Goal: Information Seeking & Learning: Compare options

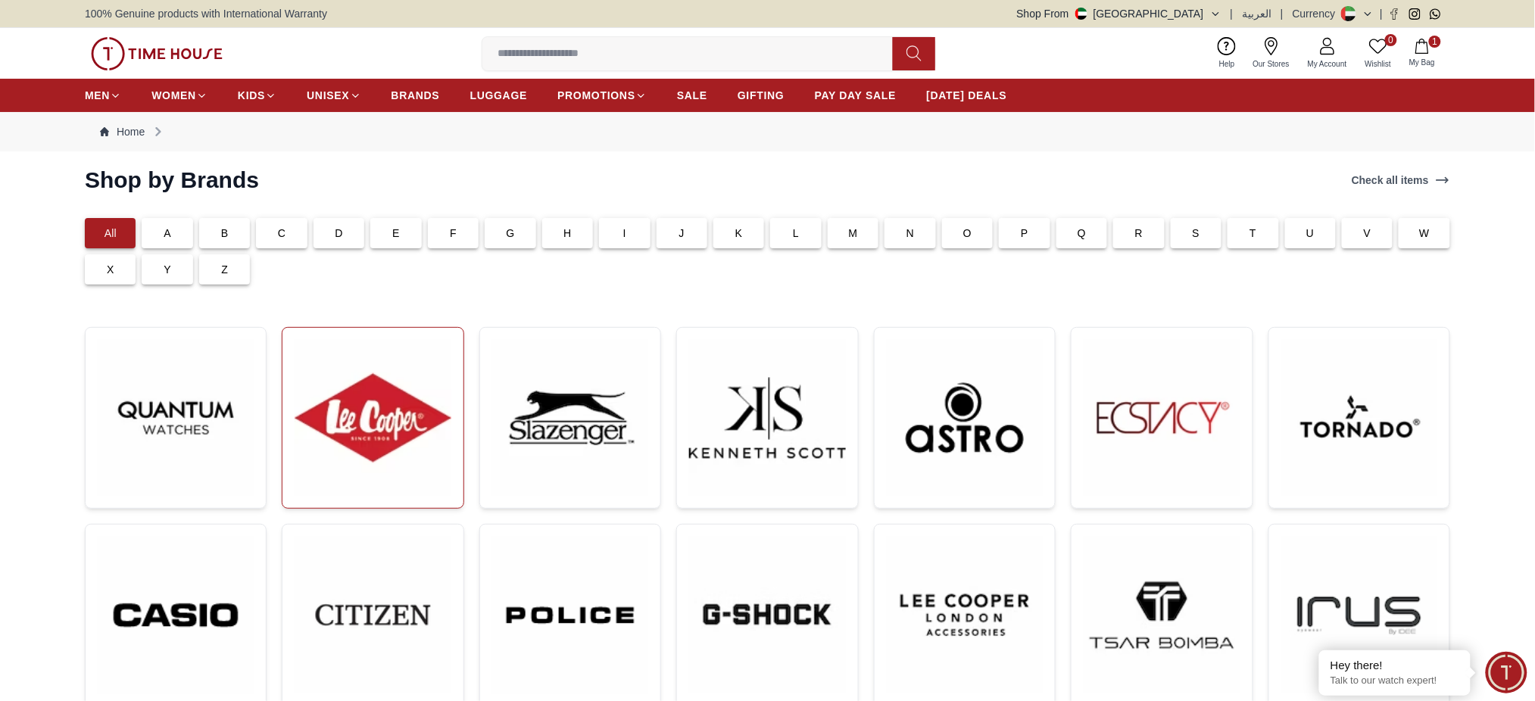
click at [401, 477] on img at bounding box center [373, 418] width 156 height 156
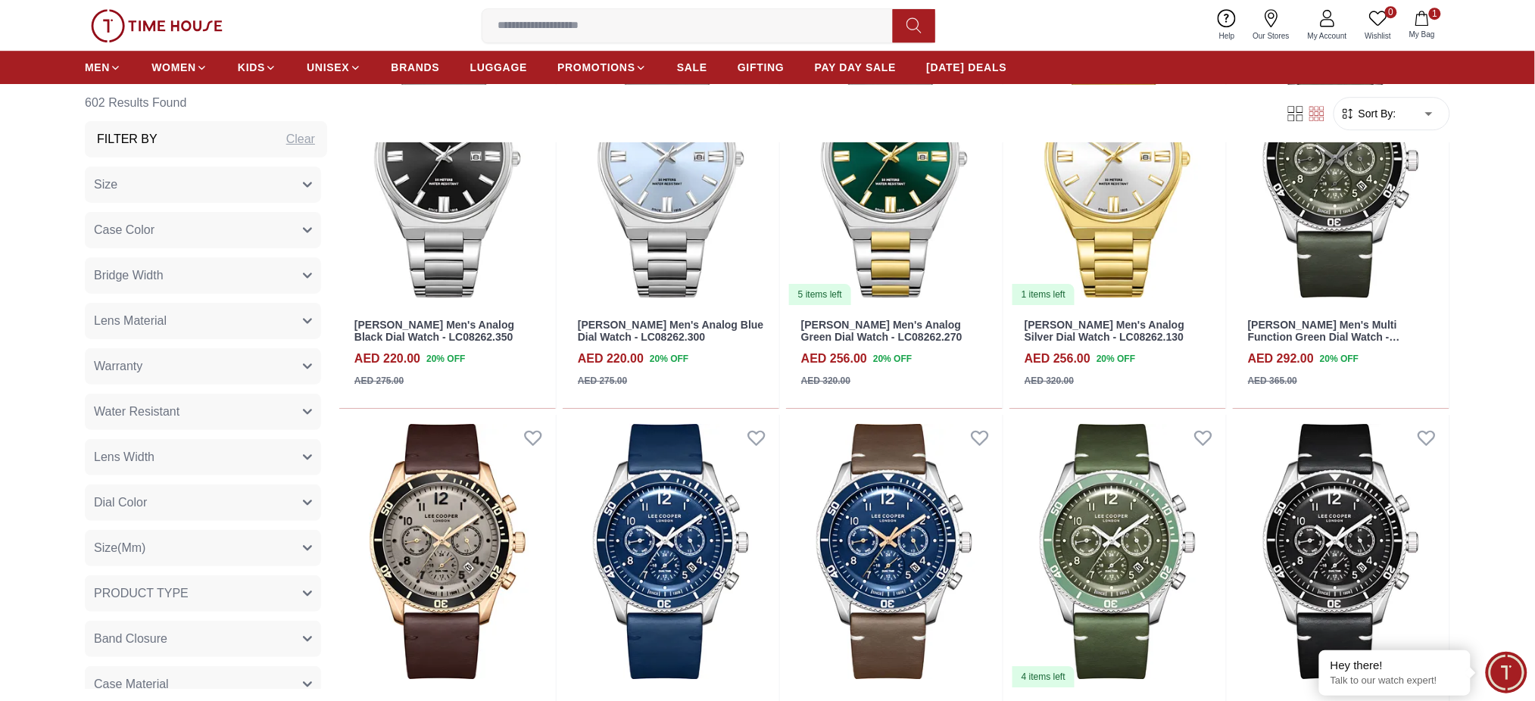
scroll to position [1918, 0]
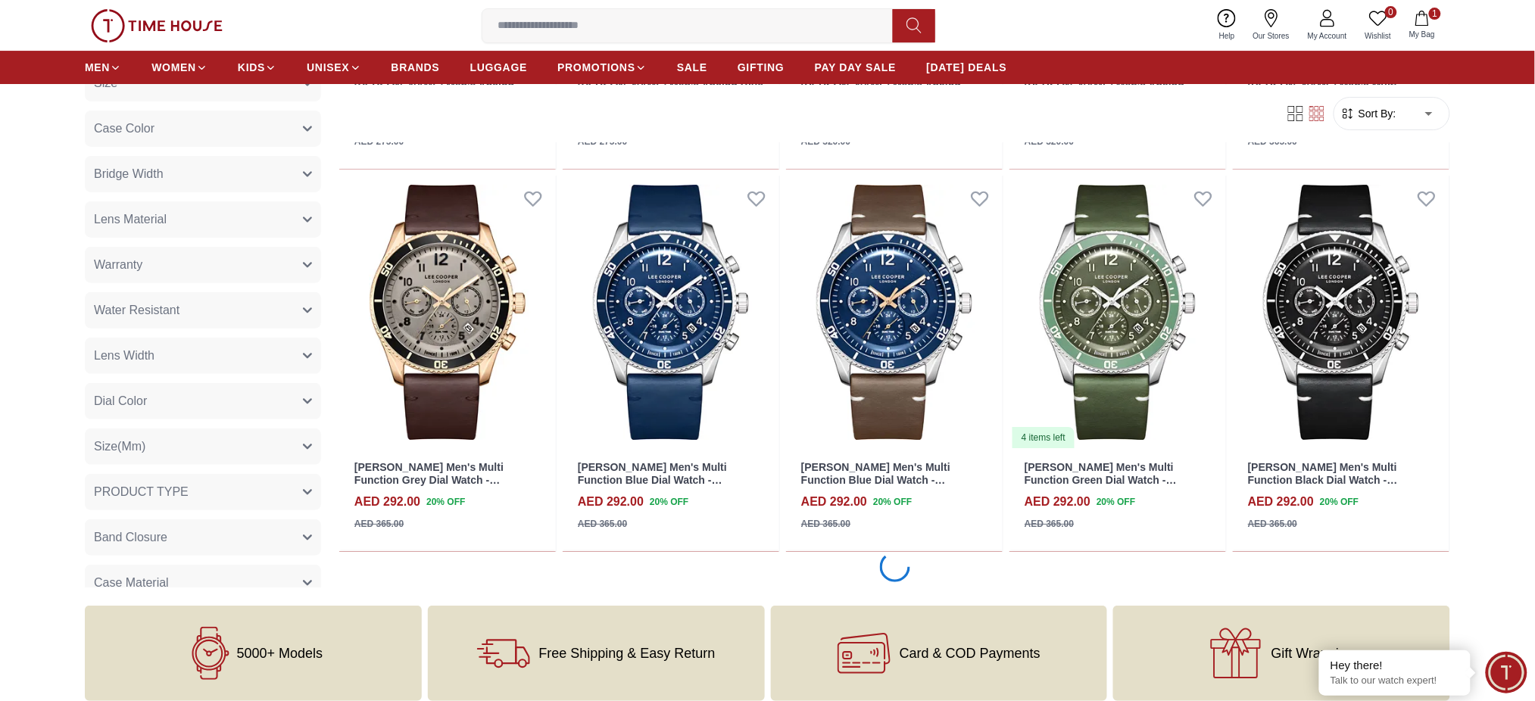
scroll to position [1817, 0]
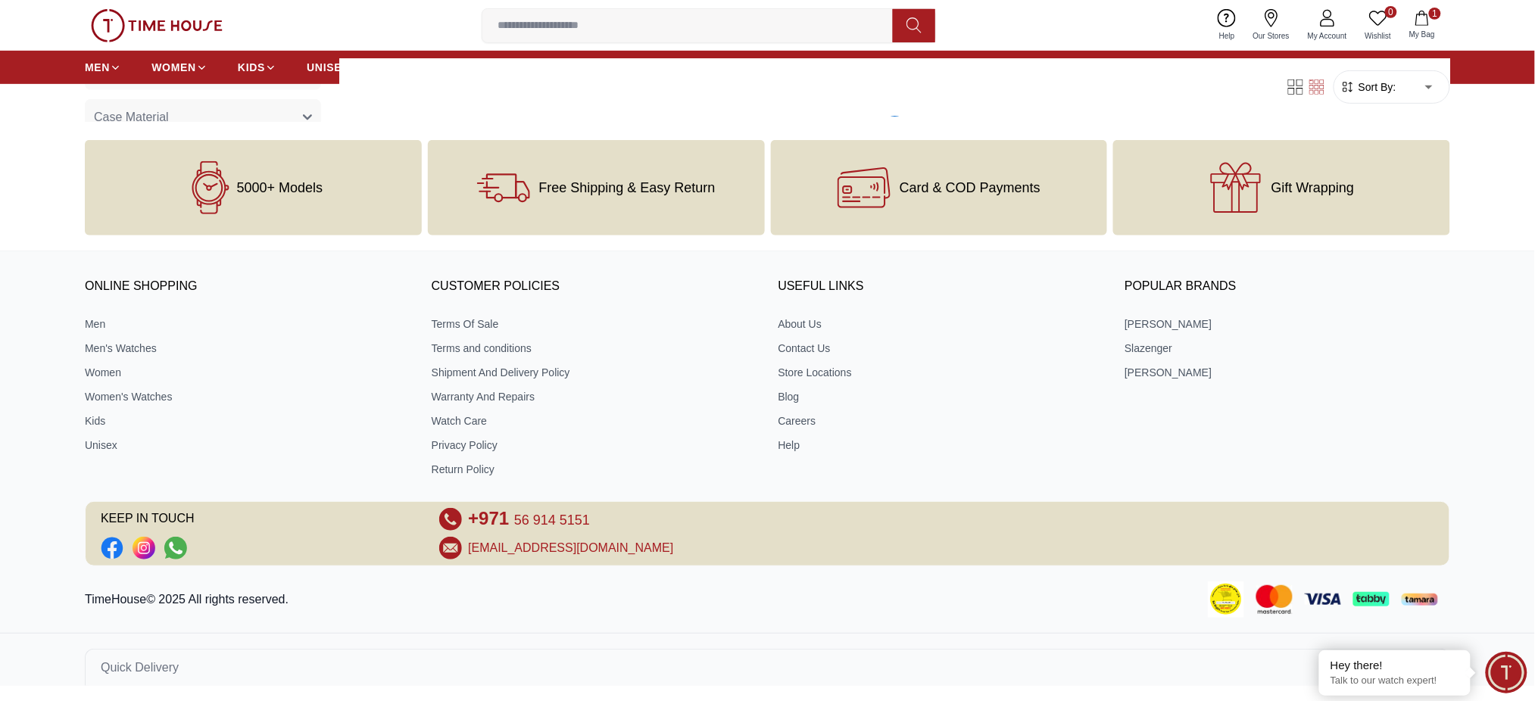
scroll to position [1839, 0]
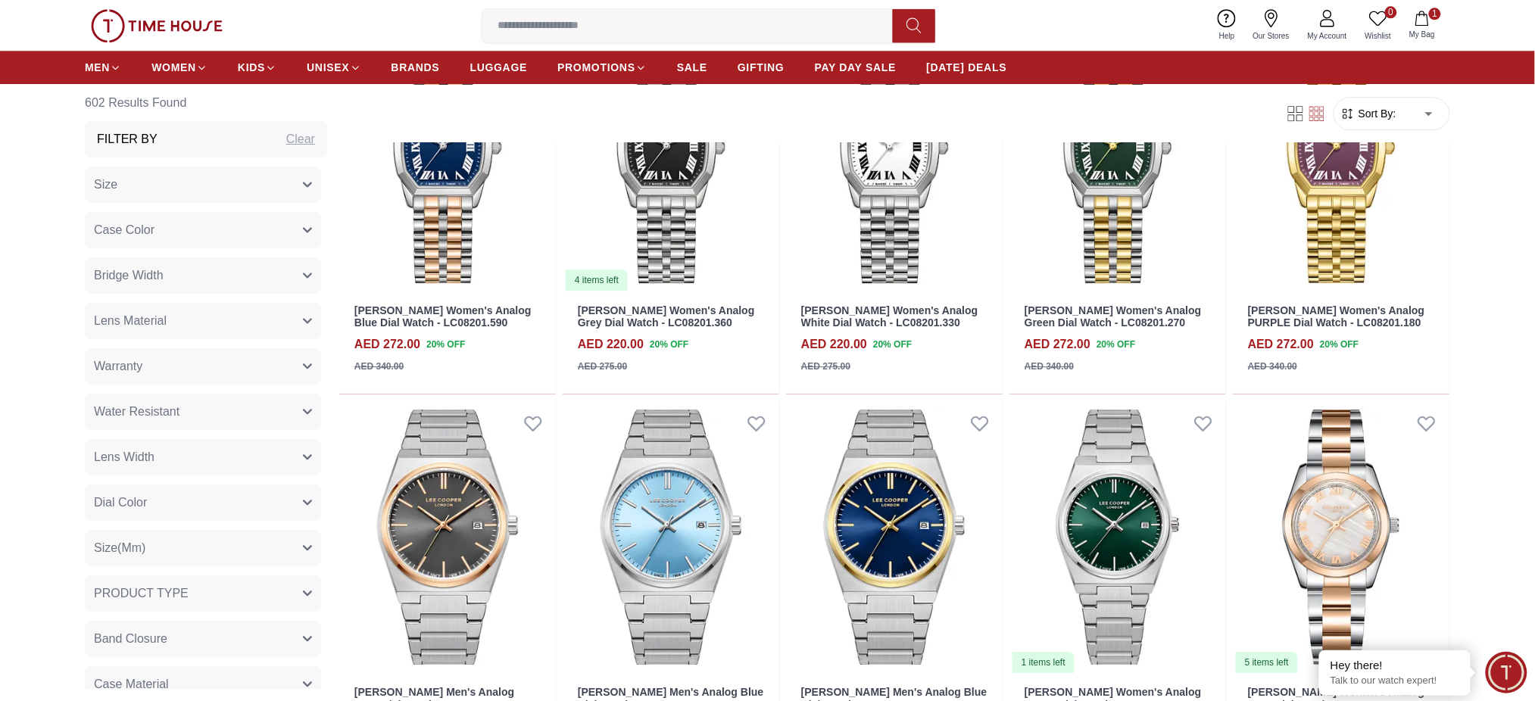
scroll to position [7998, 0]
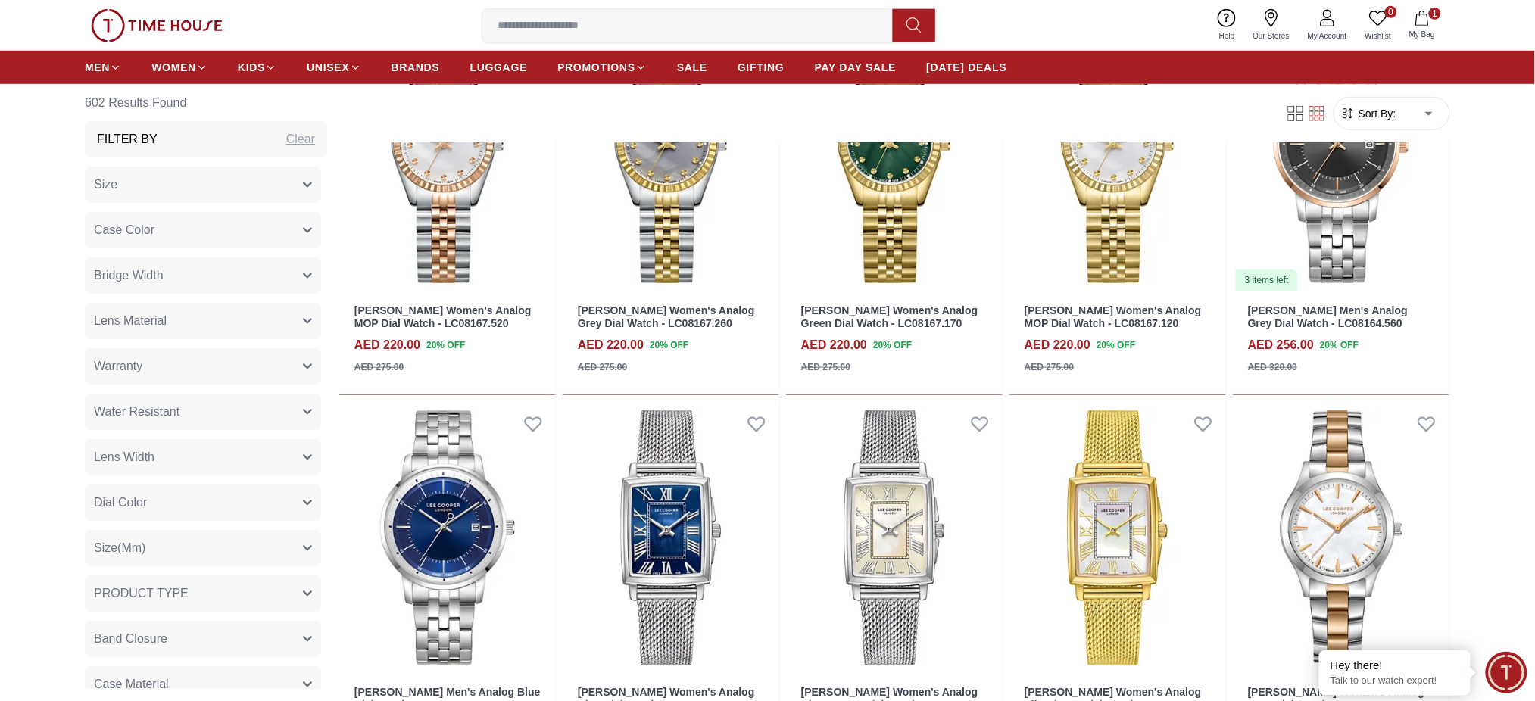
scroll to position [10913, 0]
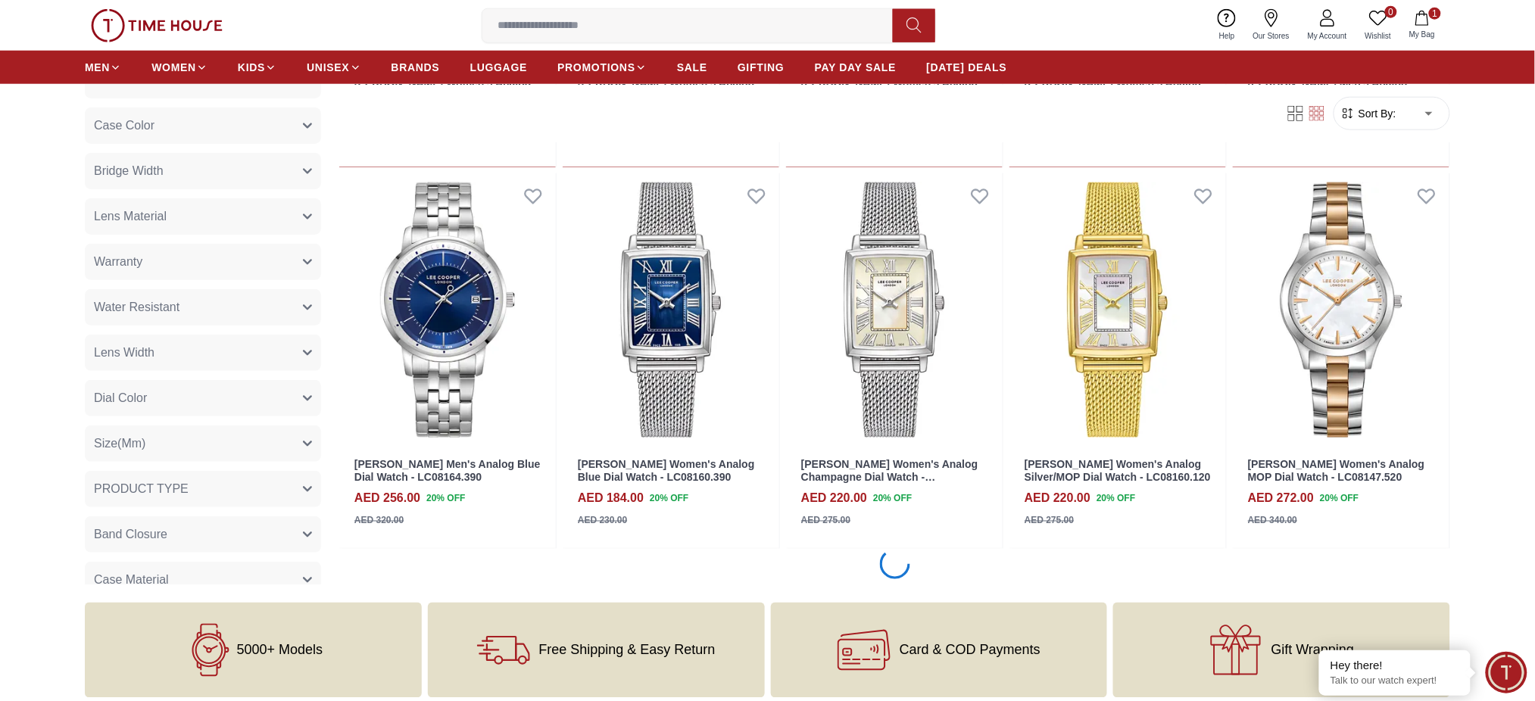
scroll to position [11329, 0]
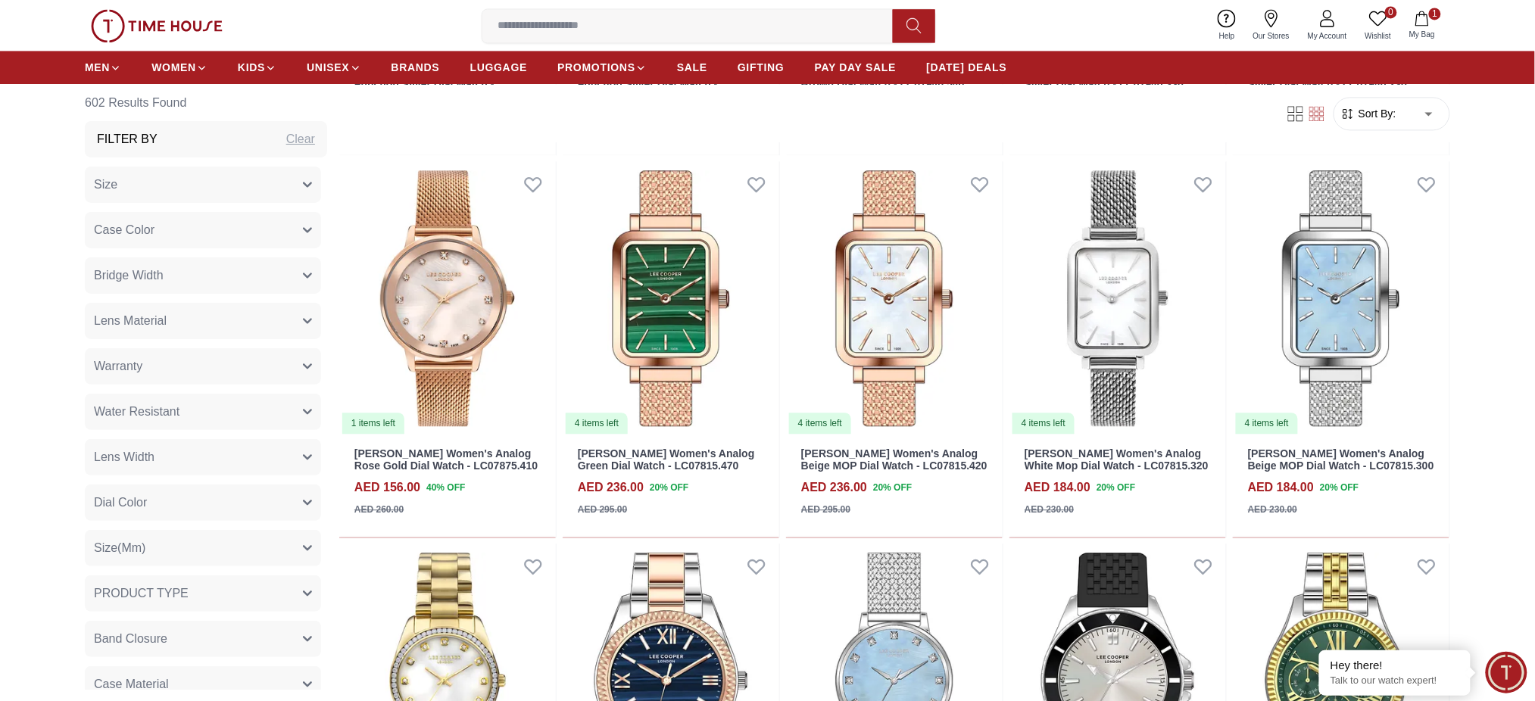
scroll to position [13920, 0]
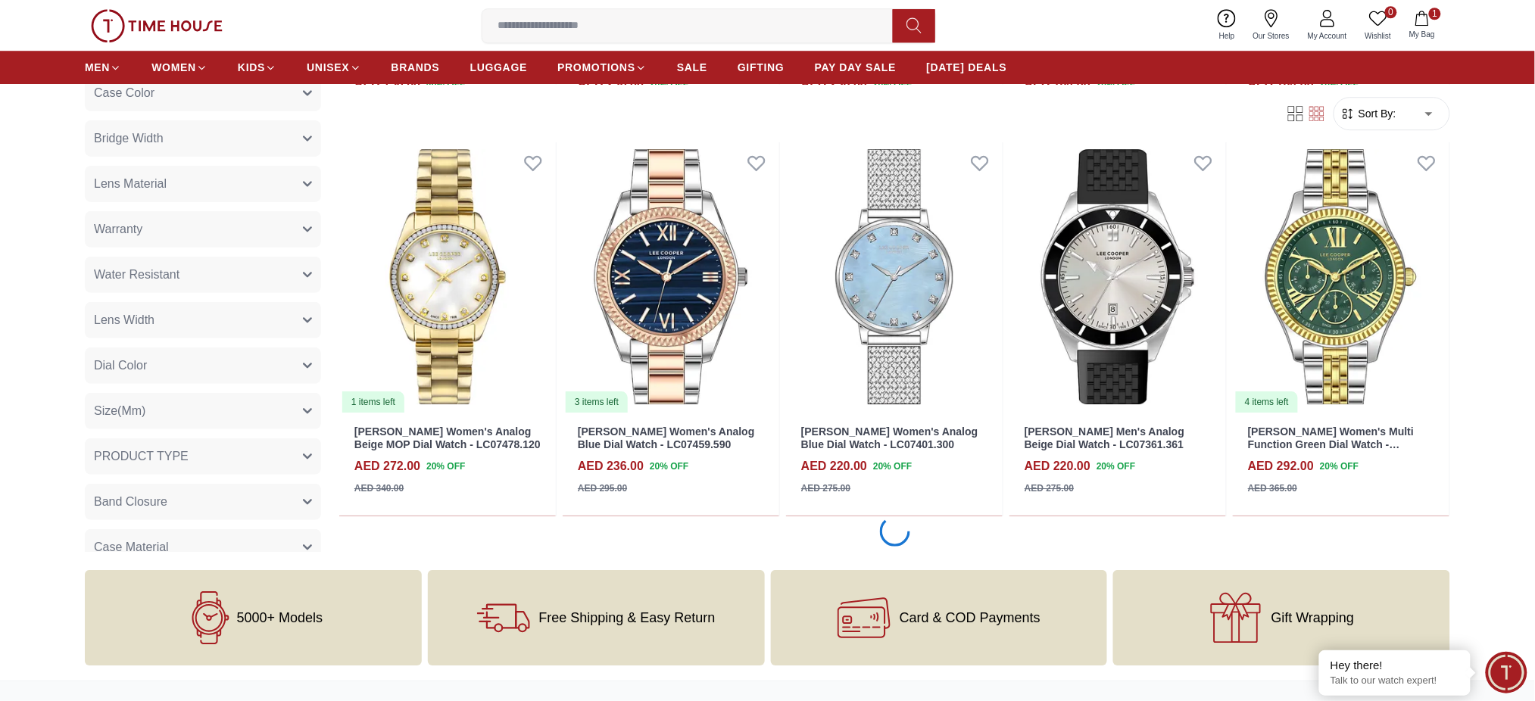
scroll to position [14546, 0]
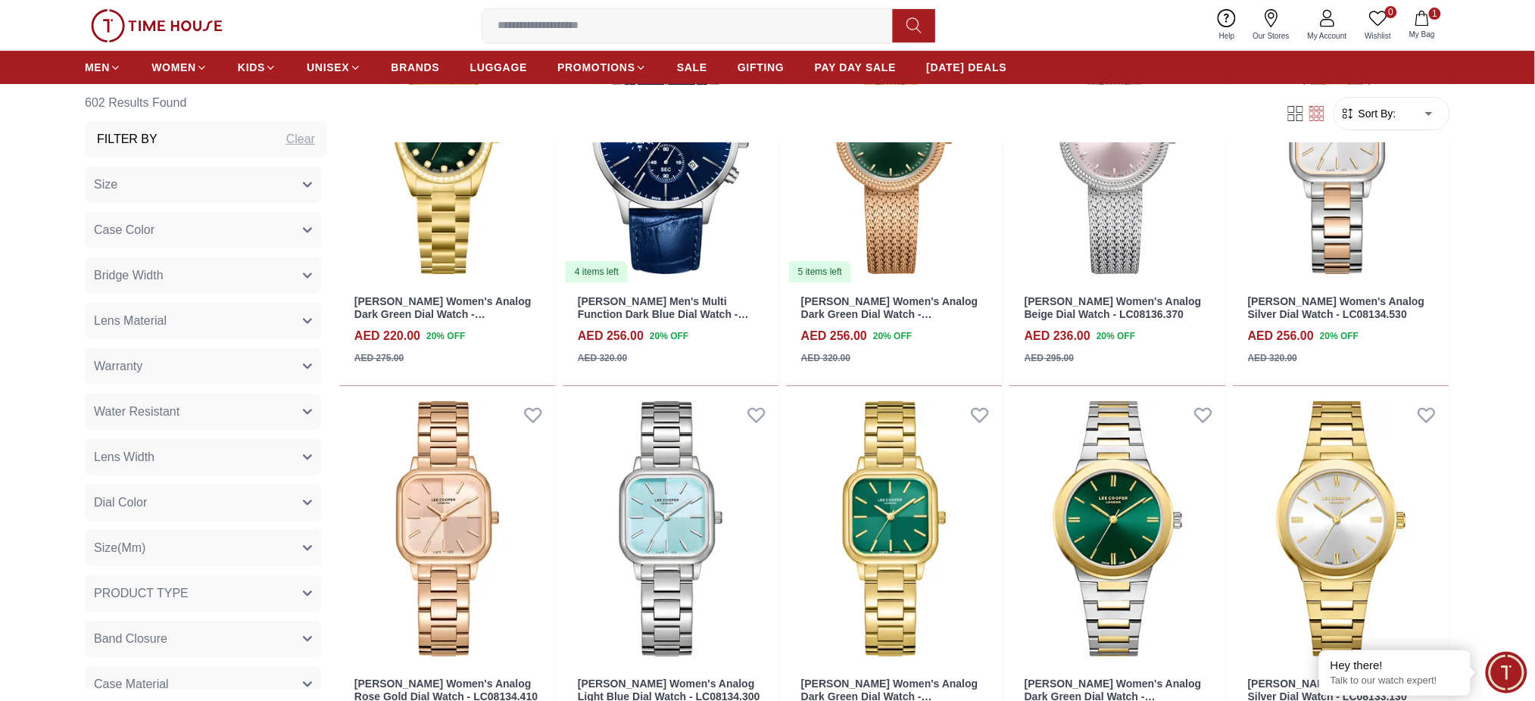
scroll to position [16741, 0]
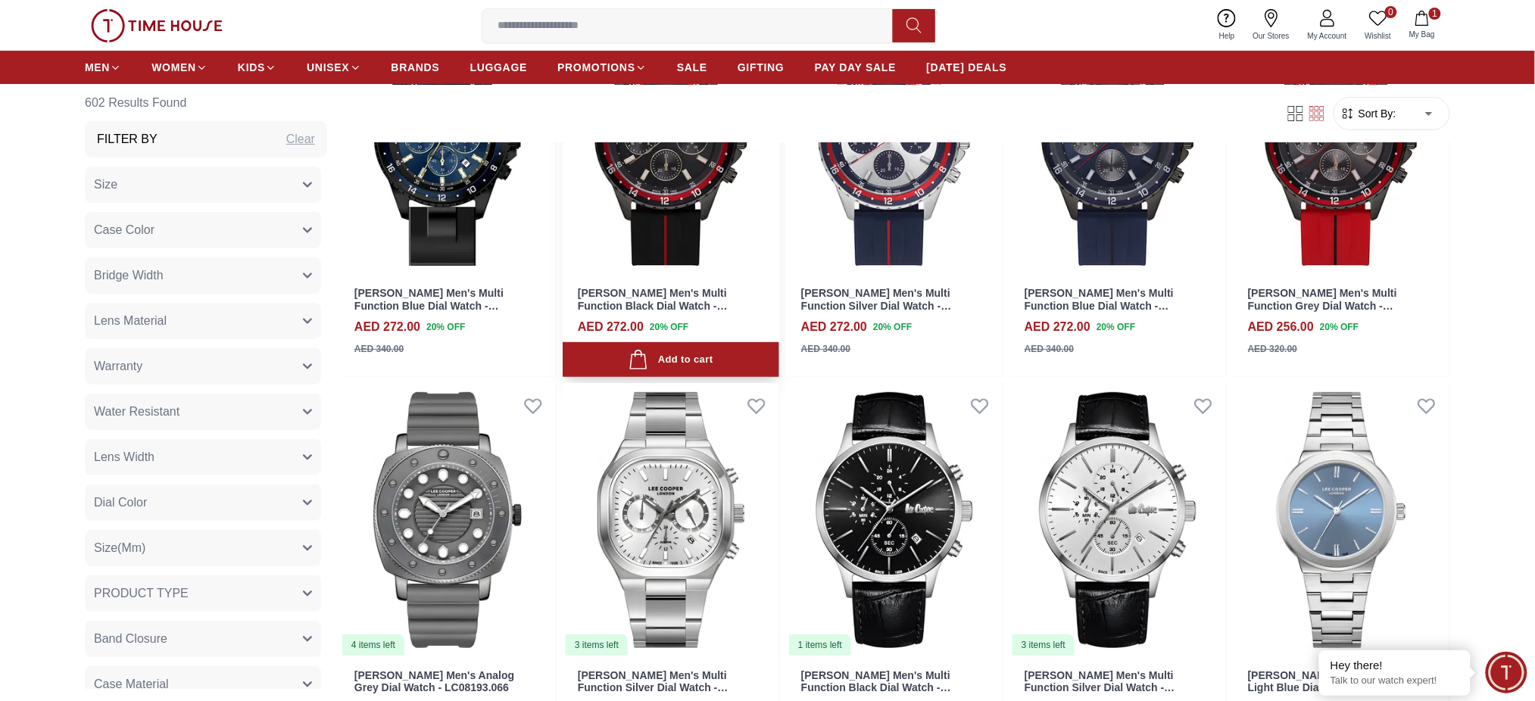
scroll to position [14445, 0]
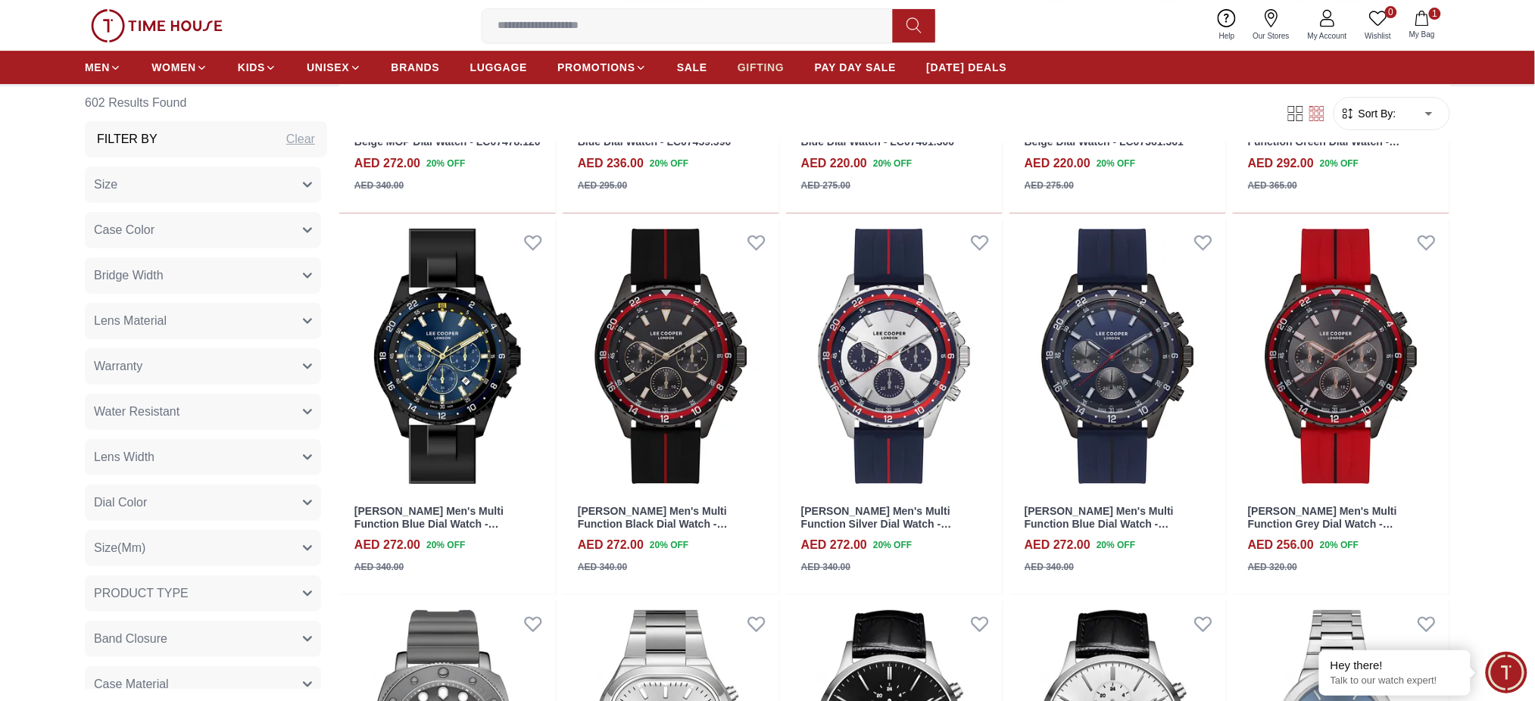
click at [761, 76] on link "GIFTING" at bounding box center [760, 67] width 47 height 27
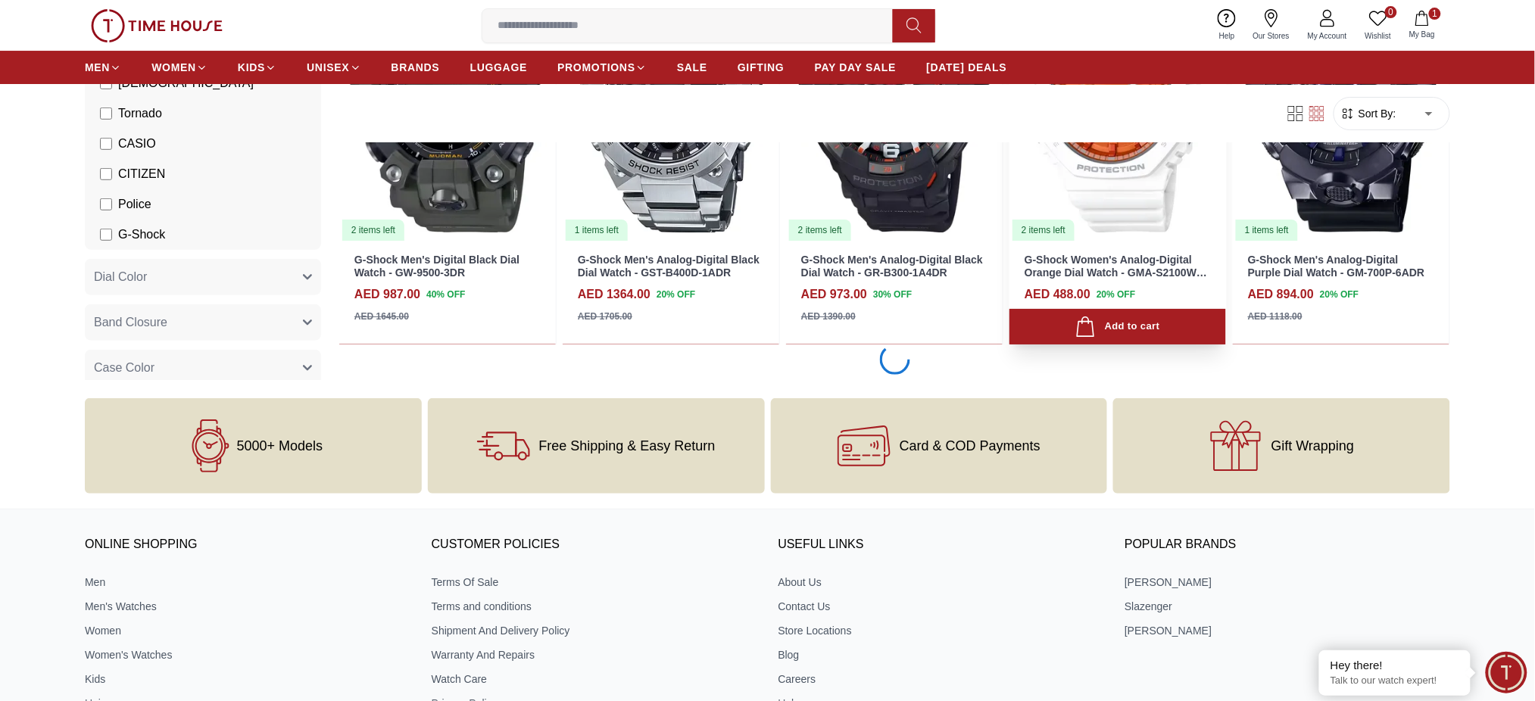
scroll to position [807, 0]
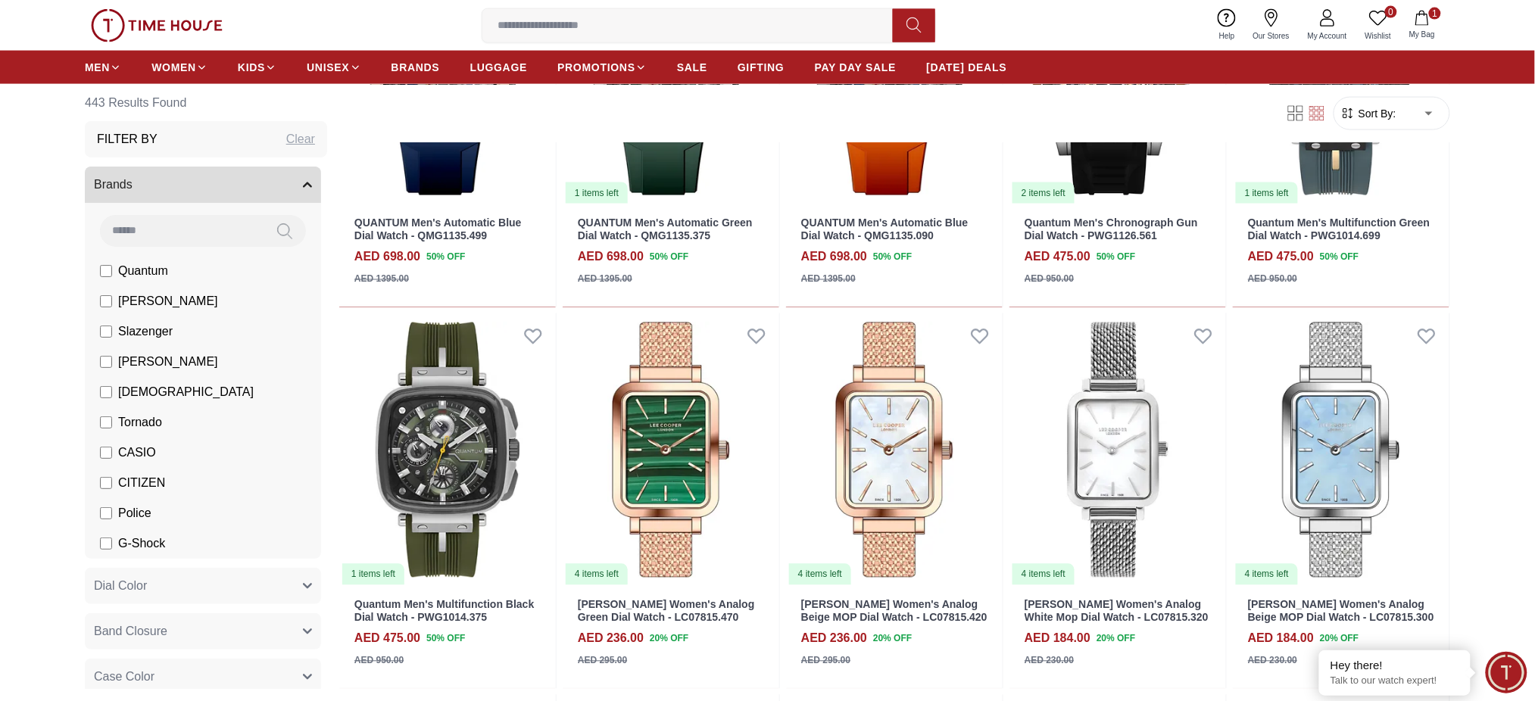
scroll to position [303, 0]
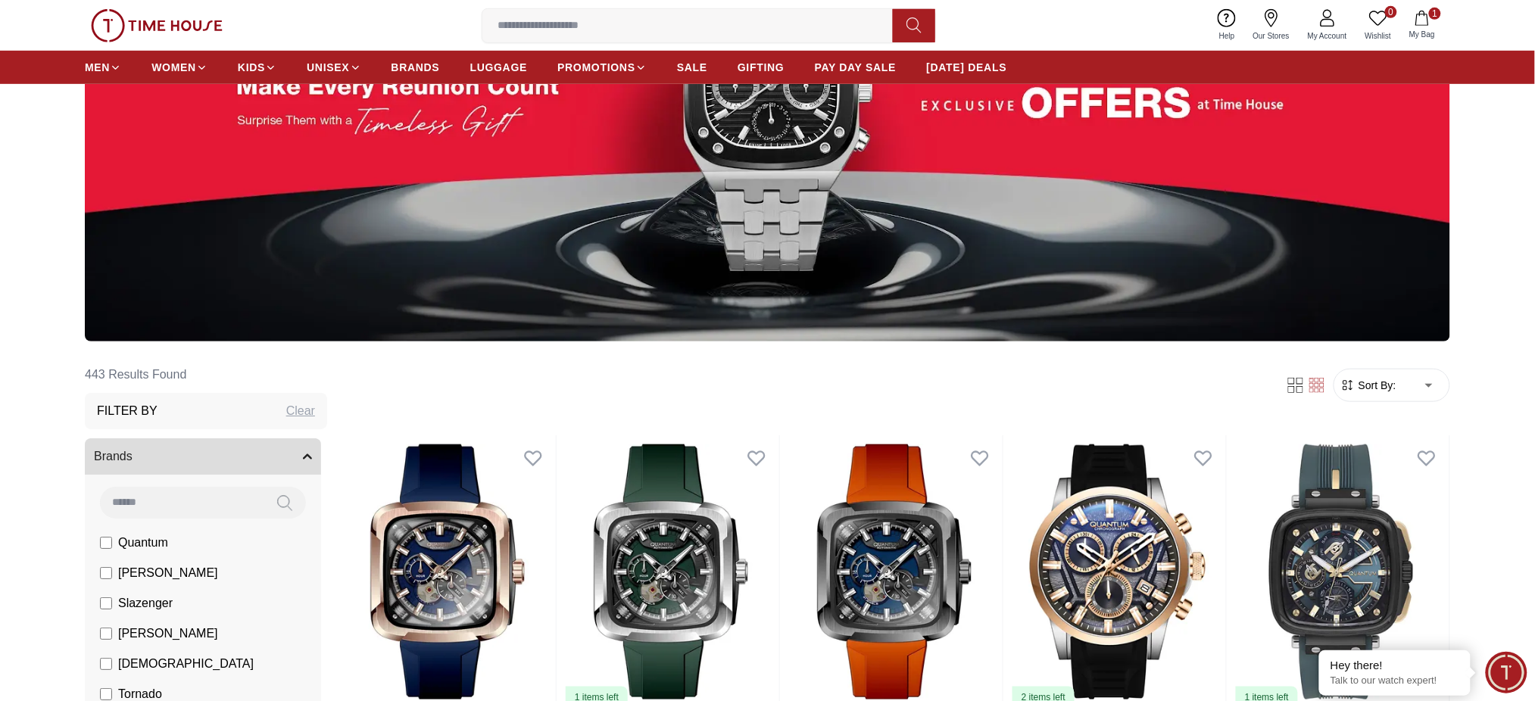
click at [1383, 382] on span "Sort By:" at bounding box center [1375, 385] width 41 height 15
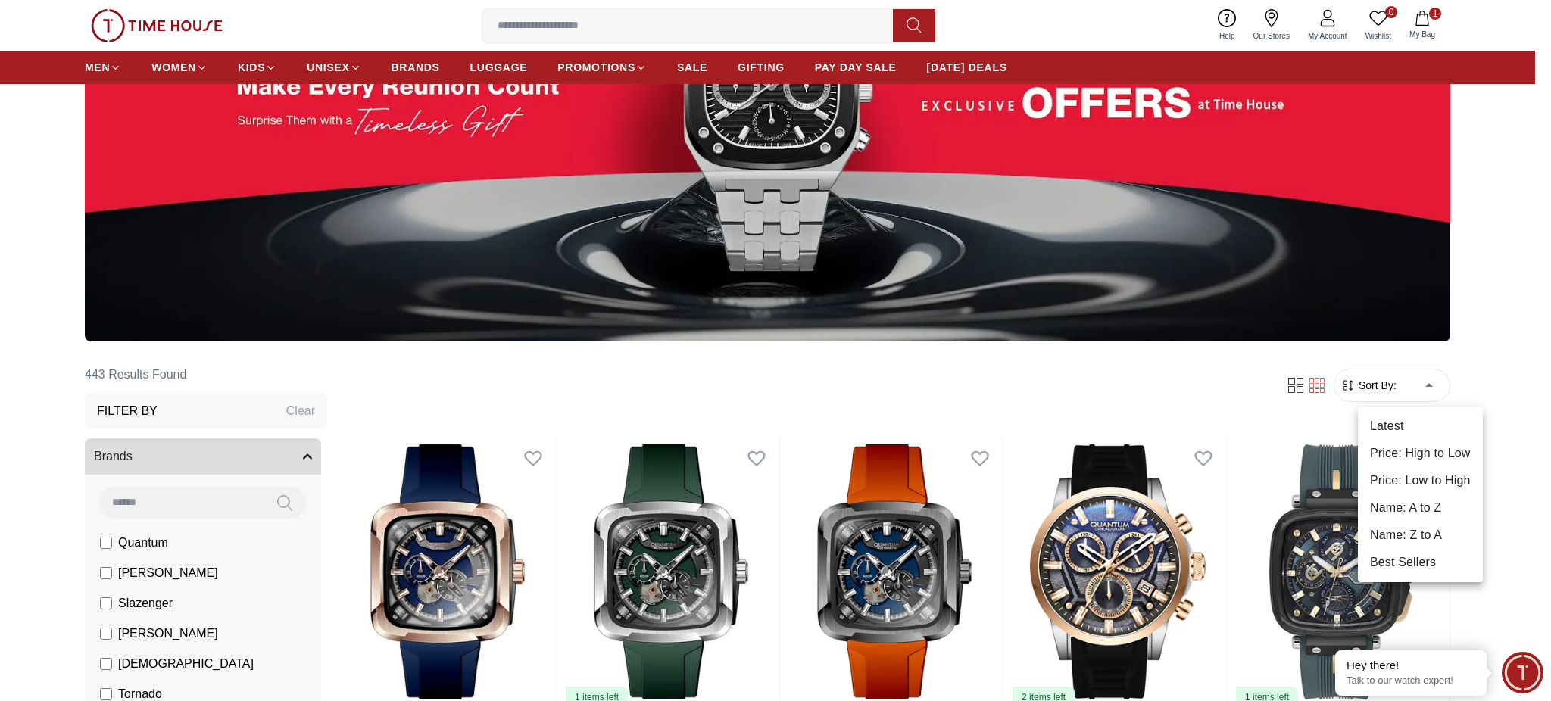
click at [1413, 502] on li "Name: A to Z" at bounding box center [1420, 507] width 125 height 27
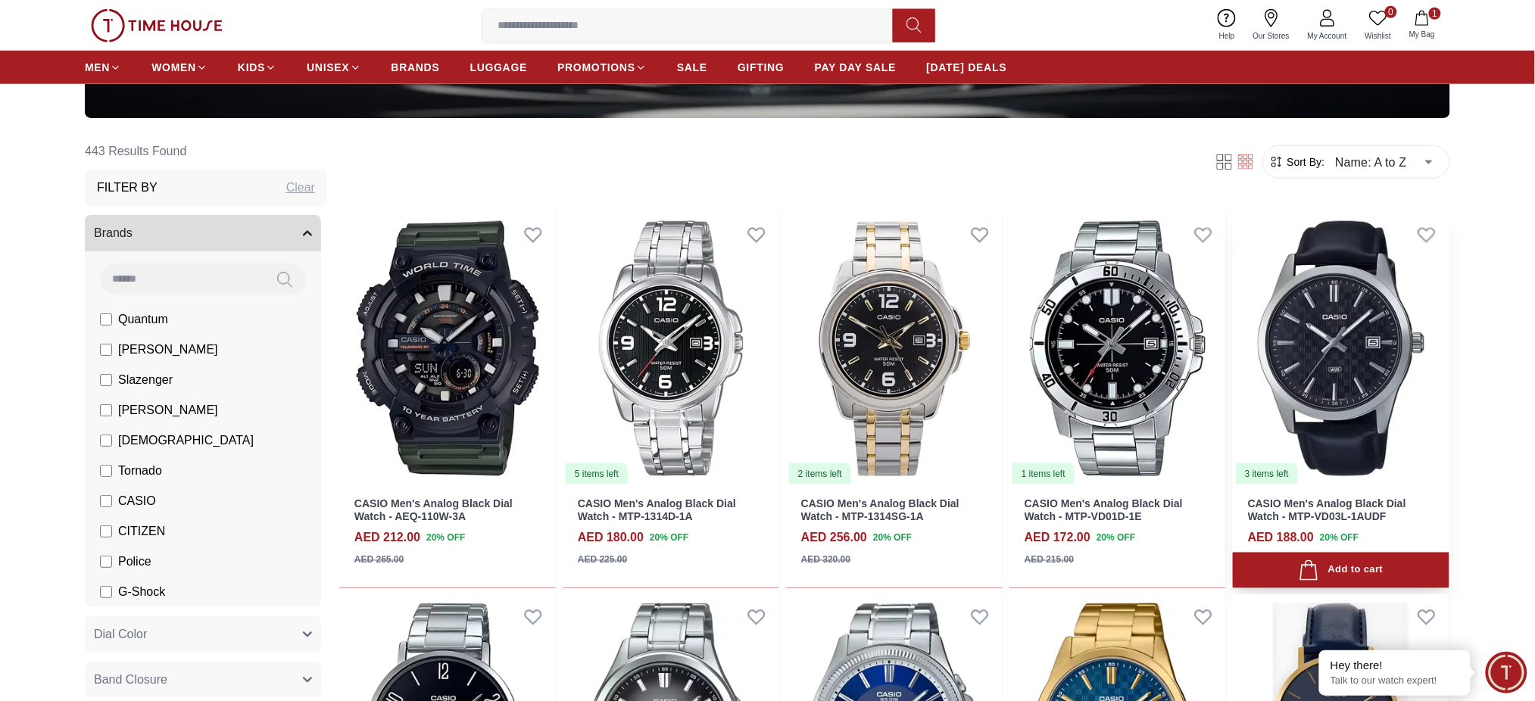
scroll to position [404, 0]
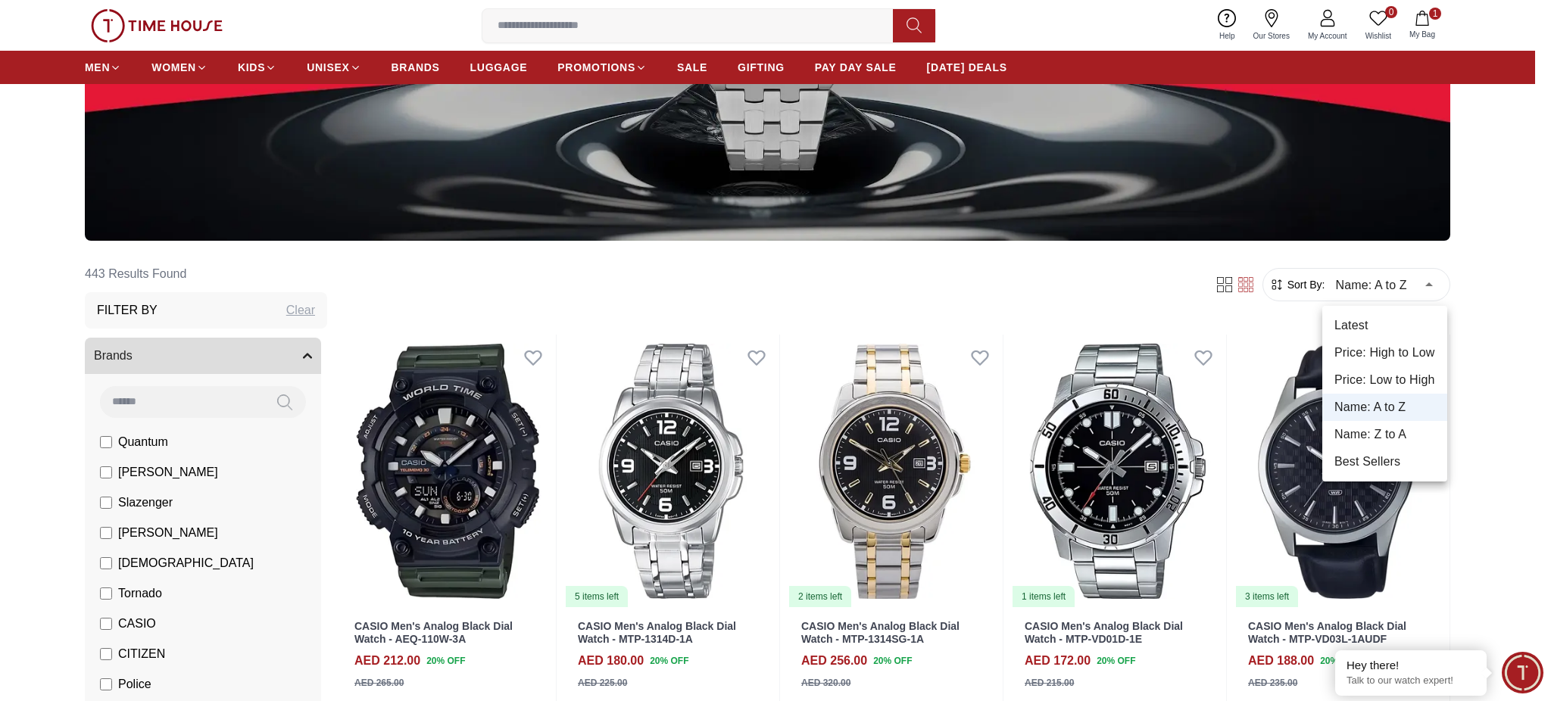
click at [1371, 453] on li "Best Sellers" at bounding box center [1384, 461] width 125 height 27
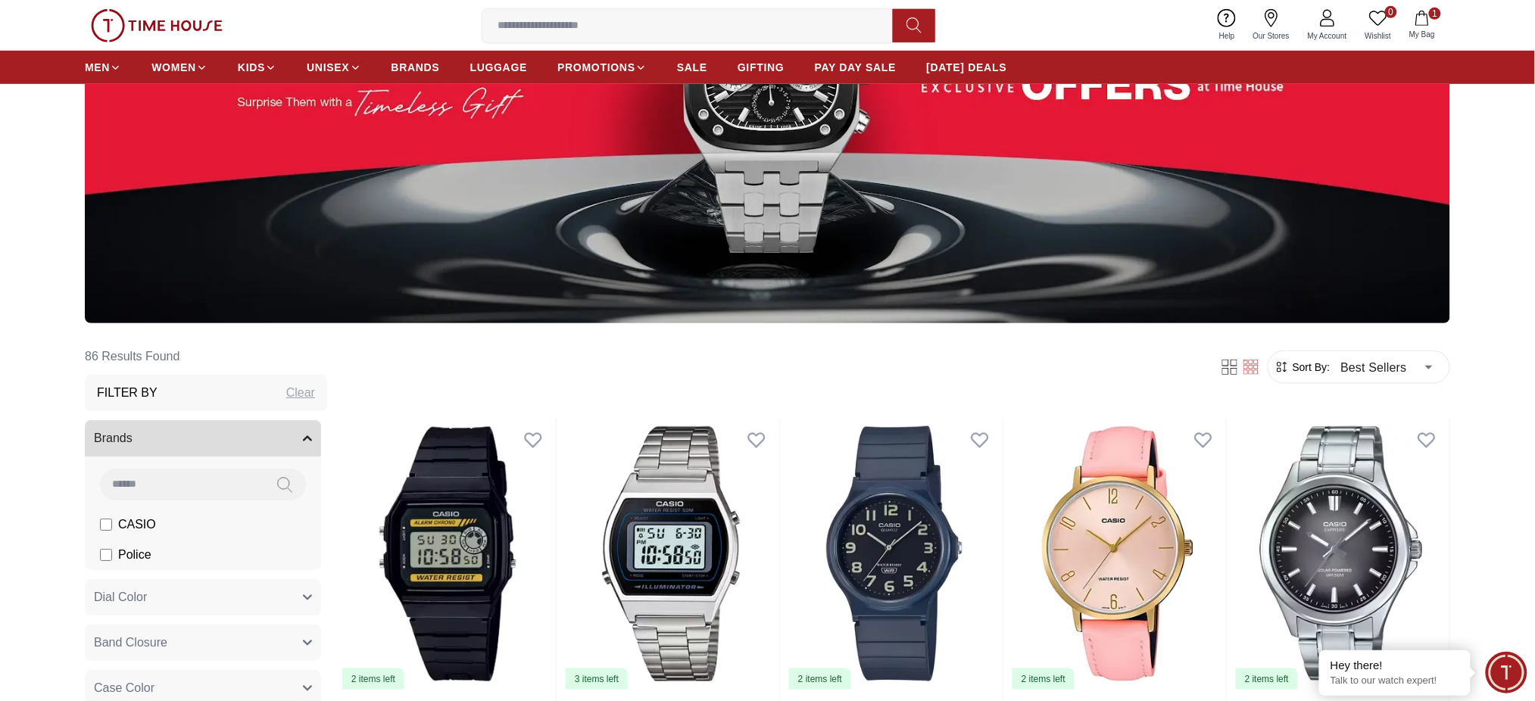
scroll to position [303, 0]
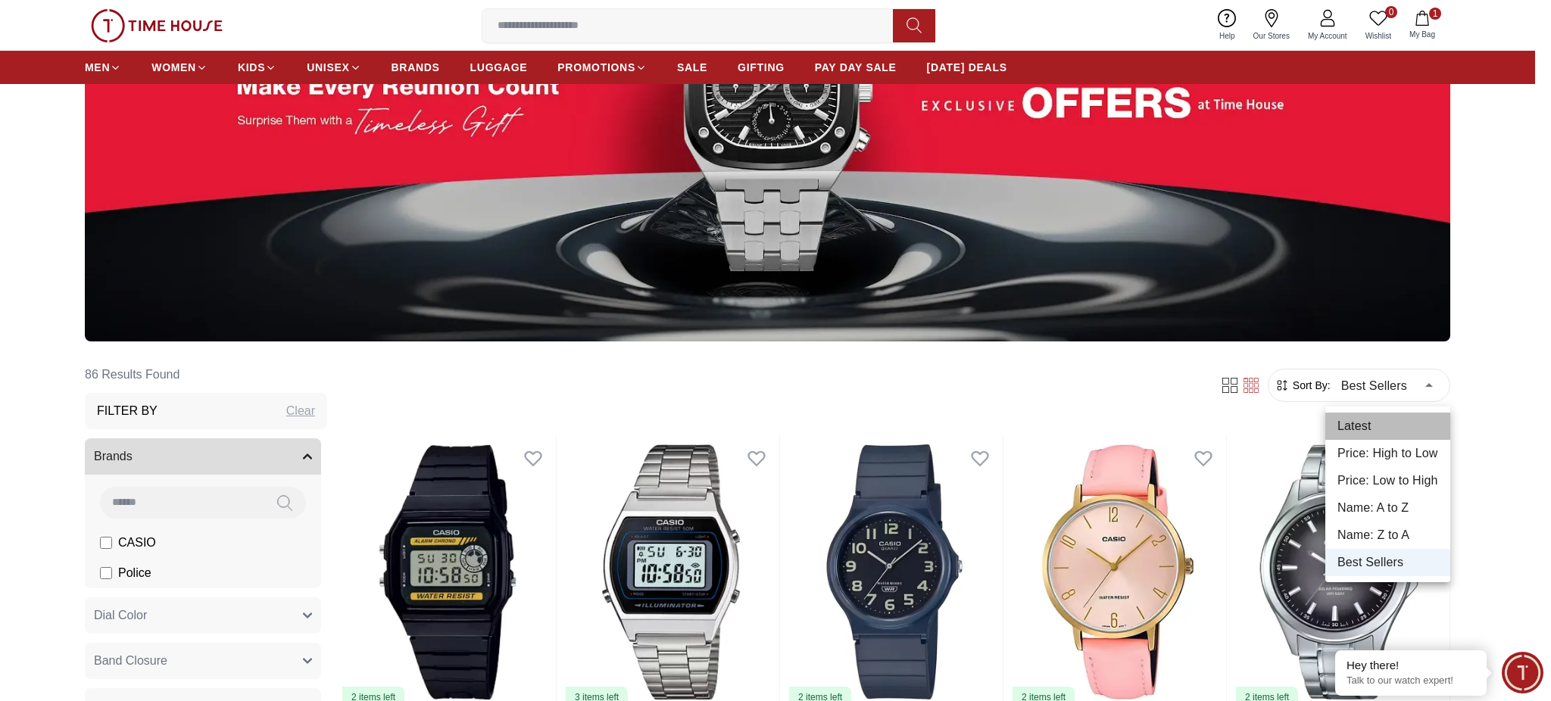
click at [1350, 415] on li "Latest" at bounding box center [1387, 426] width 125 height 27
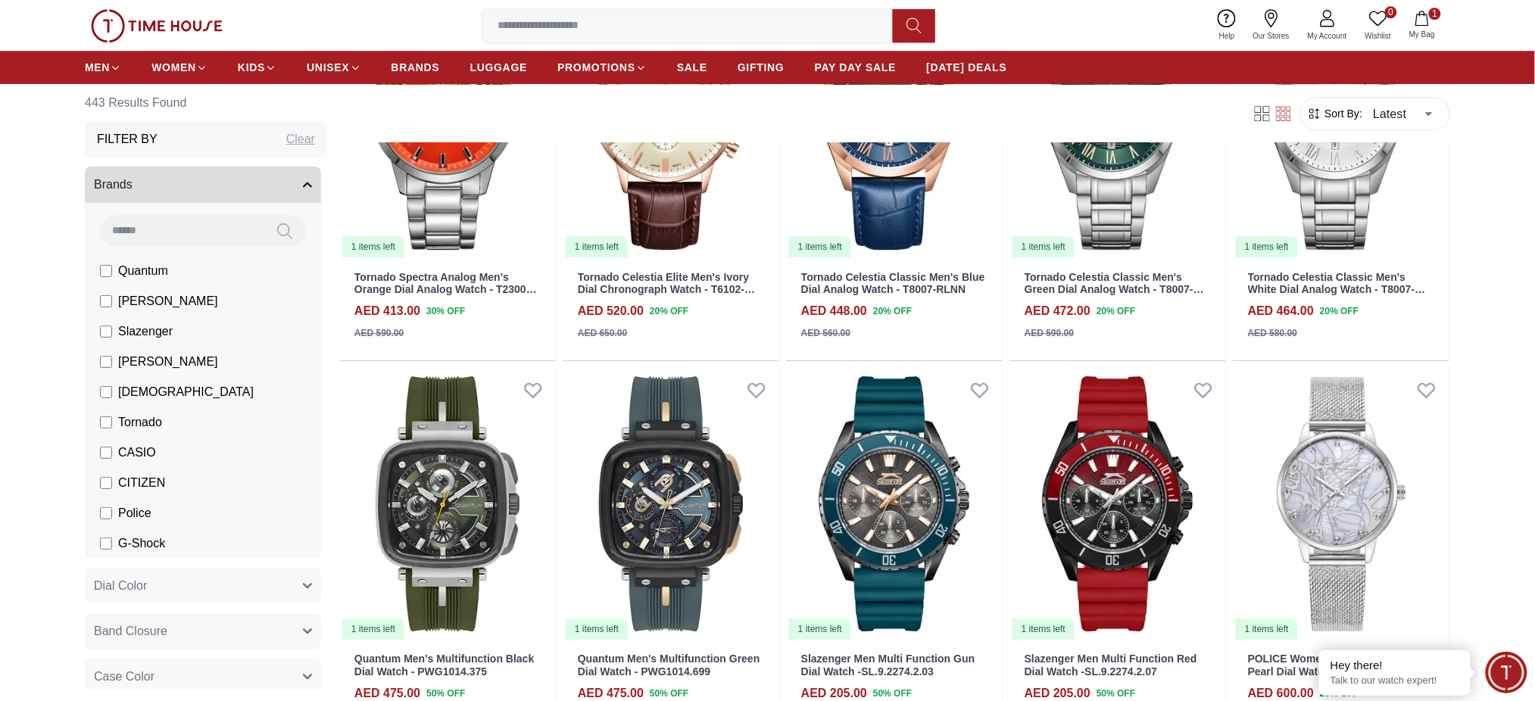
scroll to position [1599, 0]
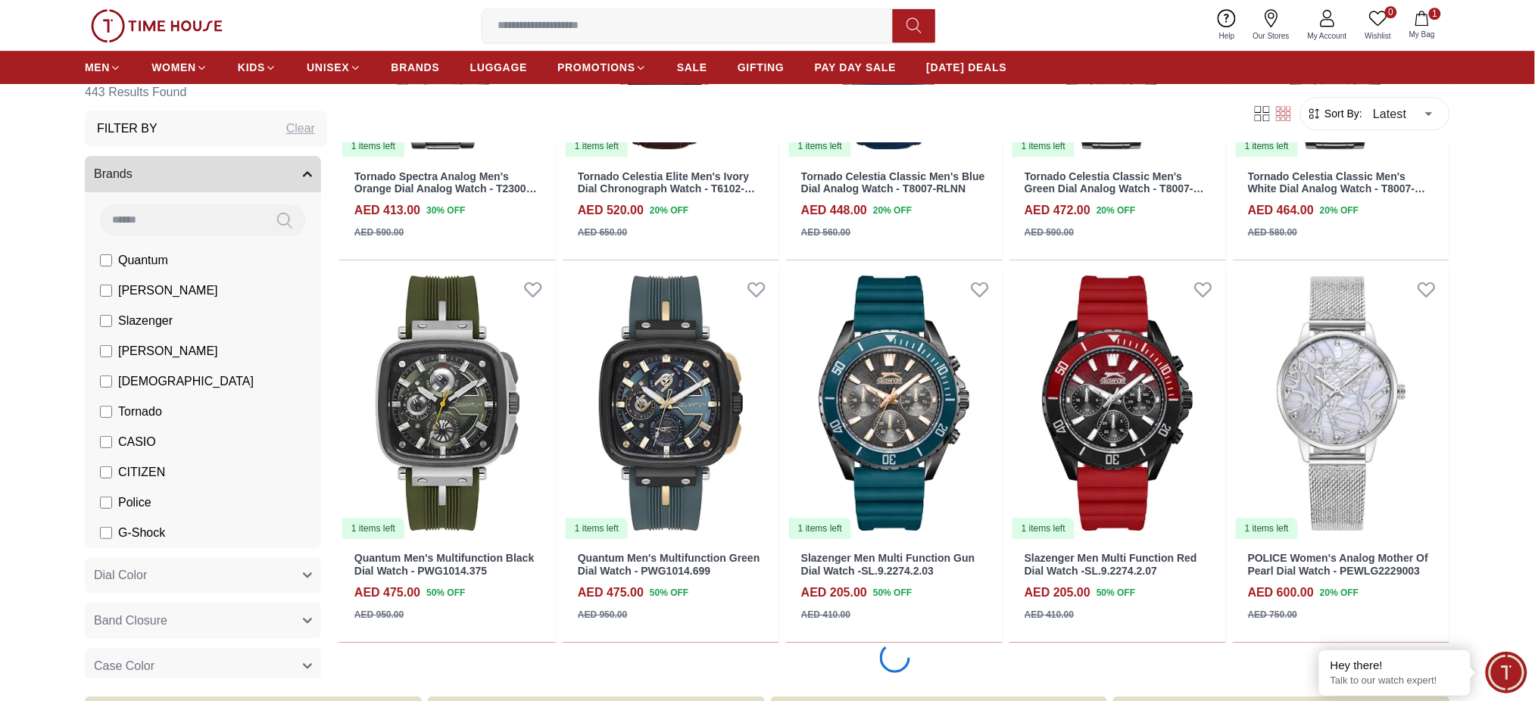
scroll to position [1921, 0]
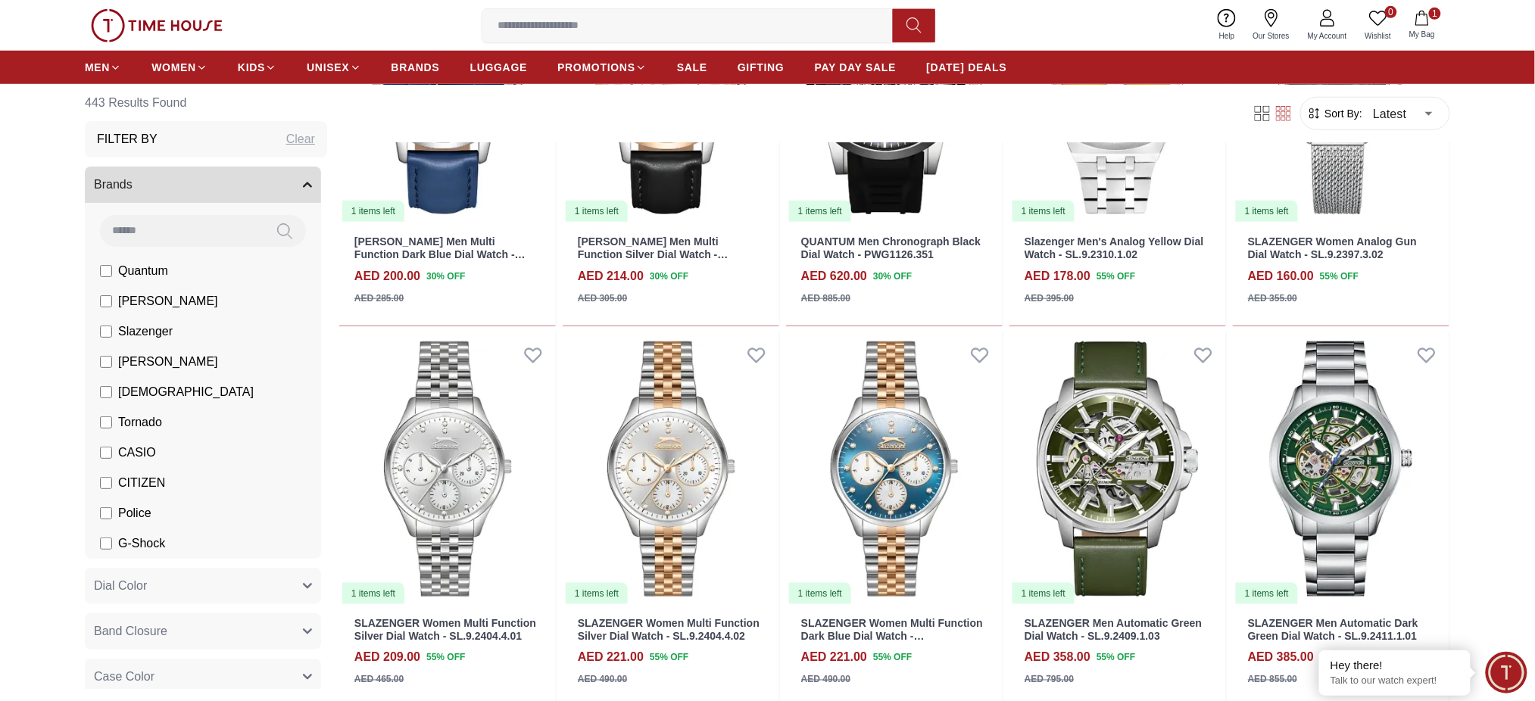
scroll to position [4647, 0]
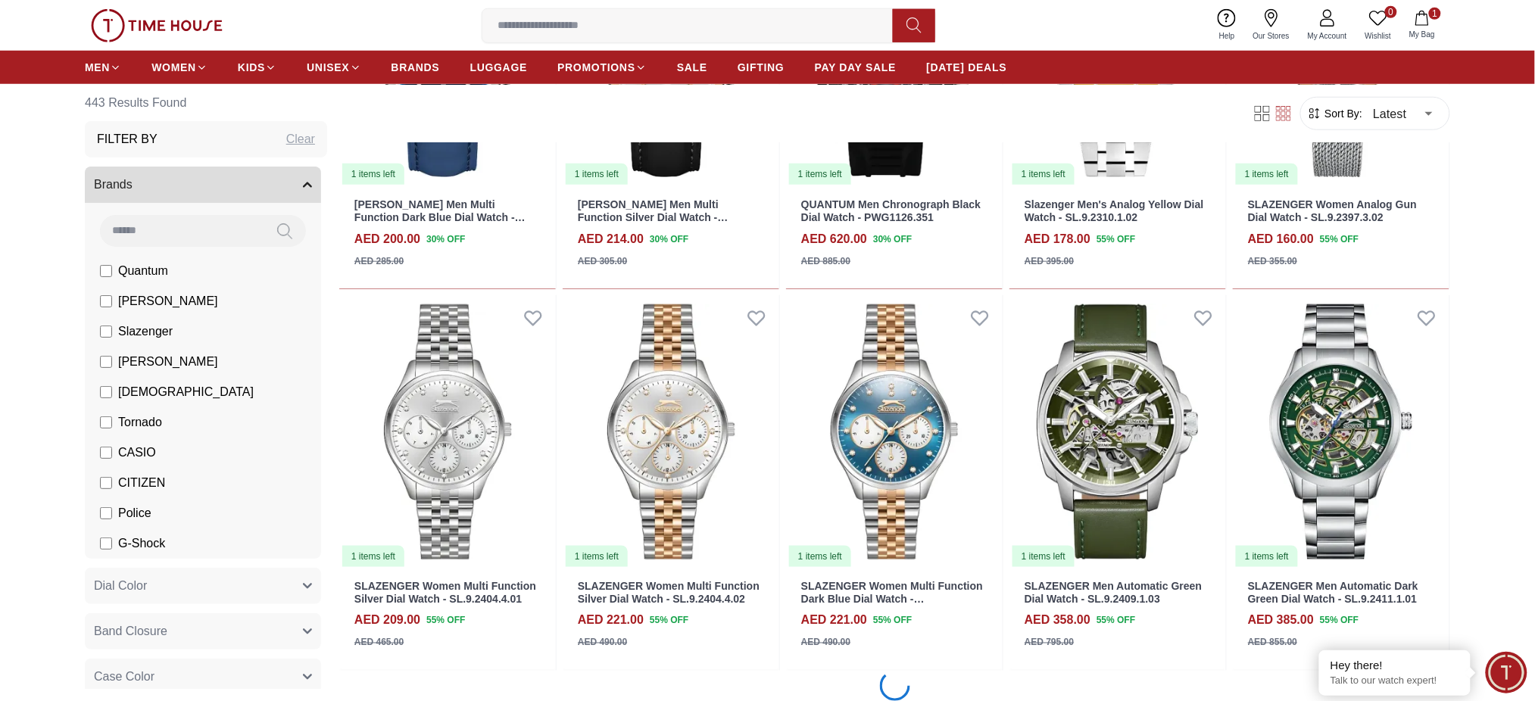
scroll to position [4950, 0]
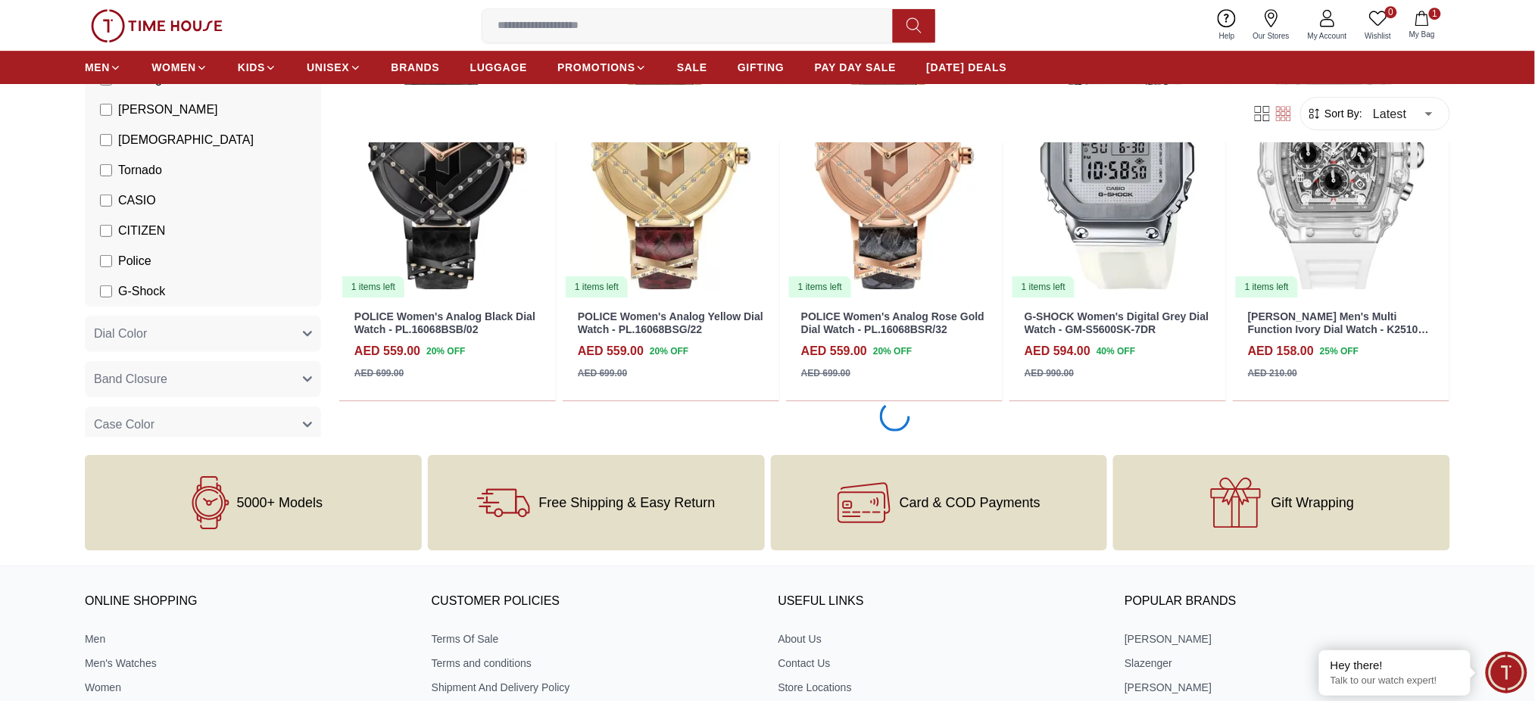
scroll to position [7978, 0]
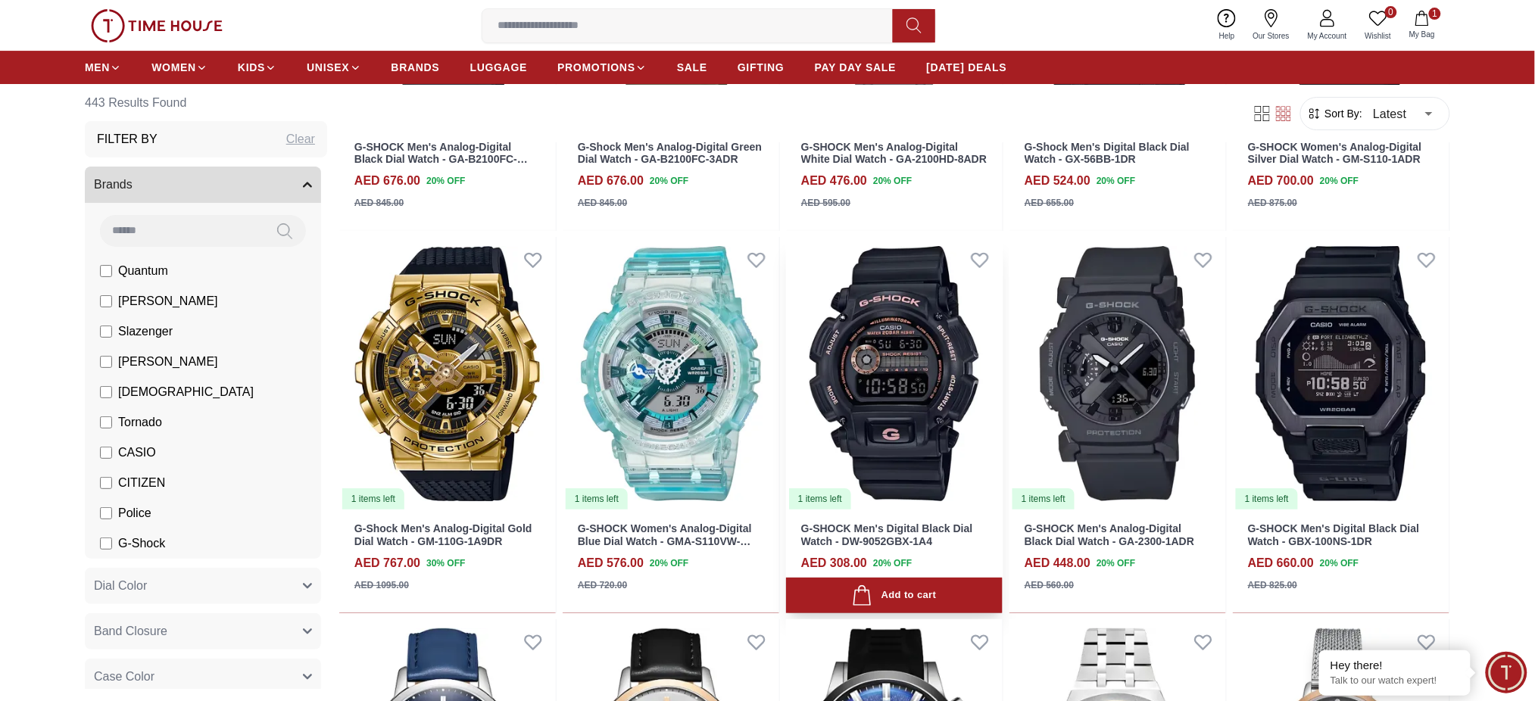
scroll to position [3435, 0]
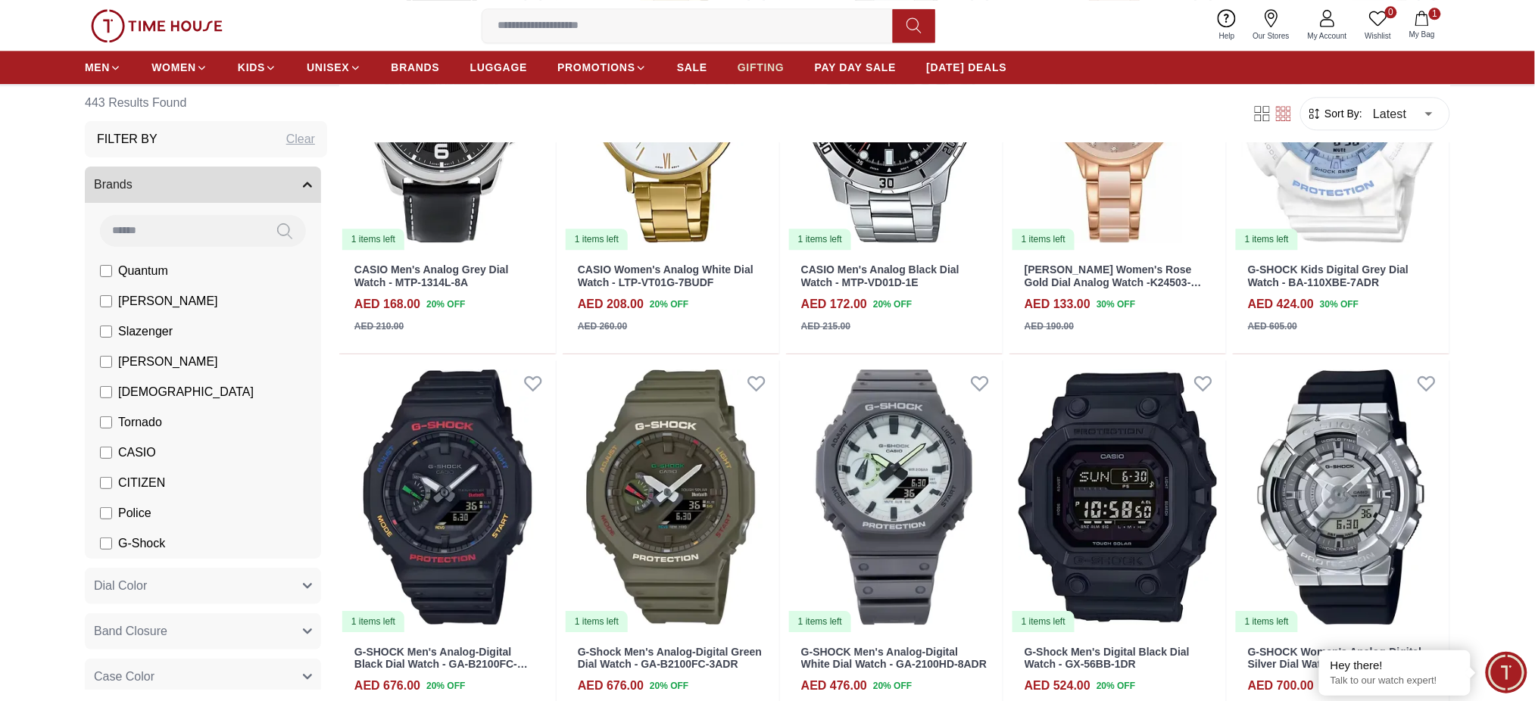
click at [753, 67] on span "GIFTING" at bounding box center [760, 67] width 47 height 15
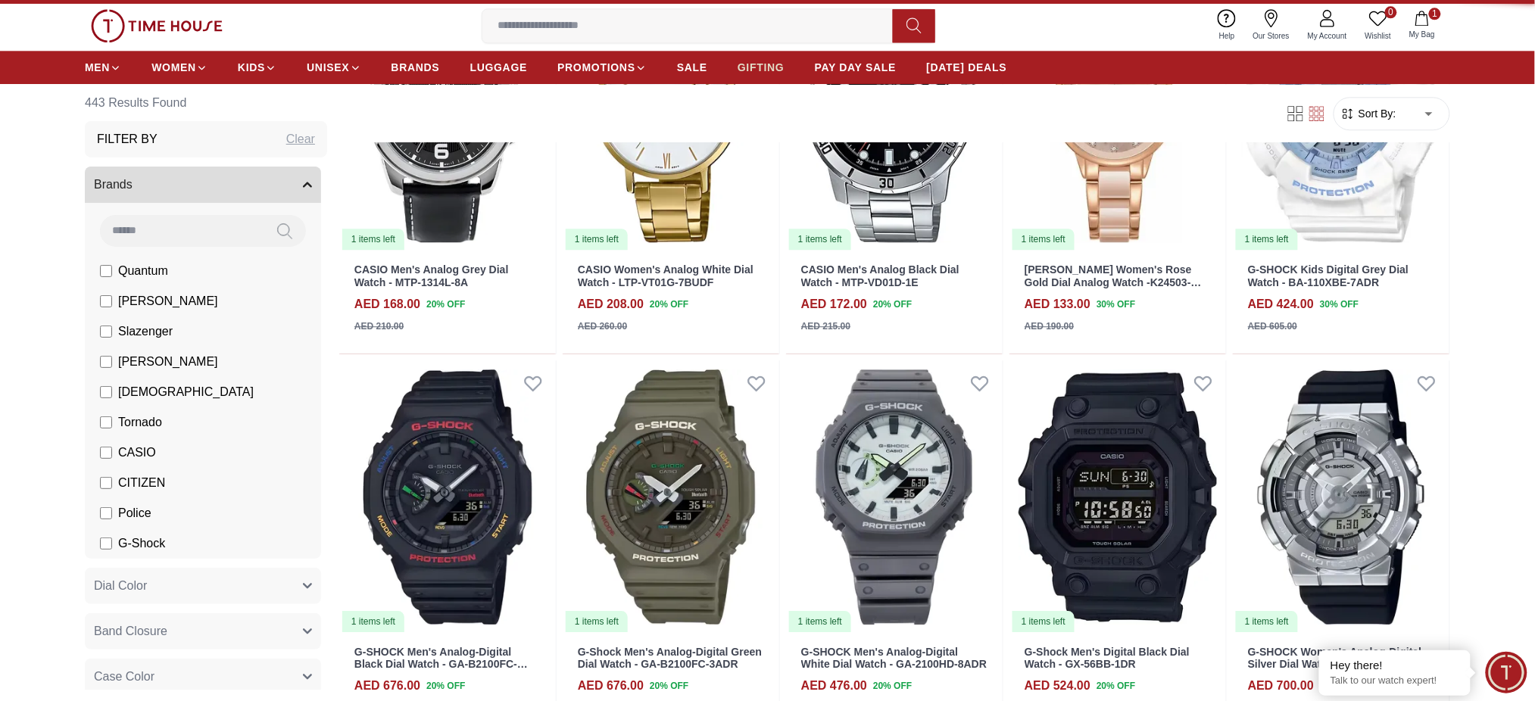
type input "******"
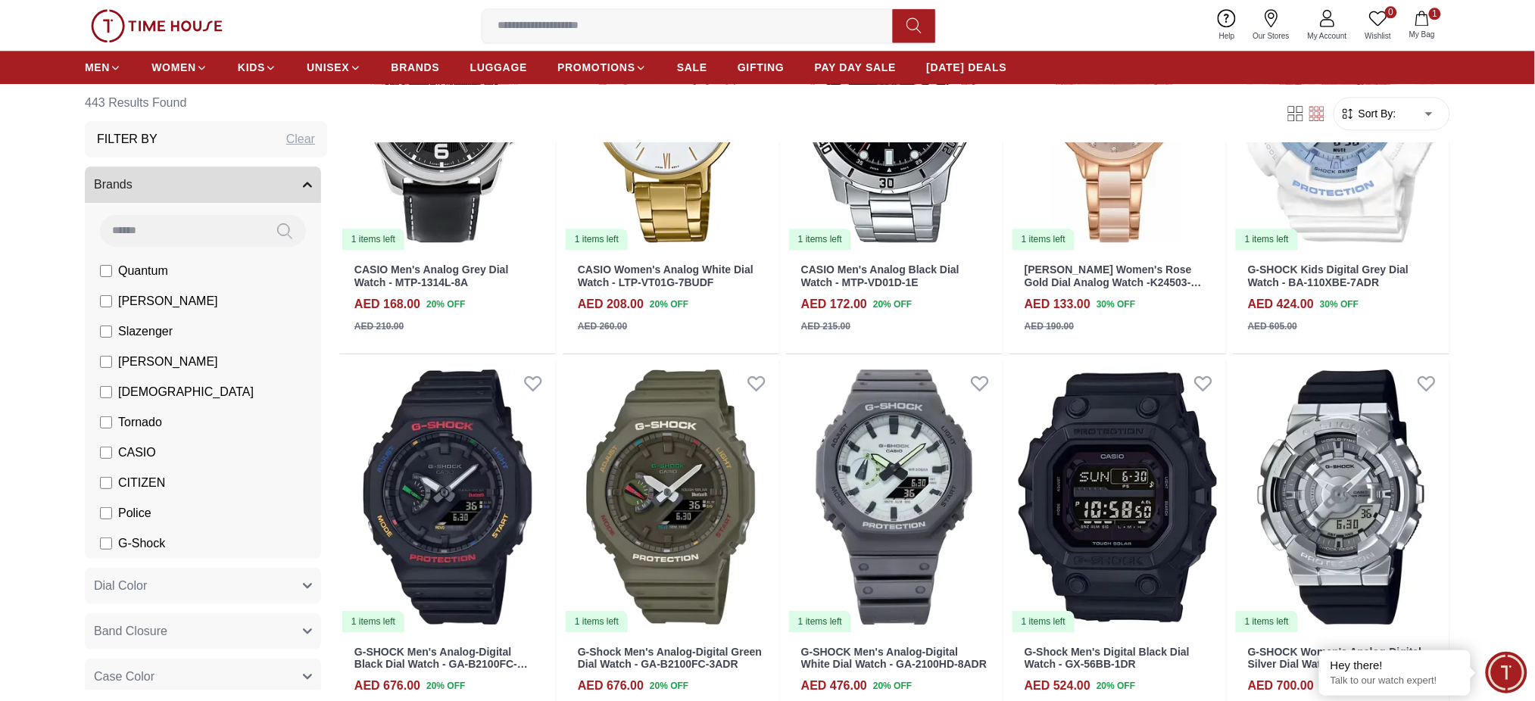
scroll to position [606, 0]
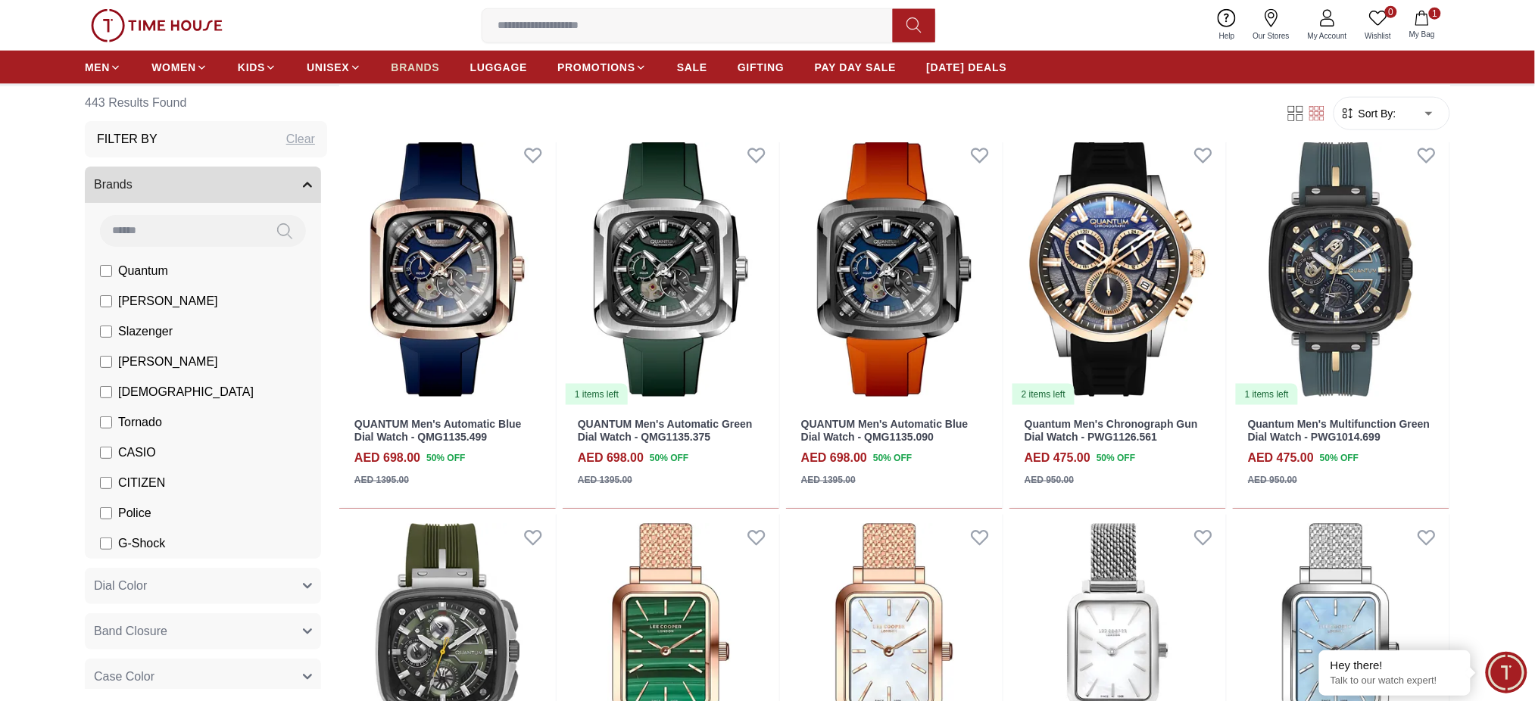
click at [417, 66] on span "BRANDS" at bounding box center [415, 67] width 48 height 15
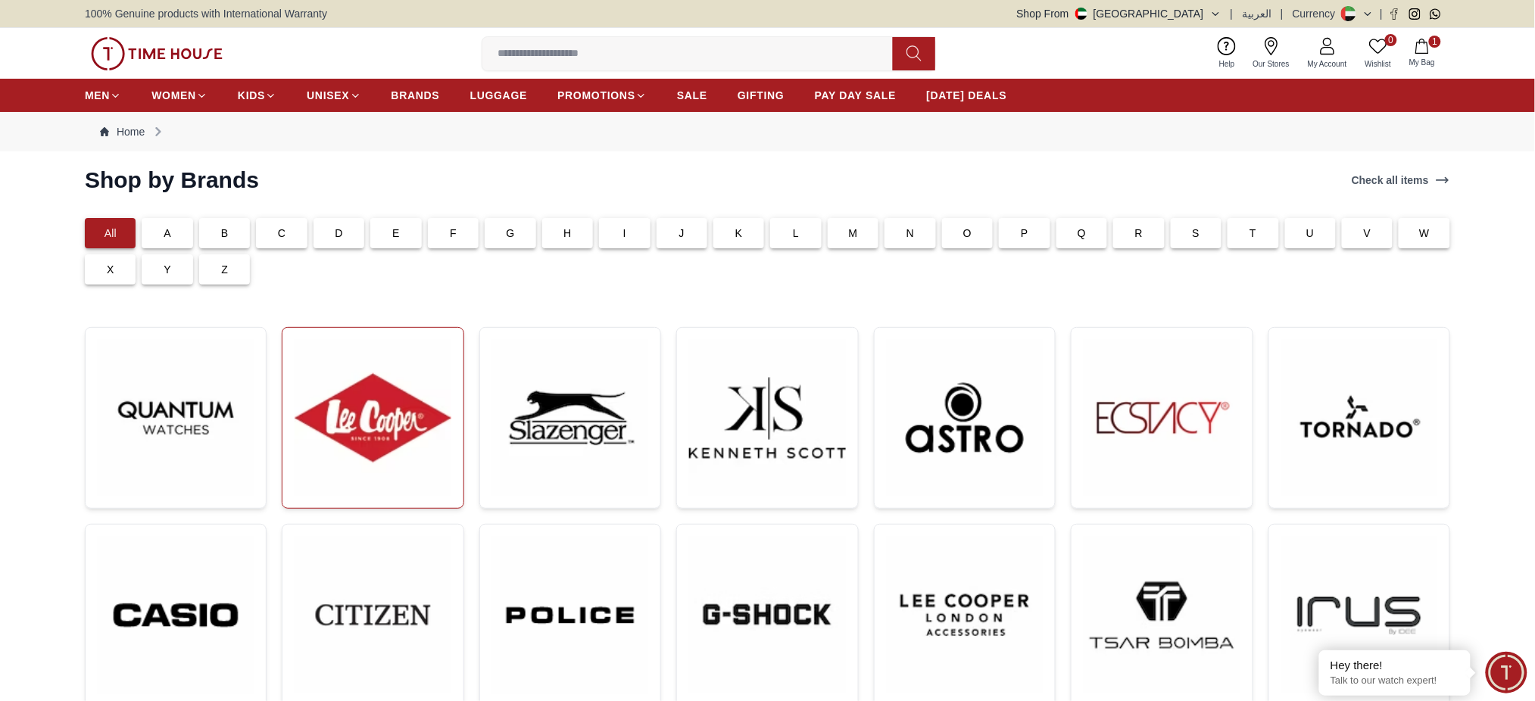
click at [380, 398] on img at bounding box center [373, 418] width 156 height 156
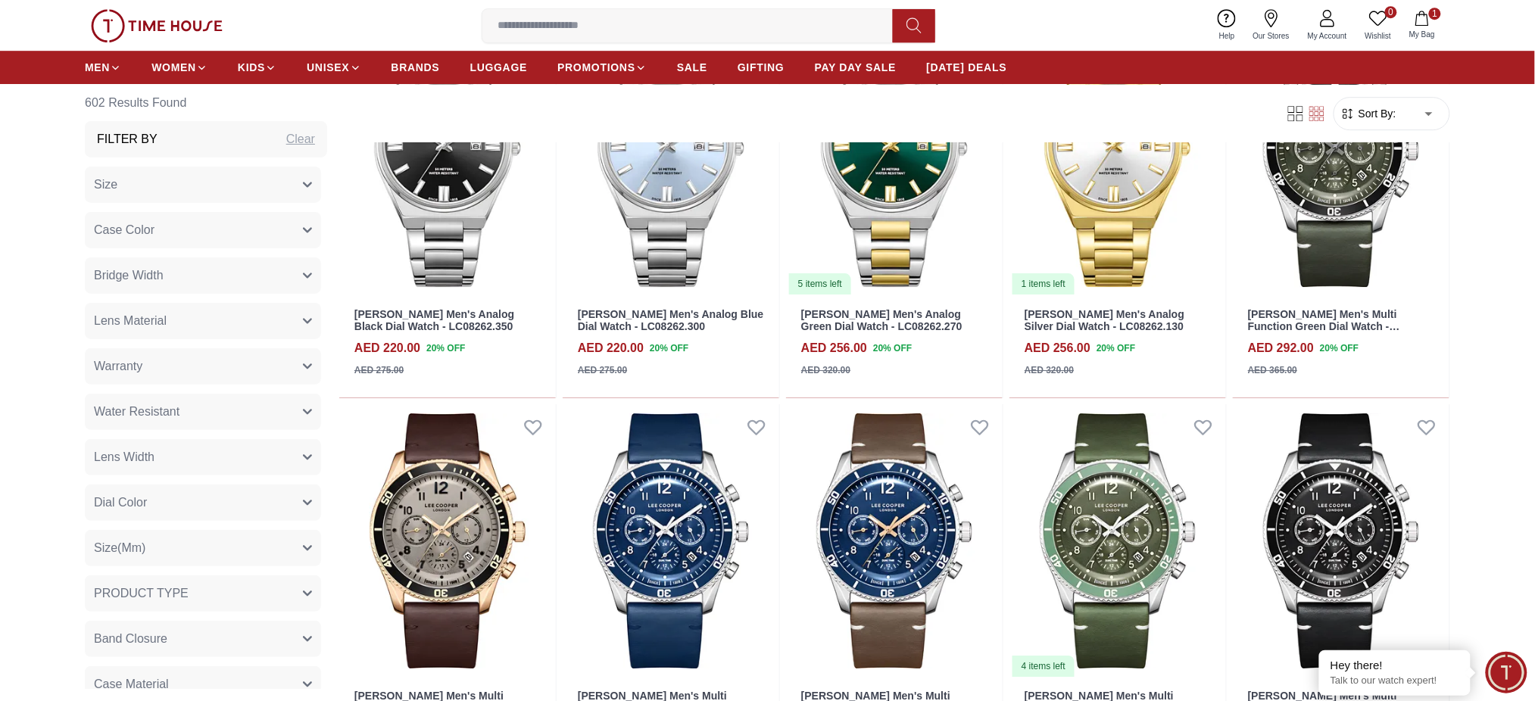
scroll to position [1817, 0]
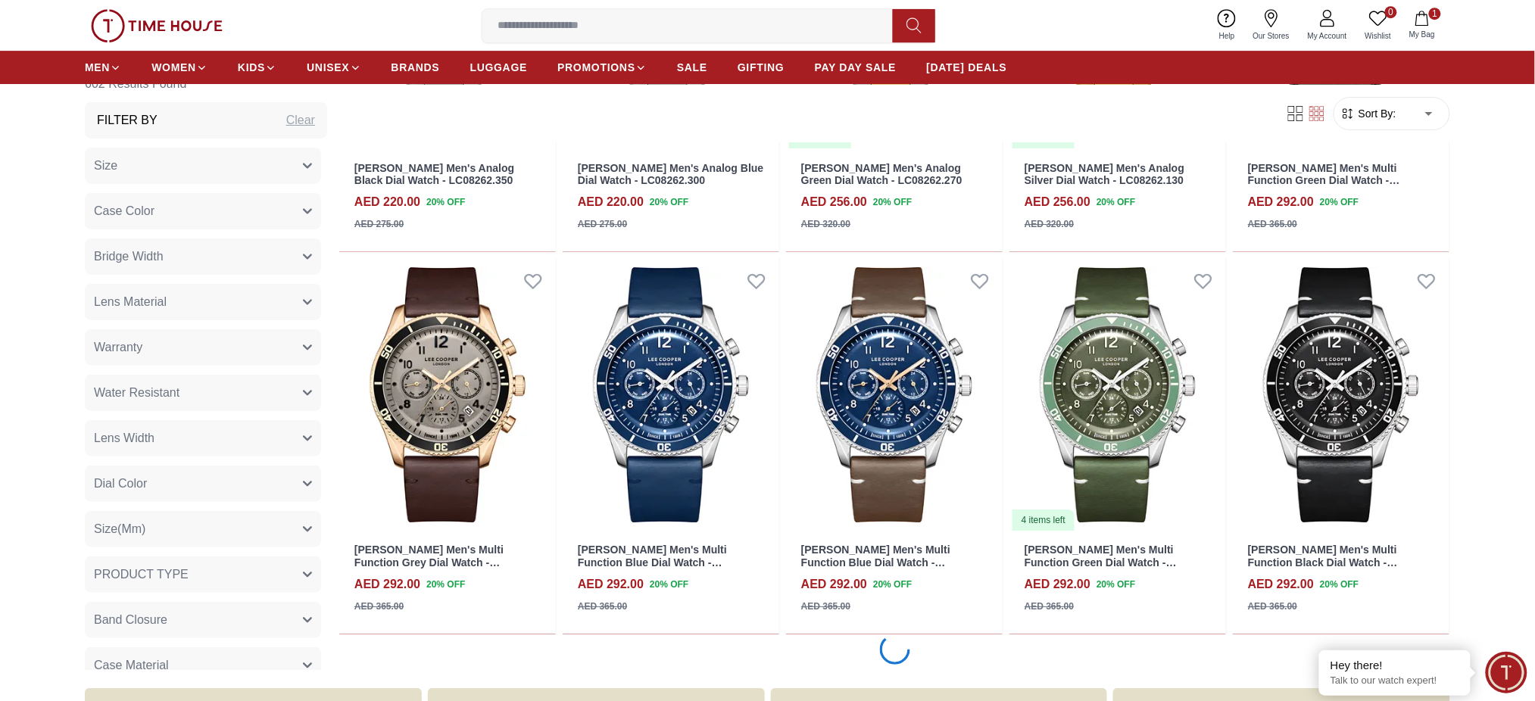
scroll to position [706, 0]
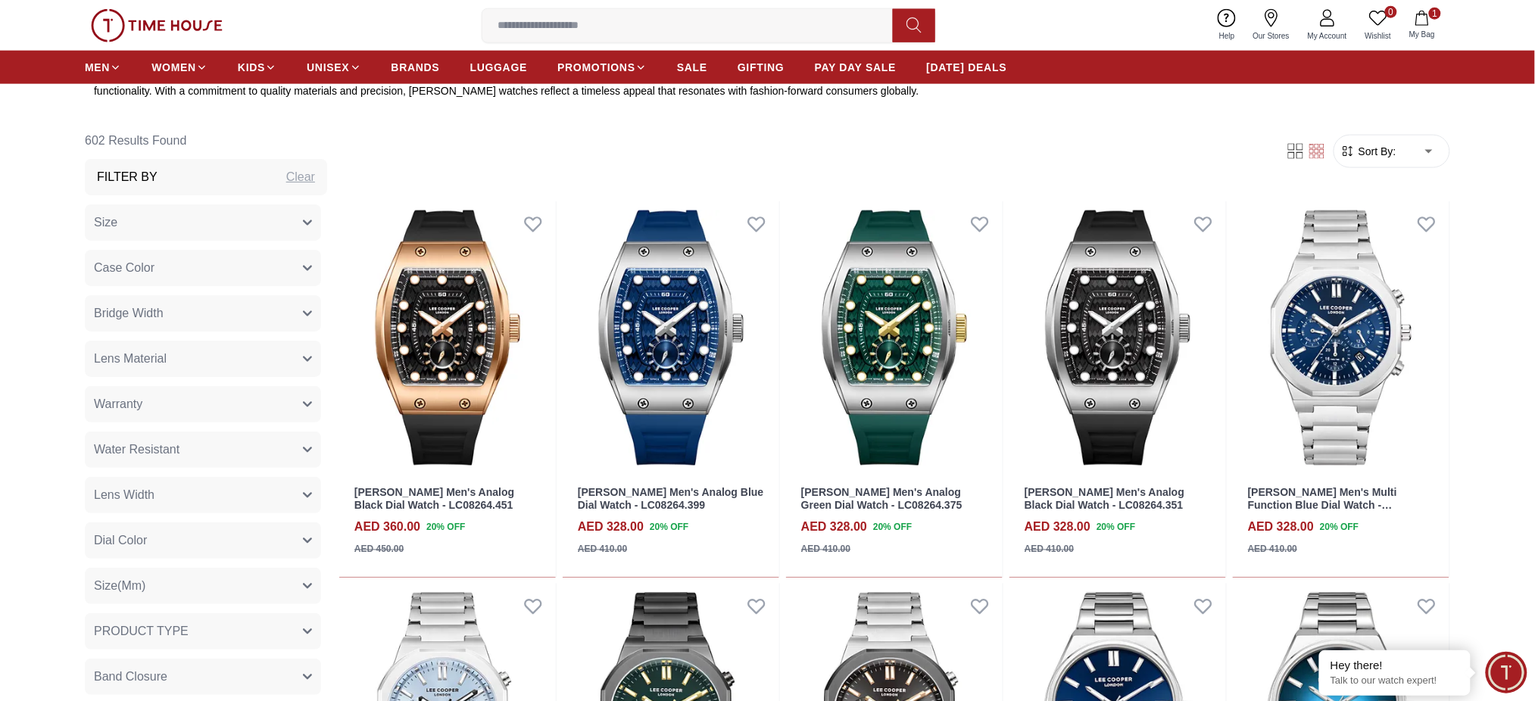
click at [1387, 147] on span "Sort By:" at bounding box center [1375, 151] width 41 height 15
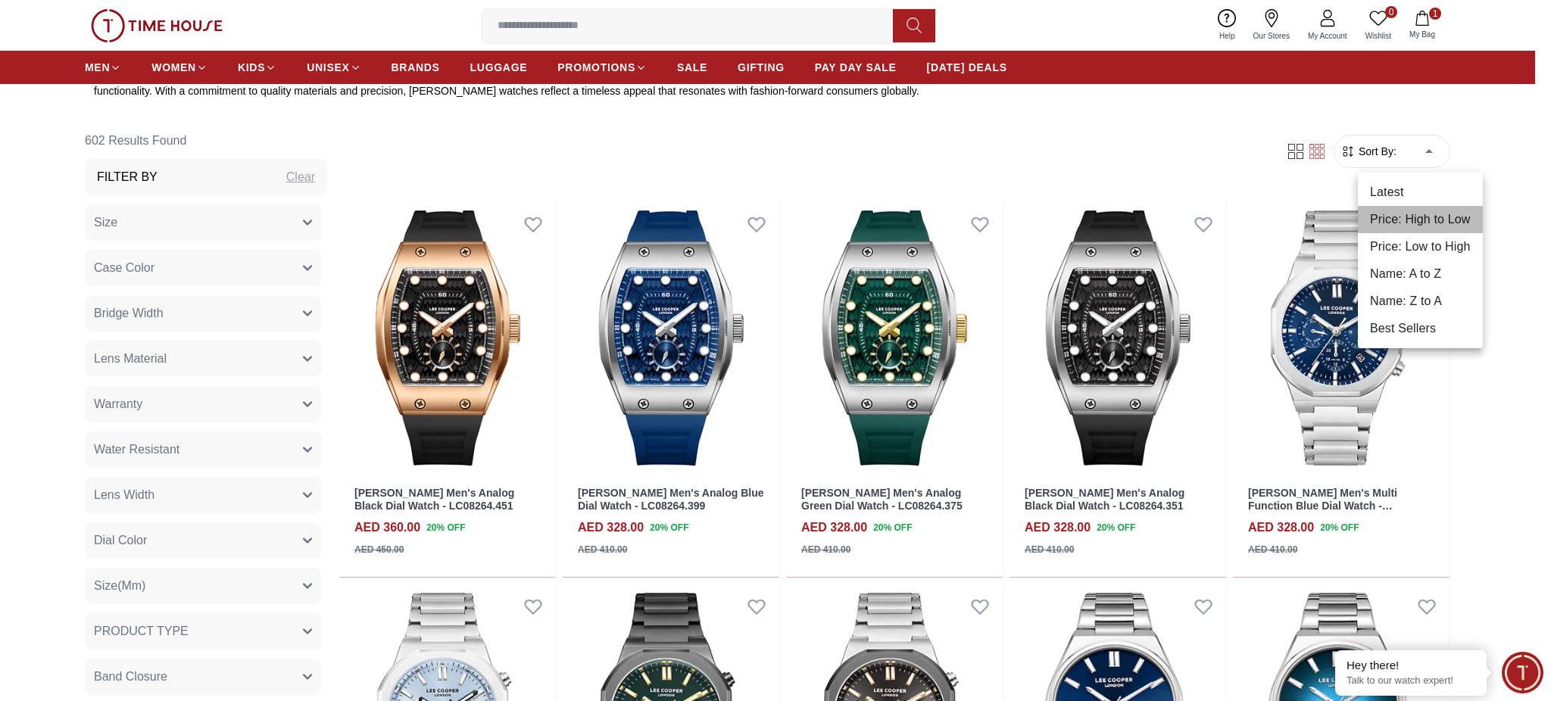
click at [1419, 220] on li "Price: High to Low" at bounding box center [1420, 219] width 125 height 27
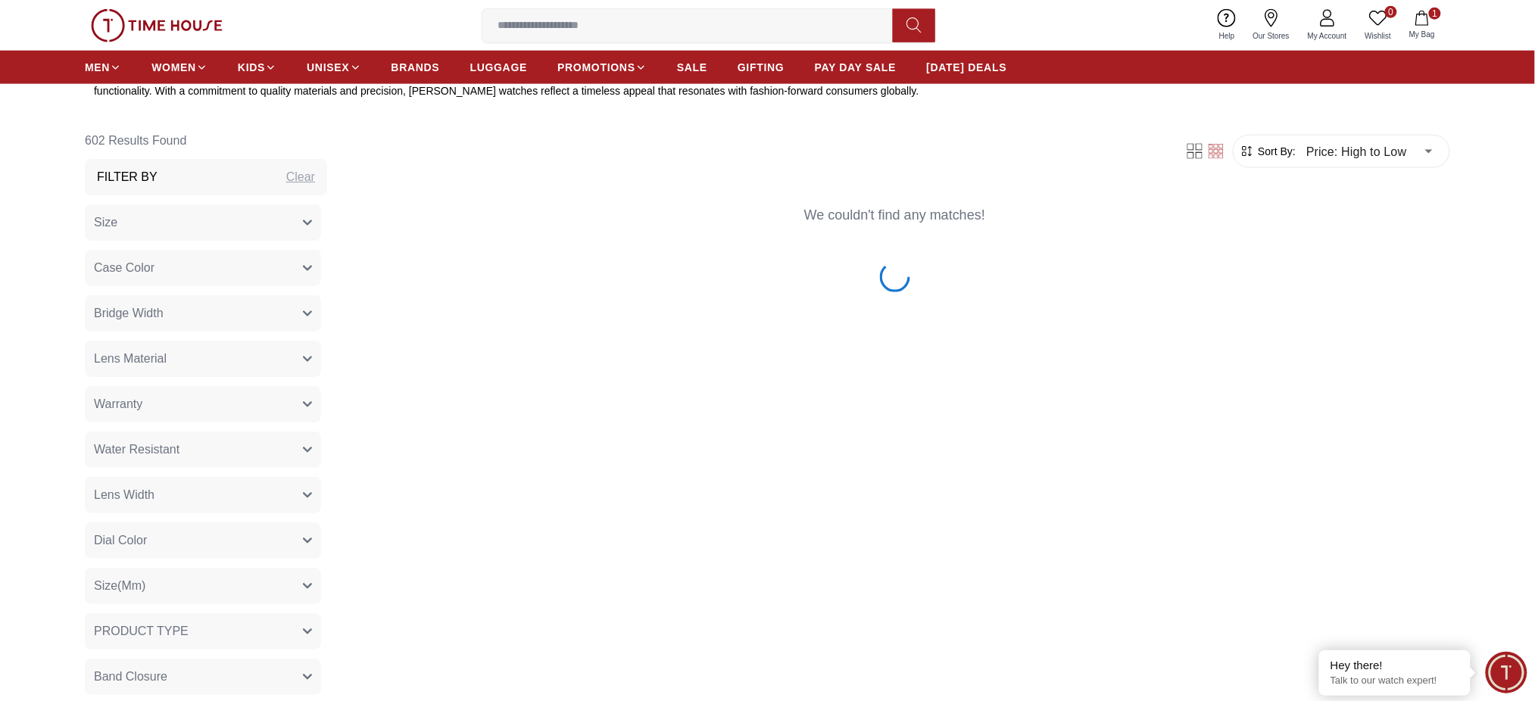
type input "*"
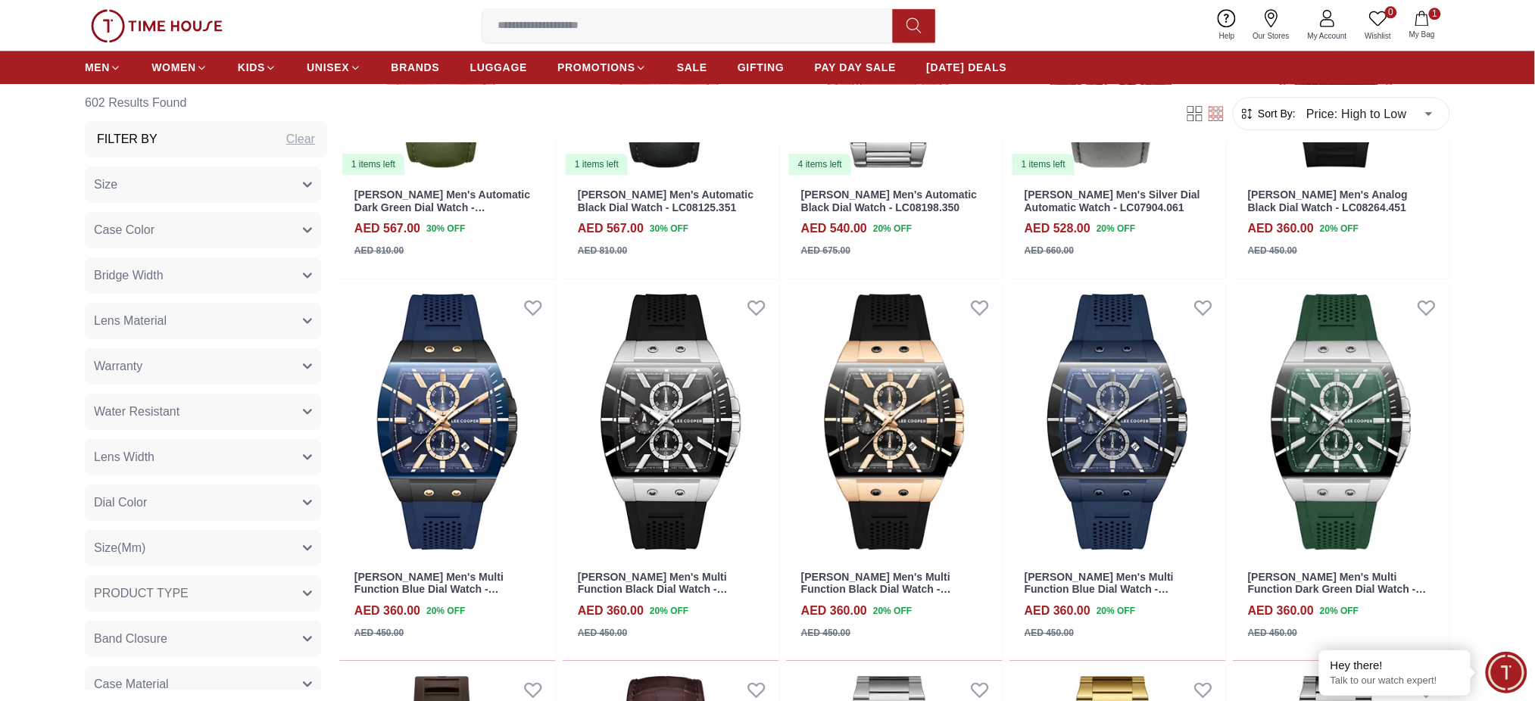
scroll to position [1514, 0]
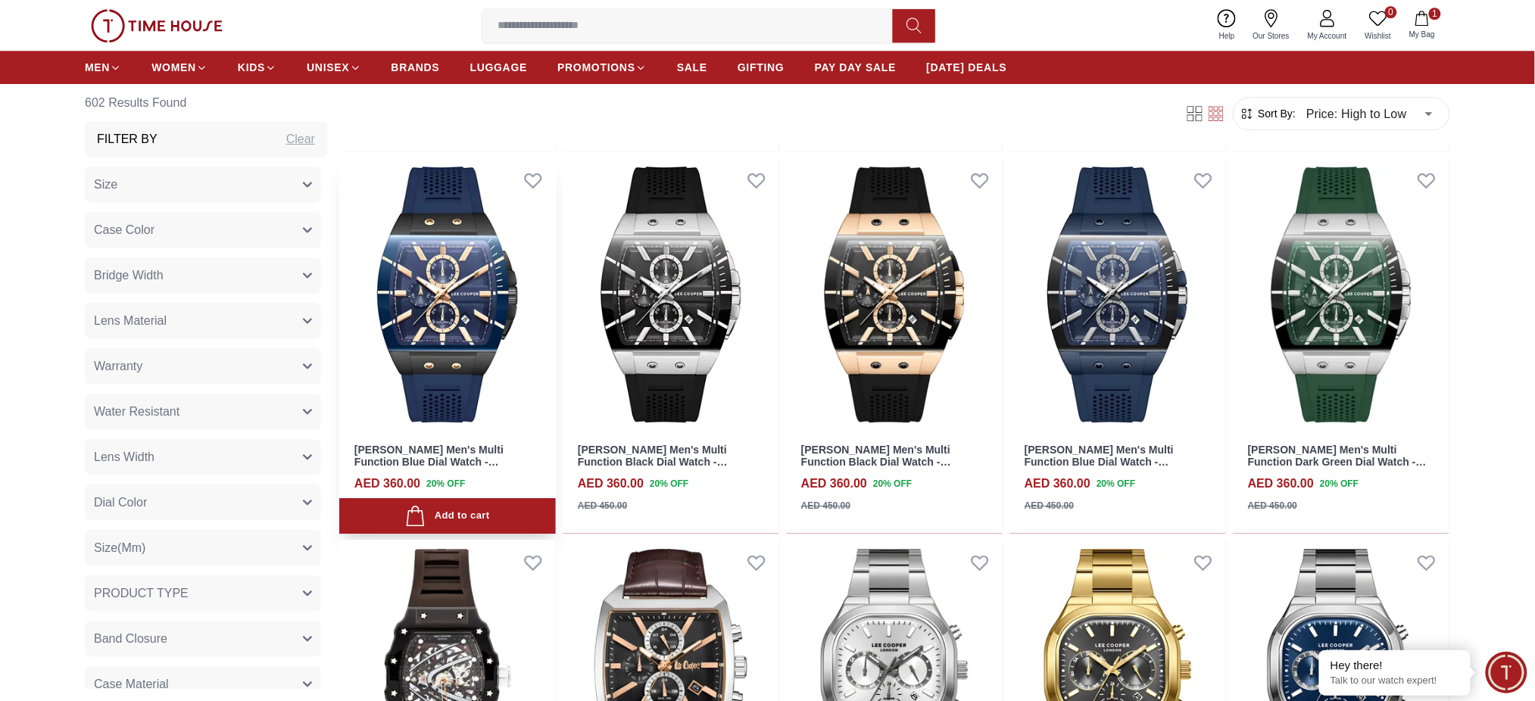
click at [486, 300] on img at bounding box center [447, 293] width 217 height 273
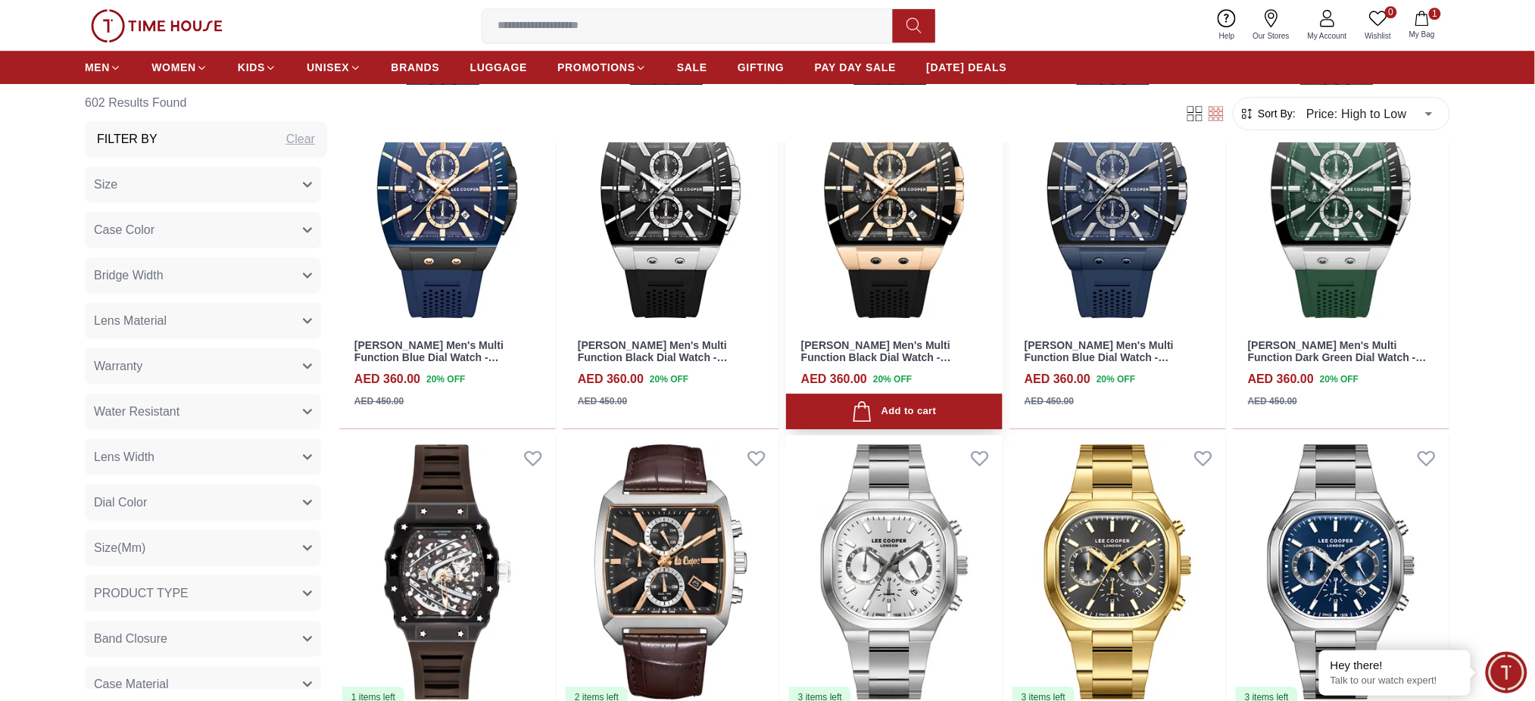
scroll to position [1918, 0]
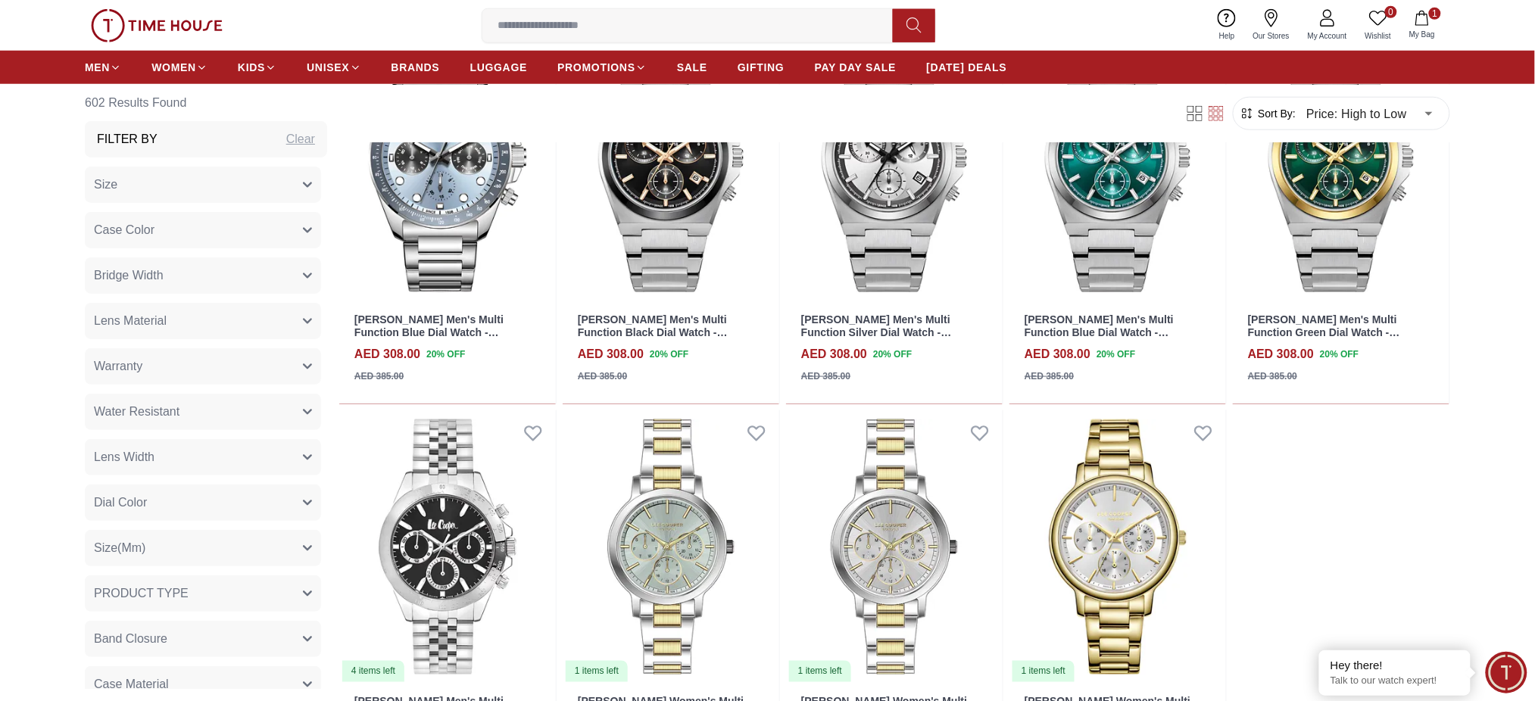
scroll to position [4947, 0]
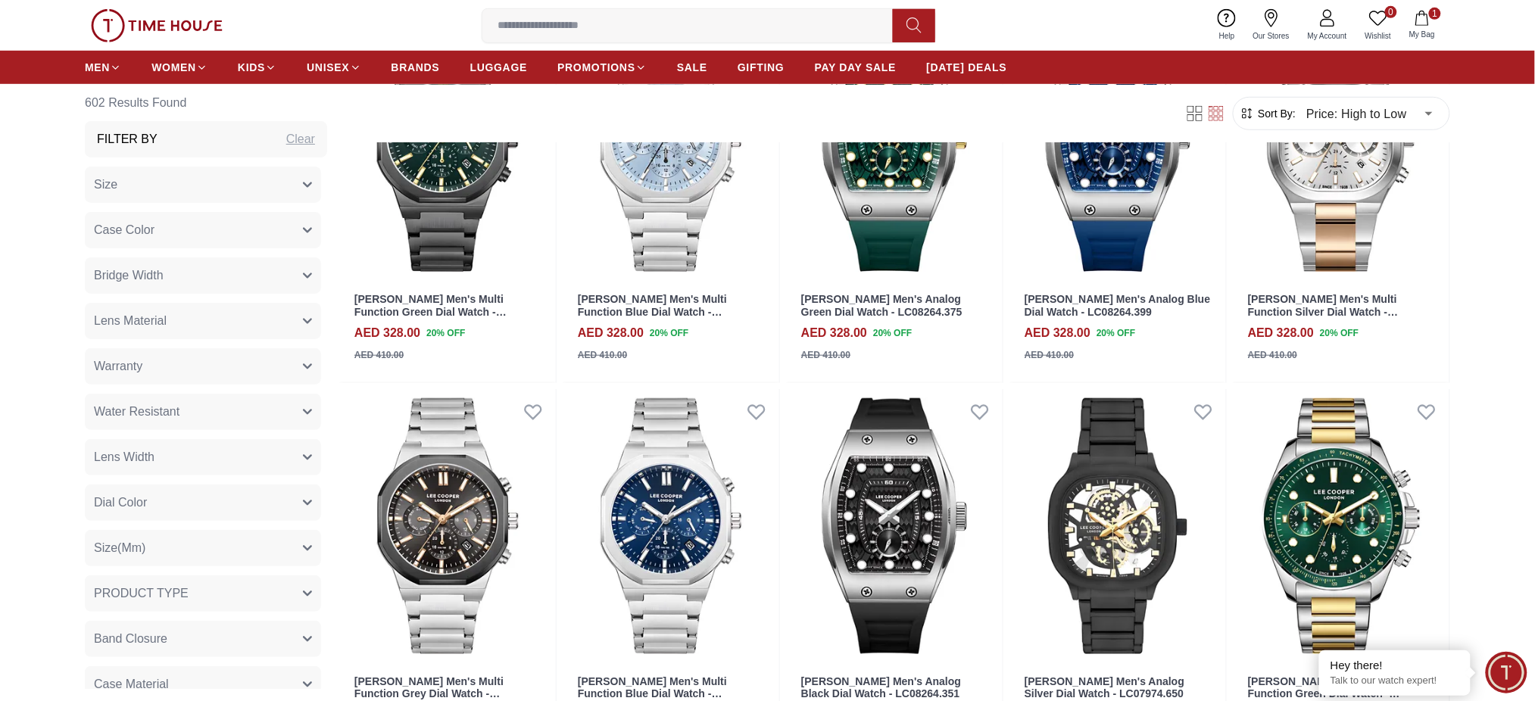
scroll to position [2423, 0]
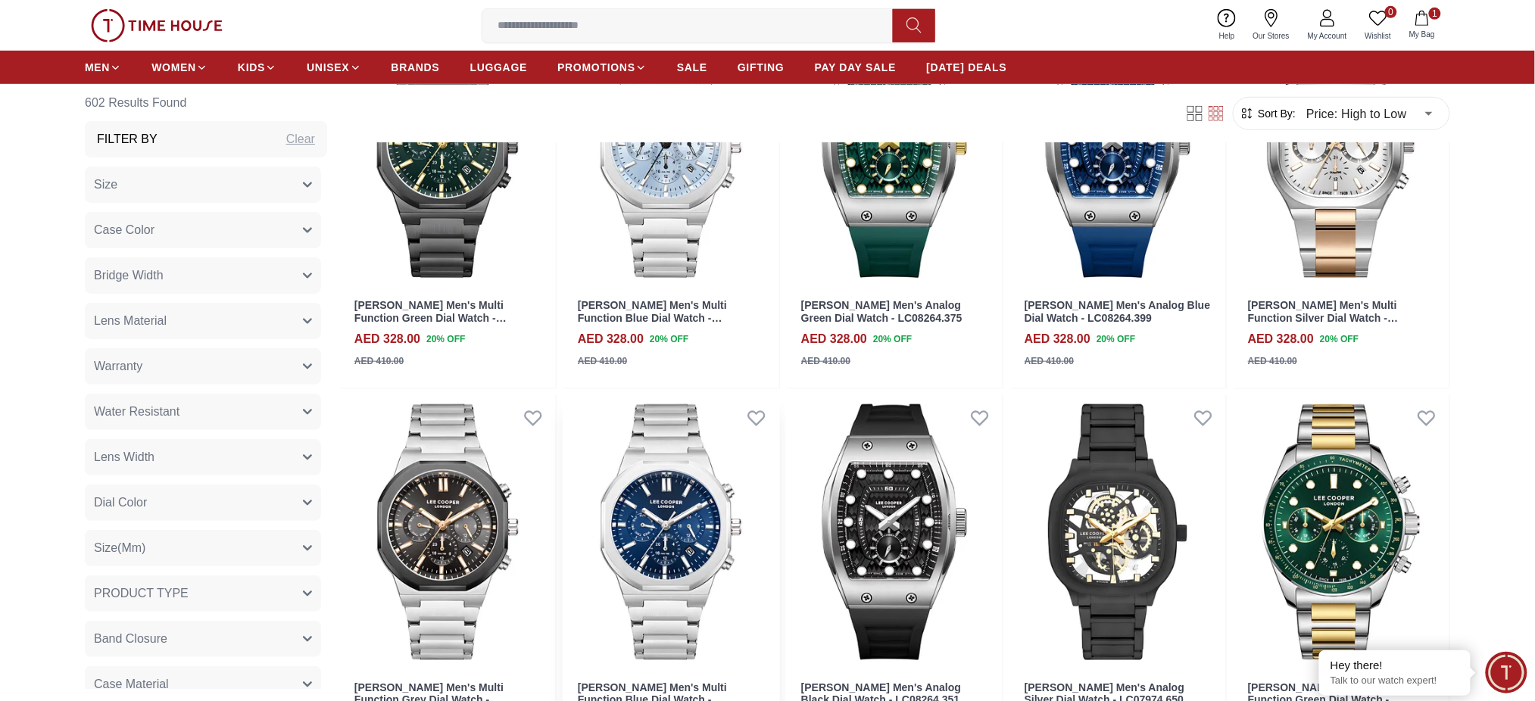
click at [750, 464] on img at bounding box center [671, 531] width 217 height 273
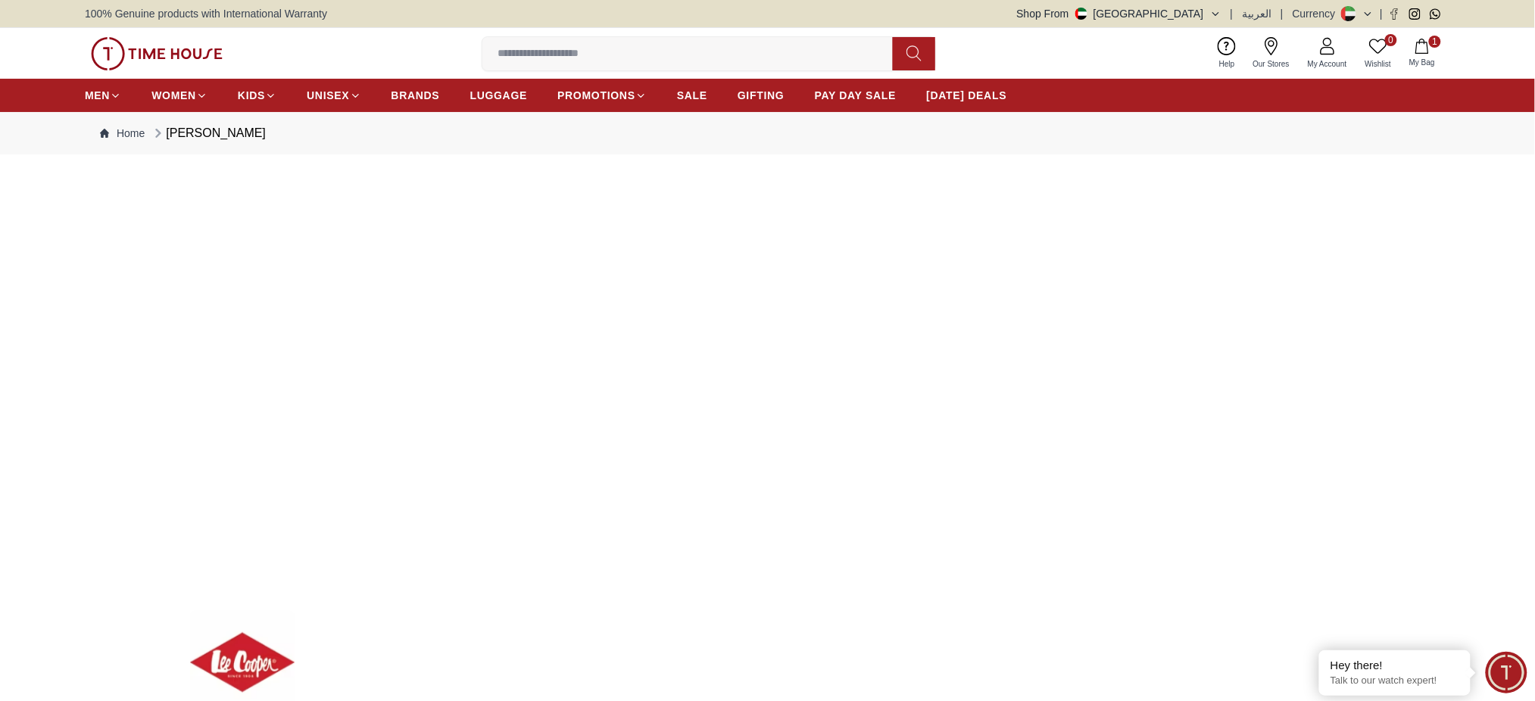
scroll to position [2103, 0]
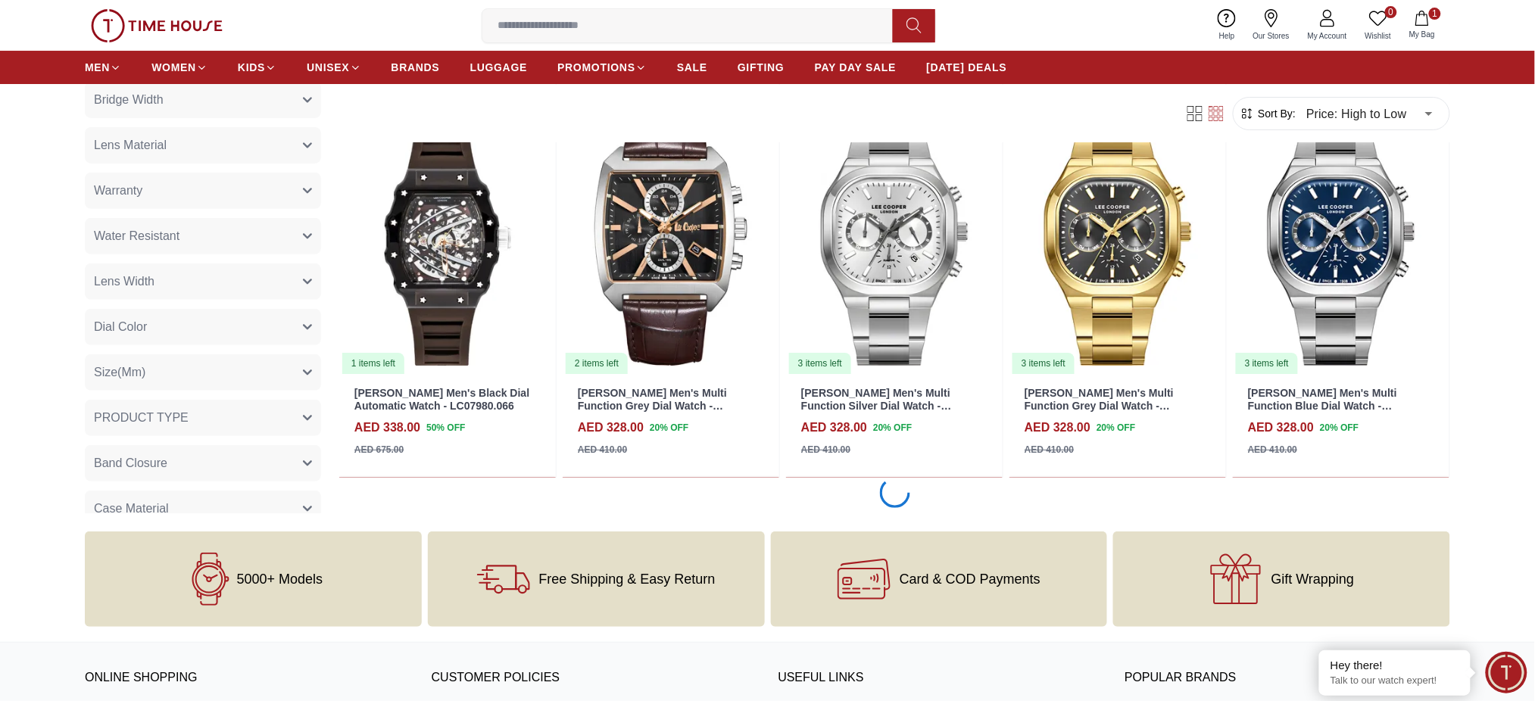
scroll to position [1918, 0]
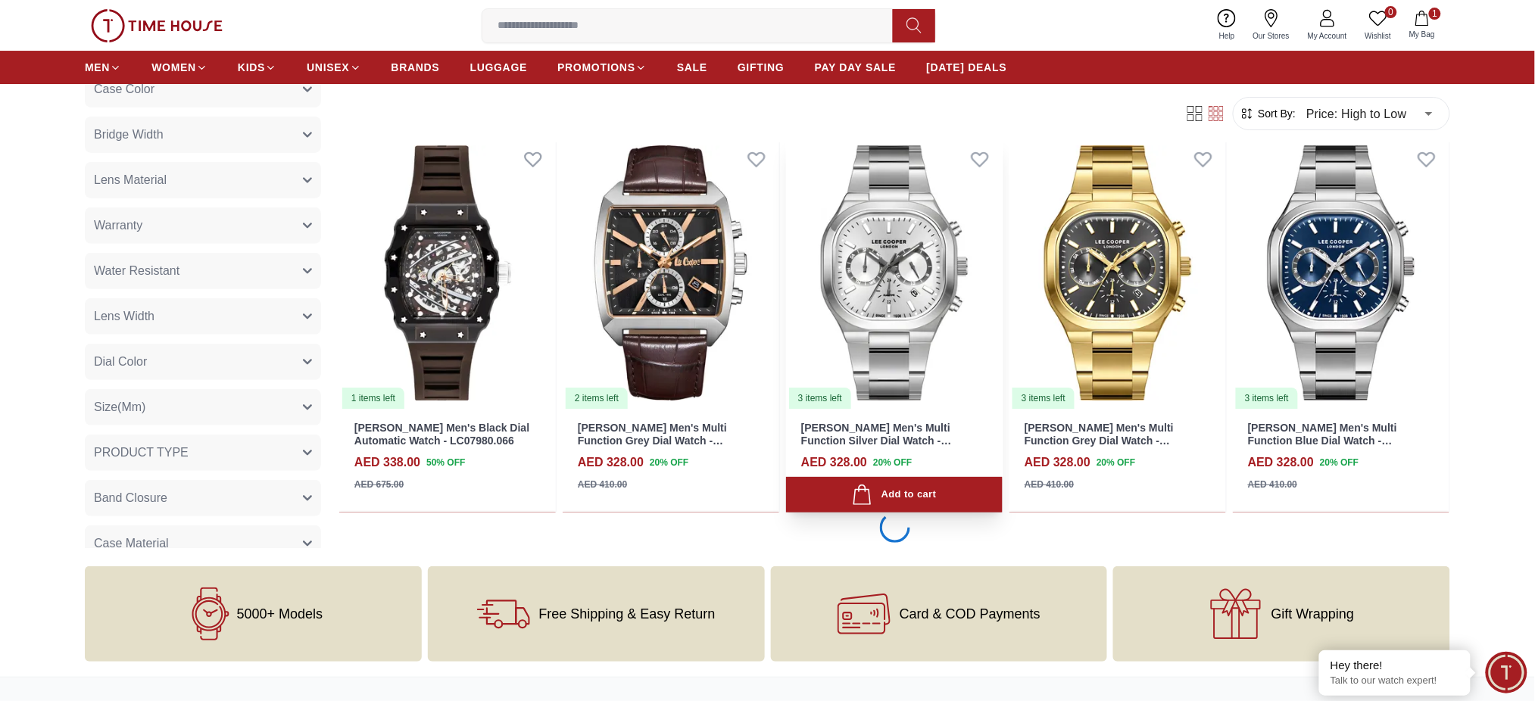
click at [856, 295] on img at bounding box center [894, 272] width 217 height 273
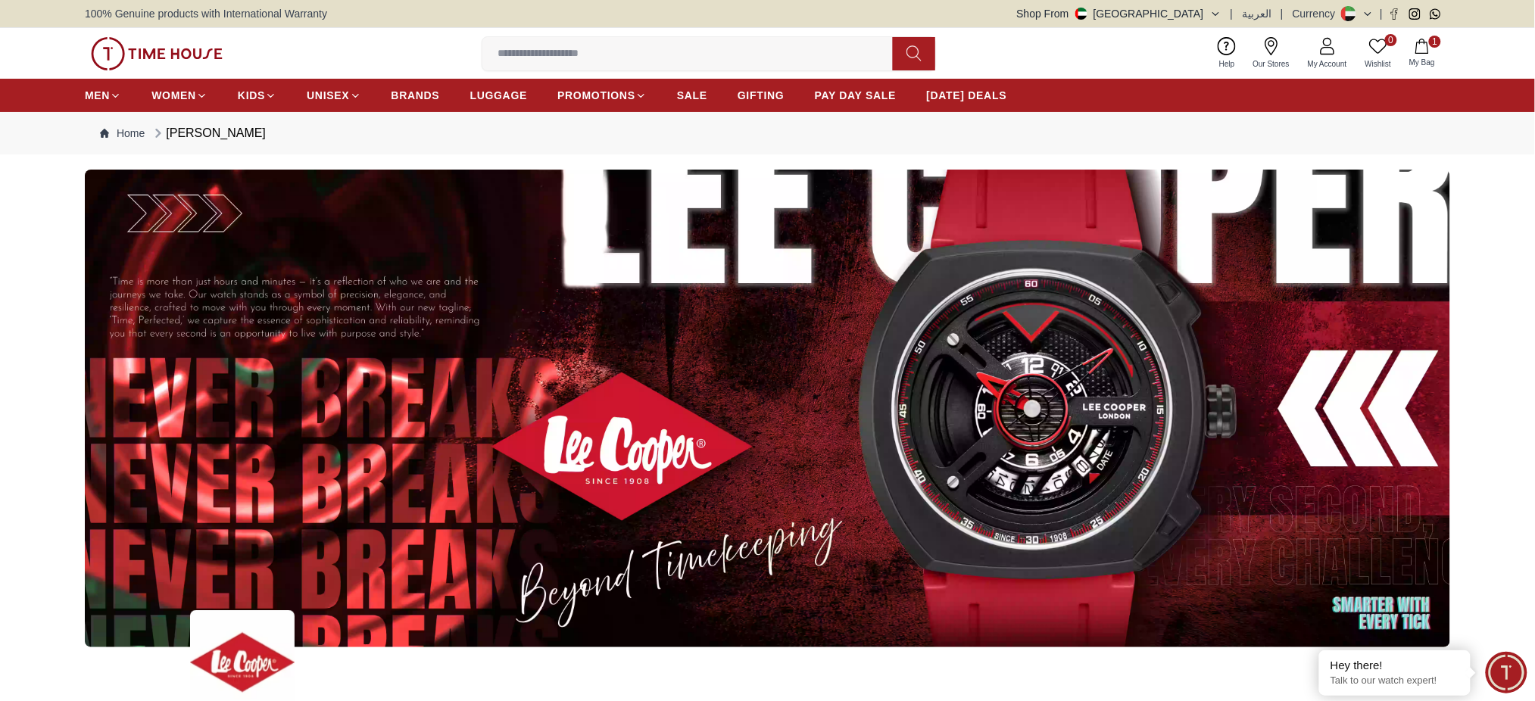
scroll to position [1918, 0]
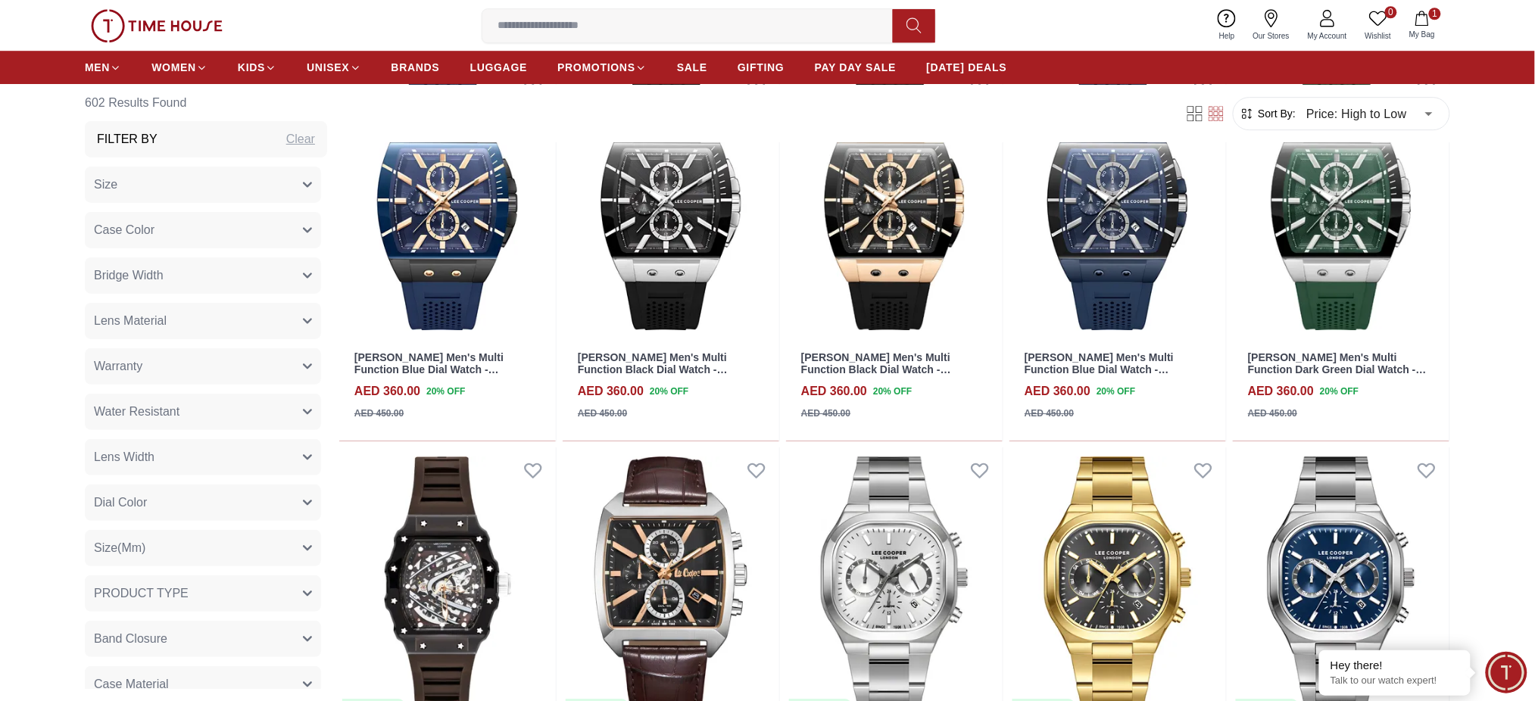
scroll to position [1615, 0]
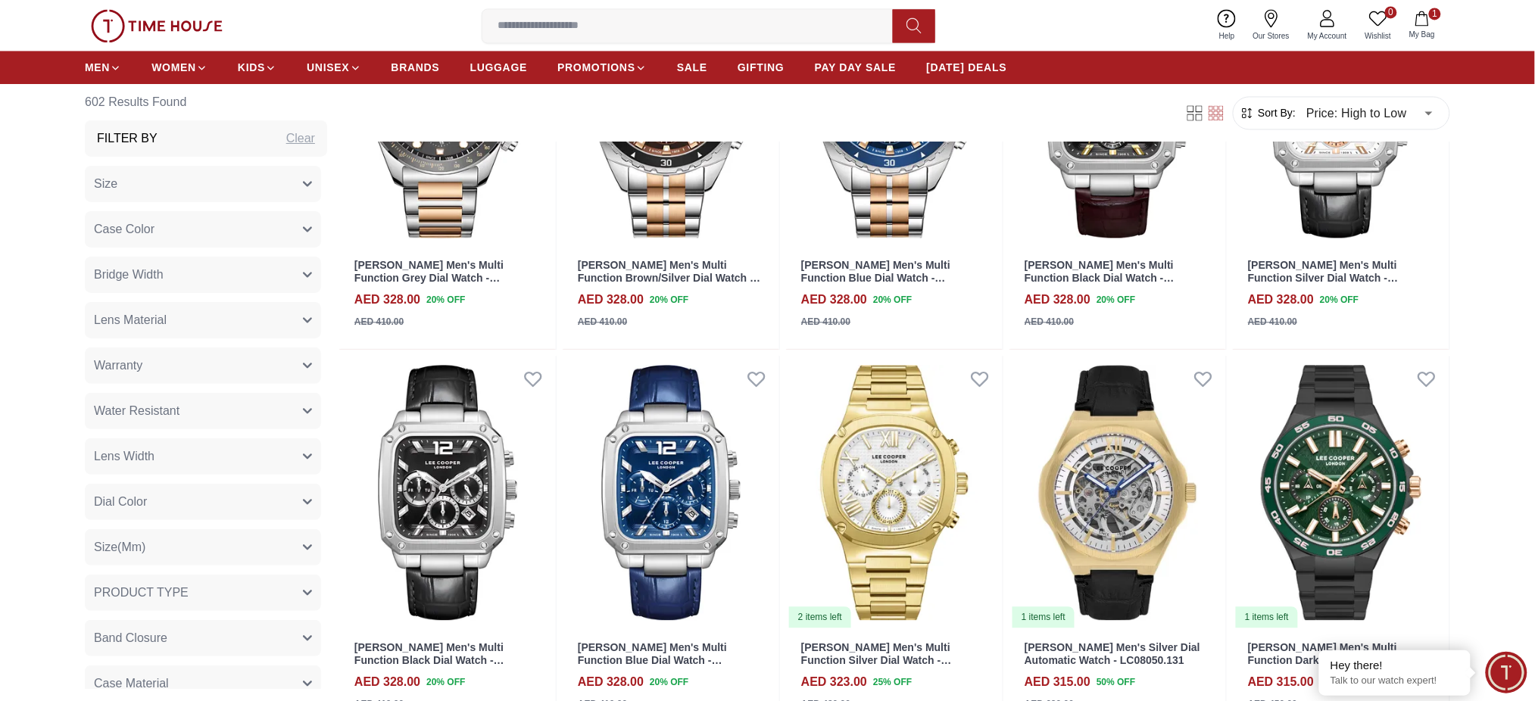
scroll to position [3230, 0]
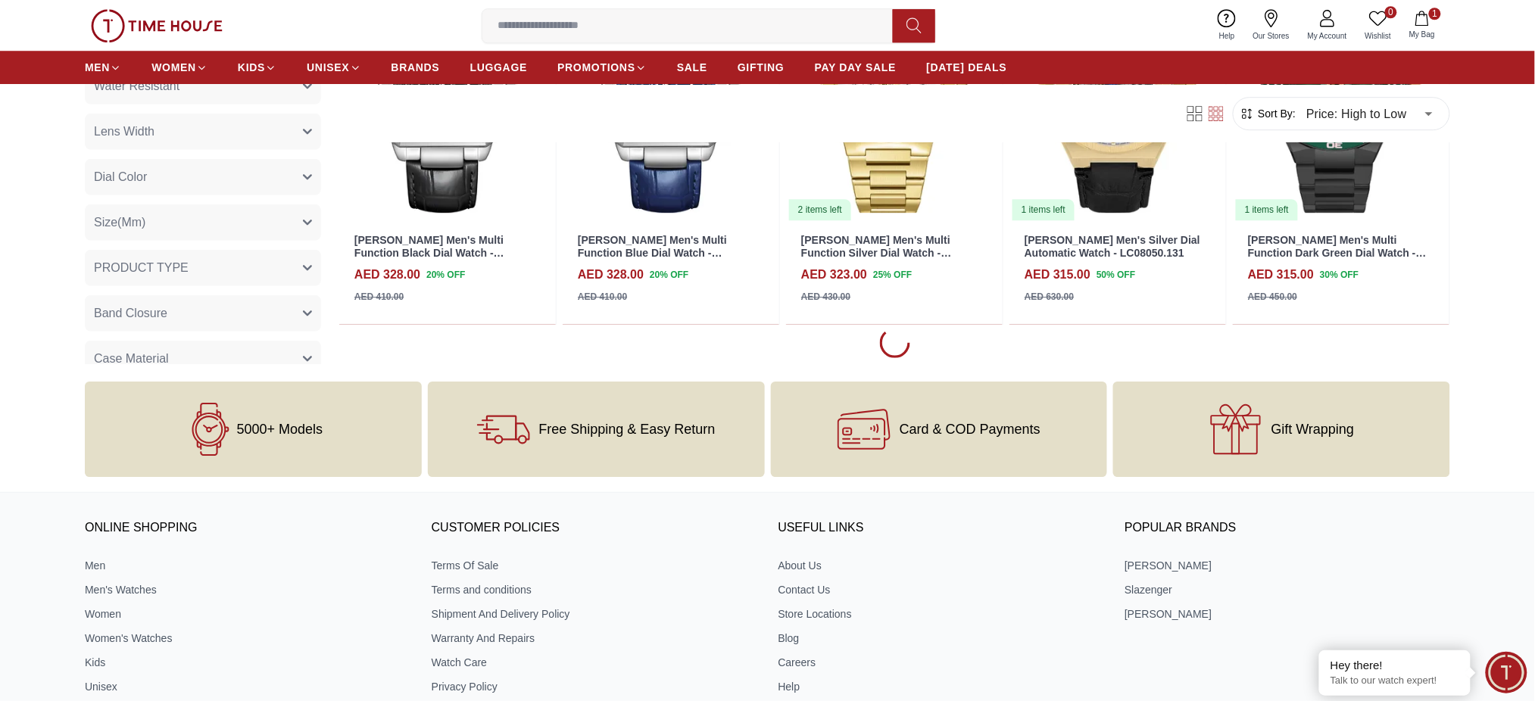
scroll to position [3332, 0]
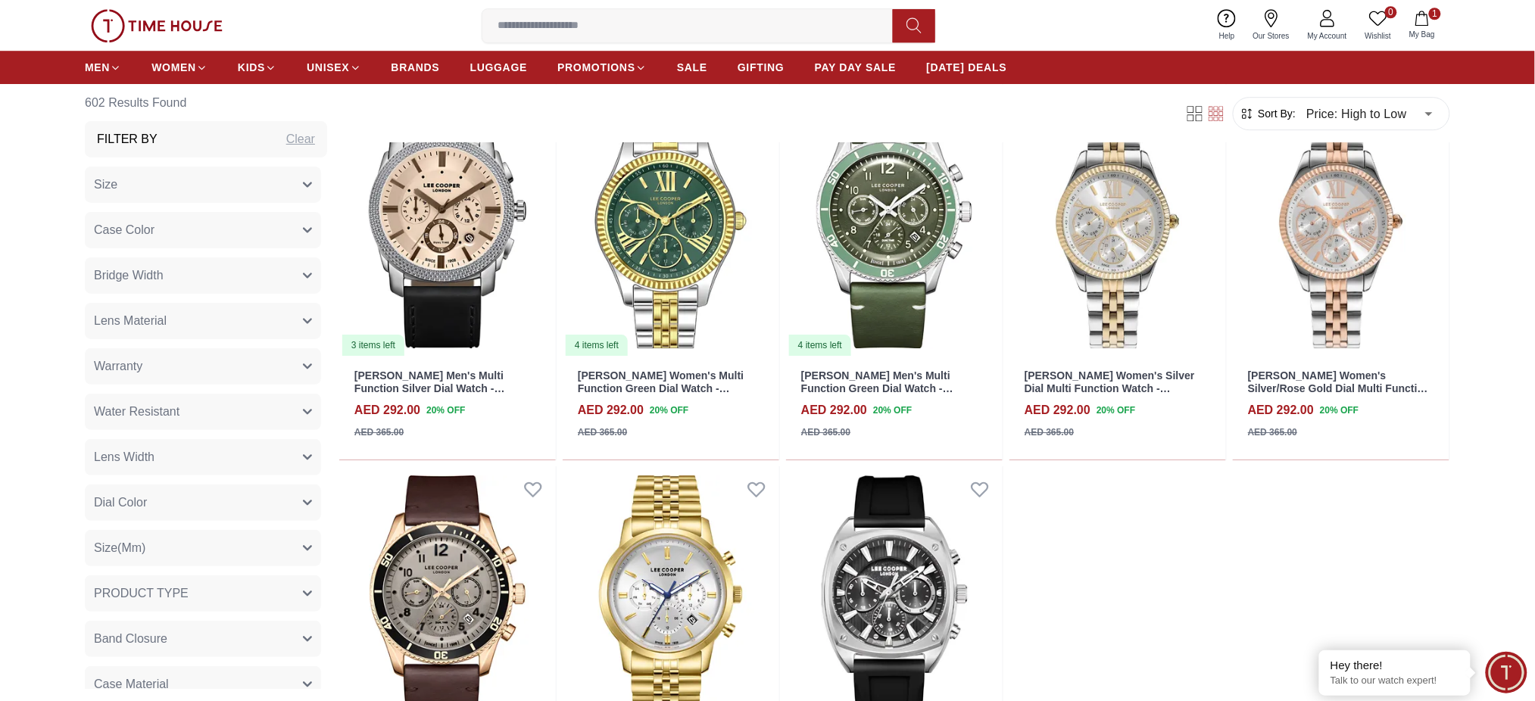
scroll to position [5956, 0]
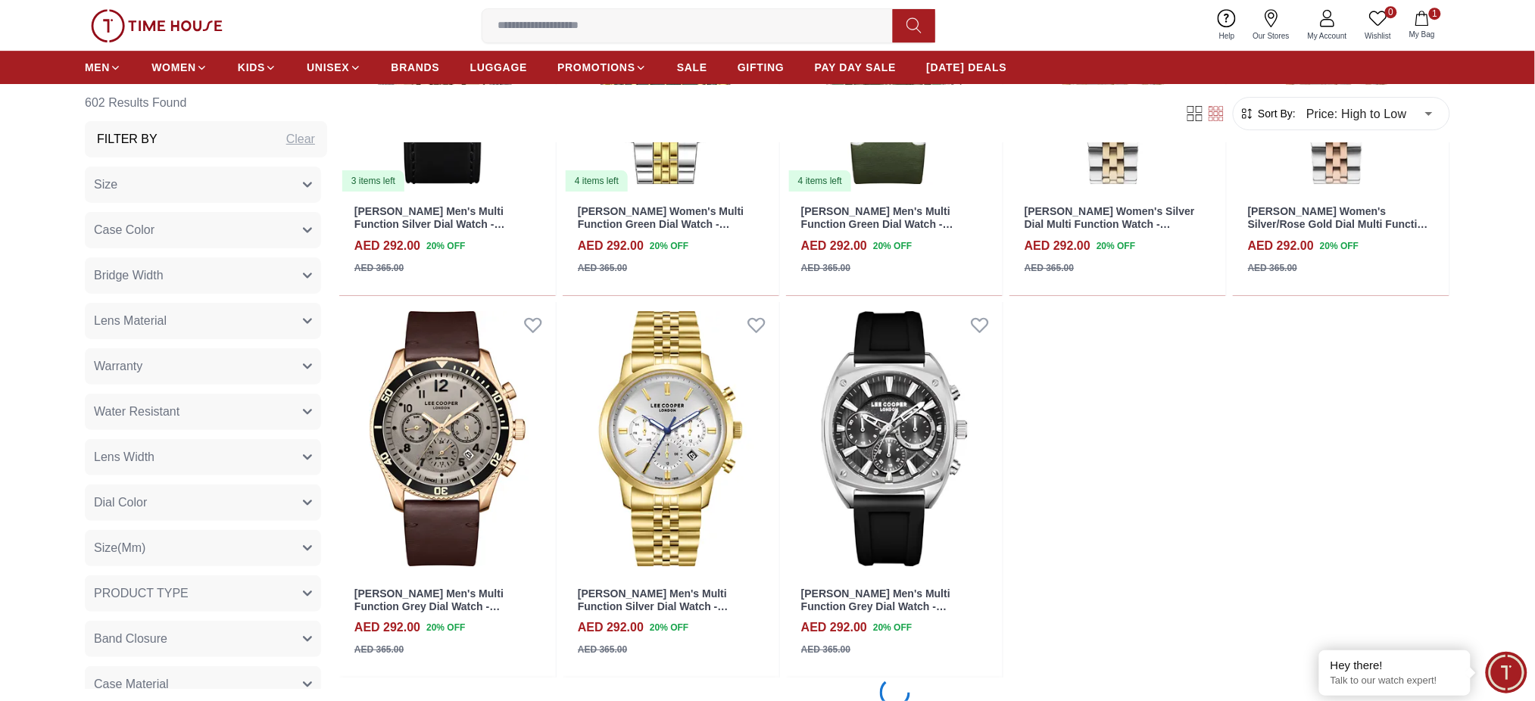
scroll to position [6259, 0]
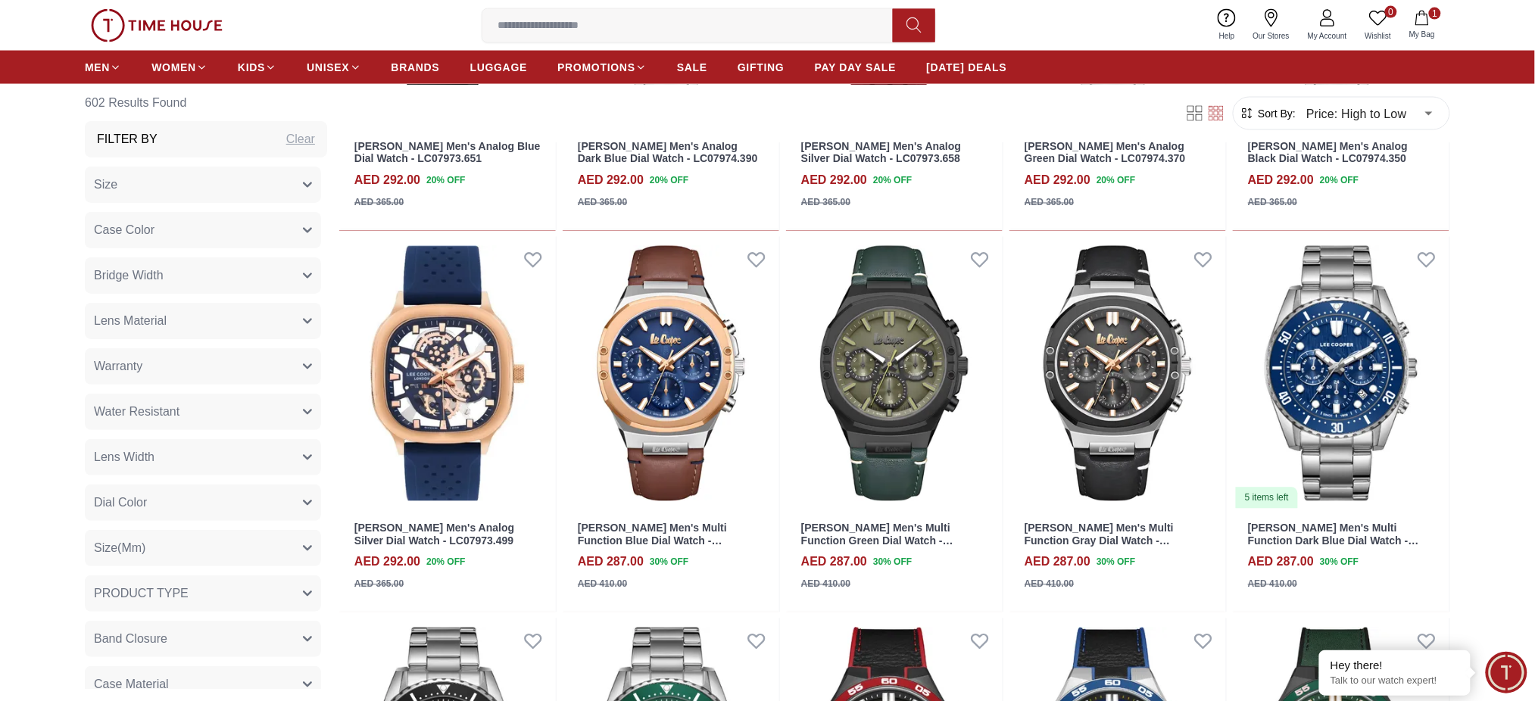
scroll to position [7470, 0]
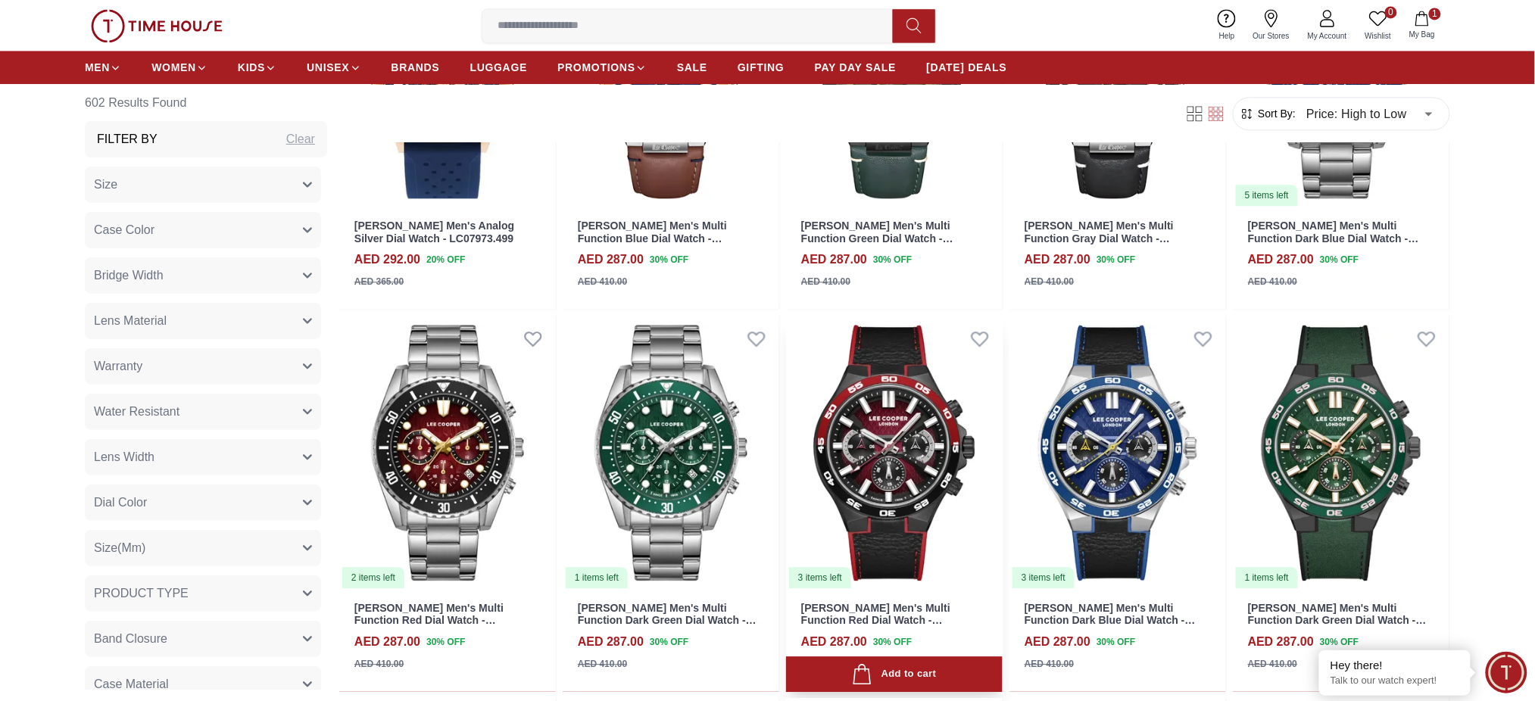
click at [988, 541] on img at bounding box center [894, 452] width 217 height 273
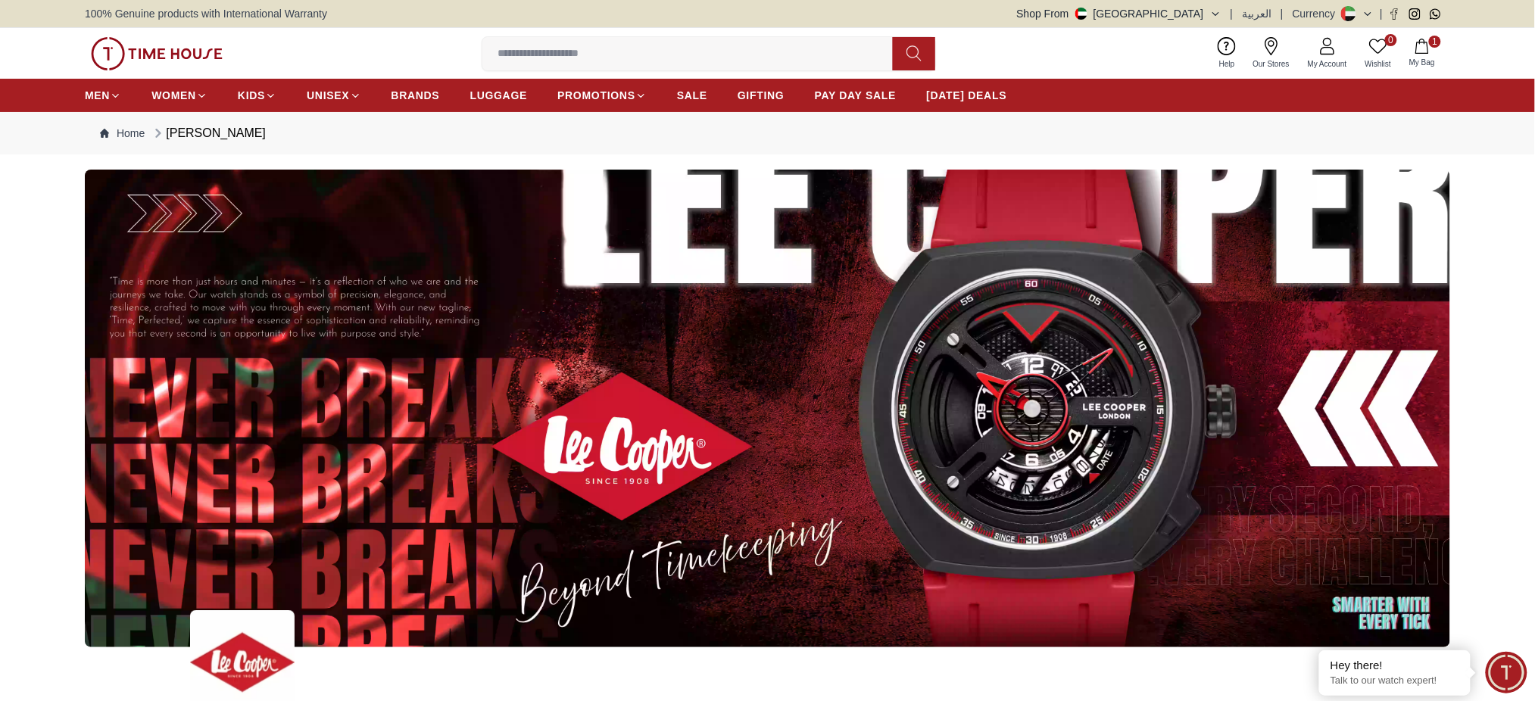
scroll to position [2103, 0]
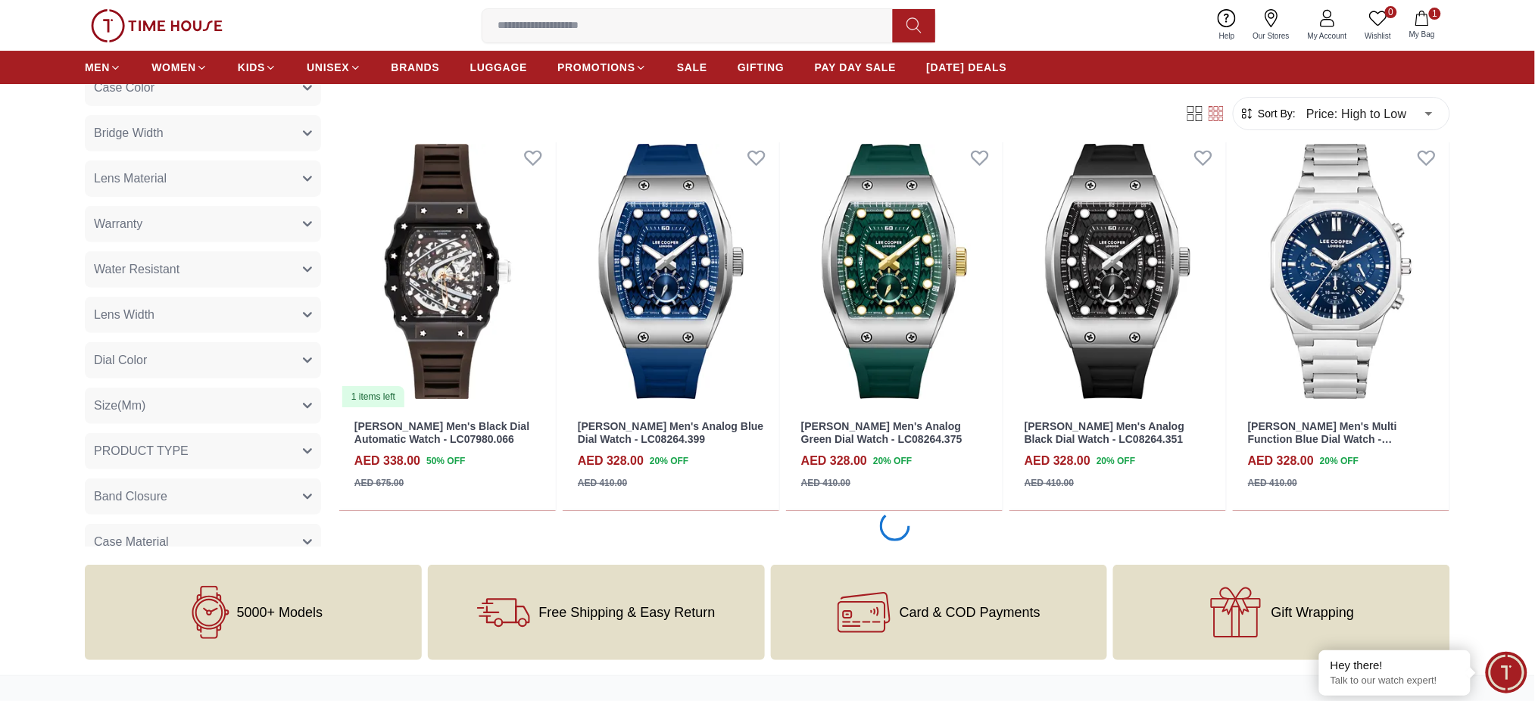
scroll to position [2120, 0]
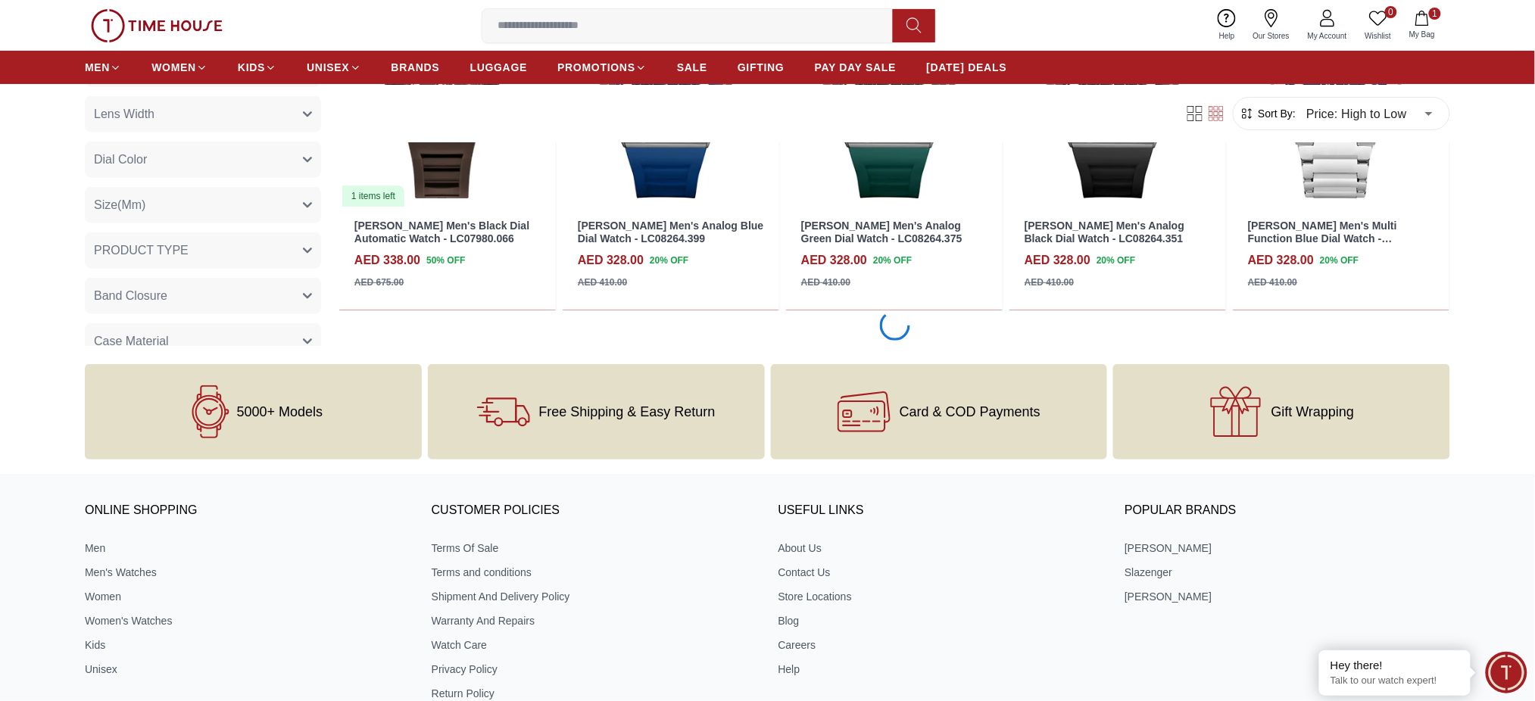
scroll to position [1918, 0]
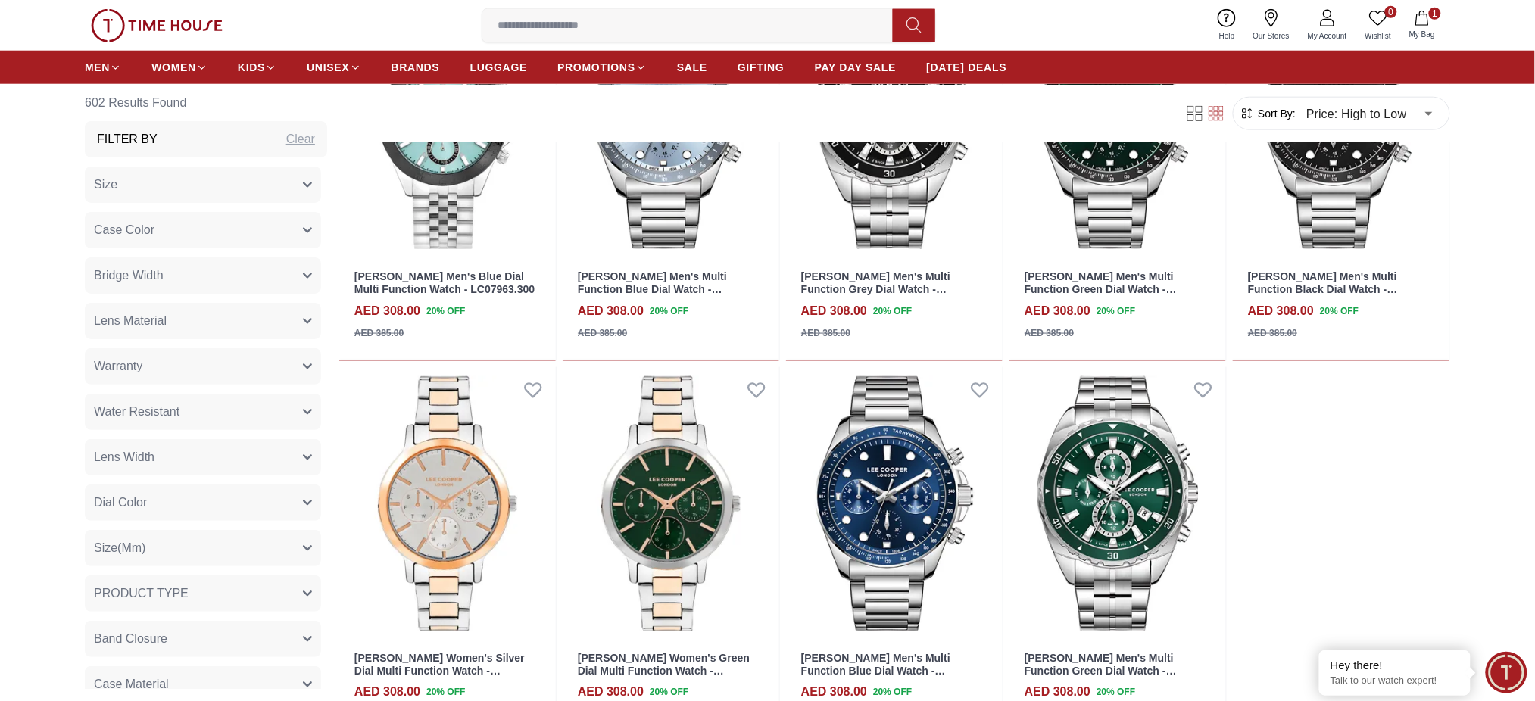
scroll to position [5149, 0]
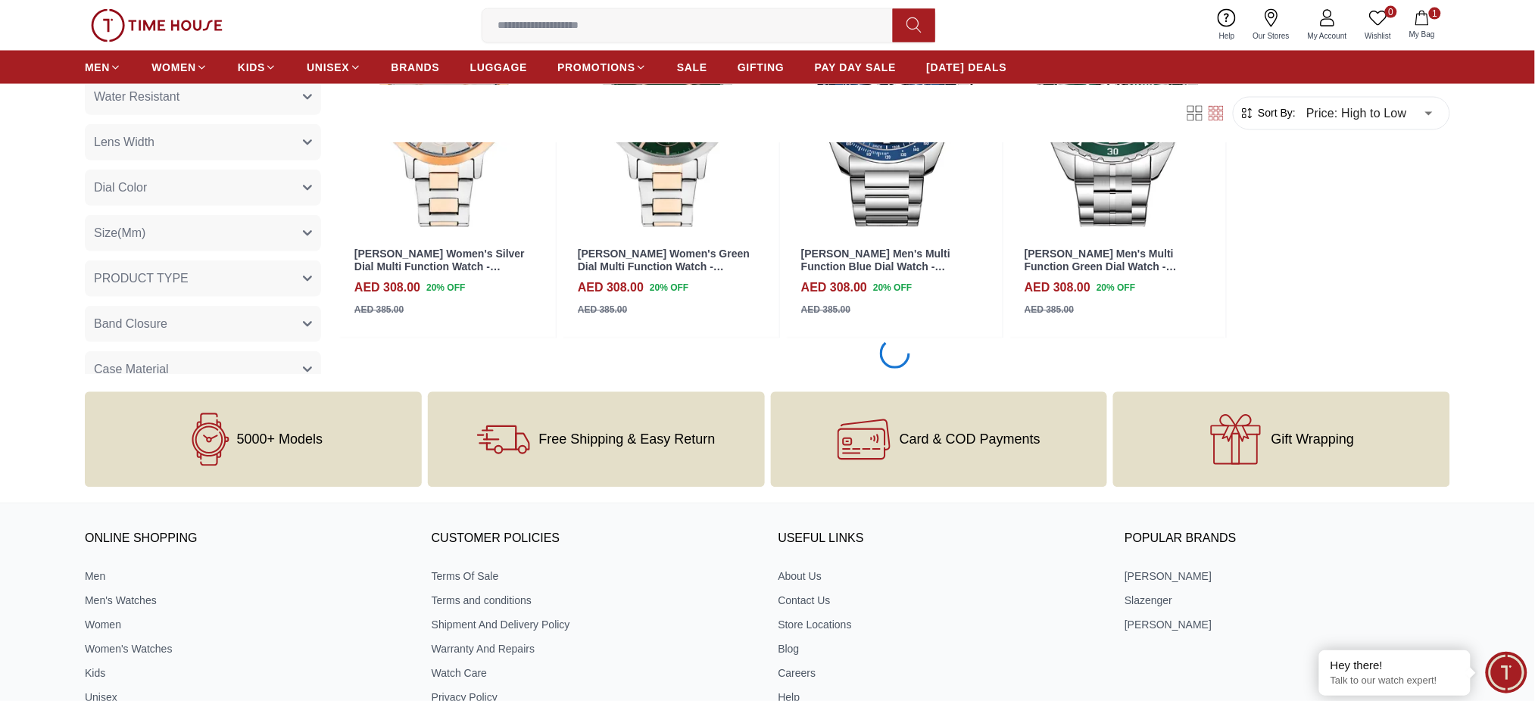
scroll to position [4947, 0]
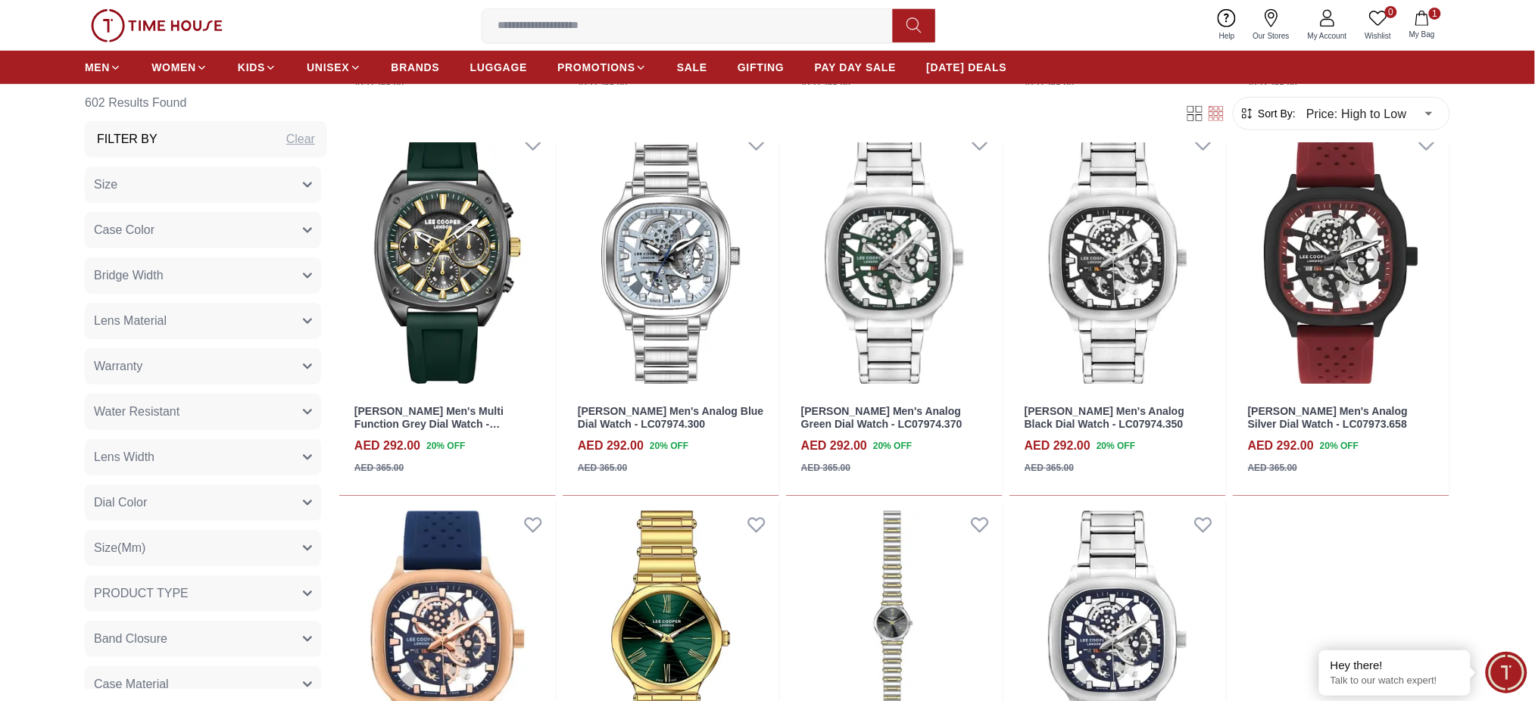
scroll to position [6764, 0]
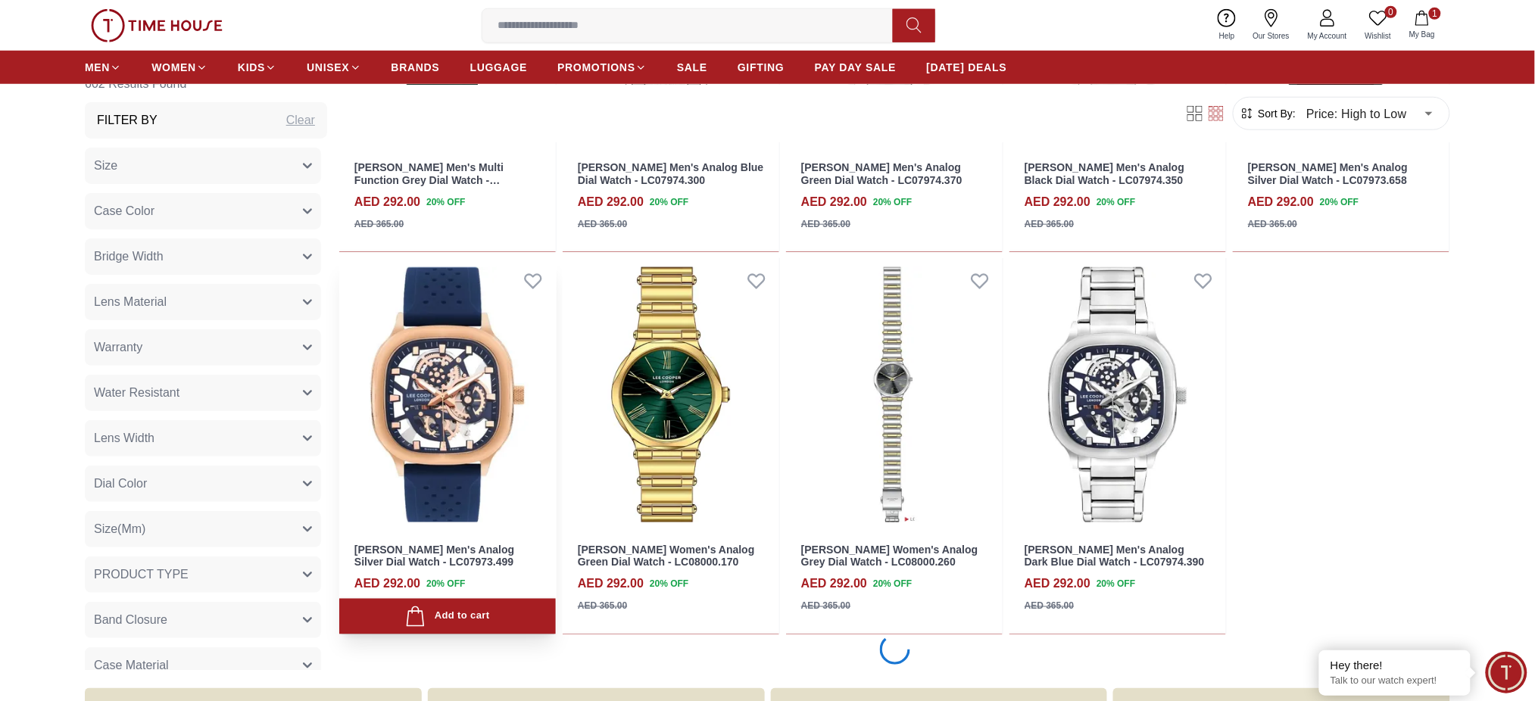
click at [533, 494] on img at bounding box center [447, 394] width 217 height 273
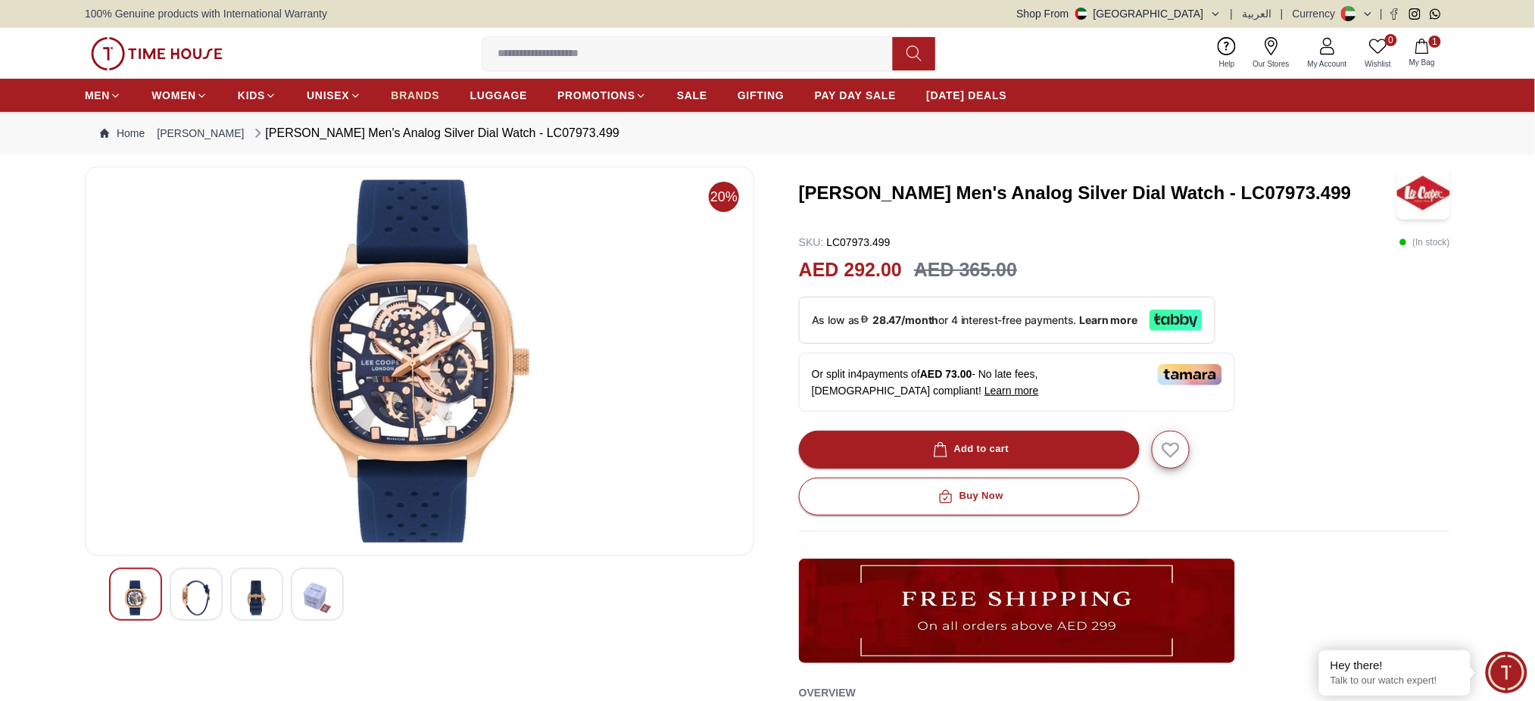
click at [404, 86] on link "BRANDS" at bounding box center [415, 95] width 48 height 27
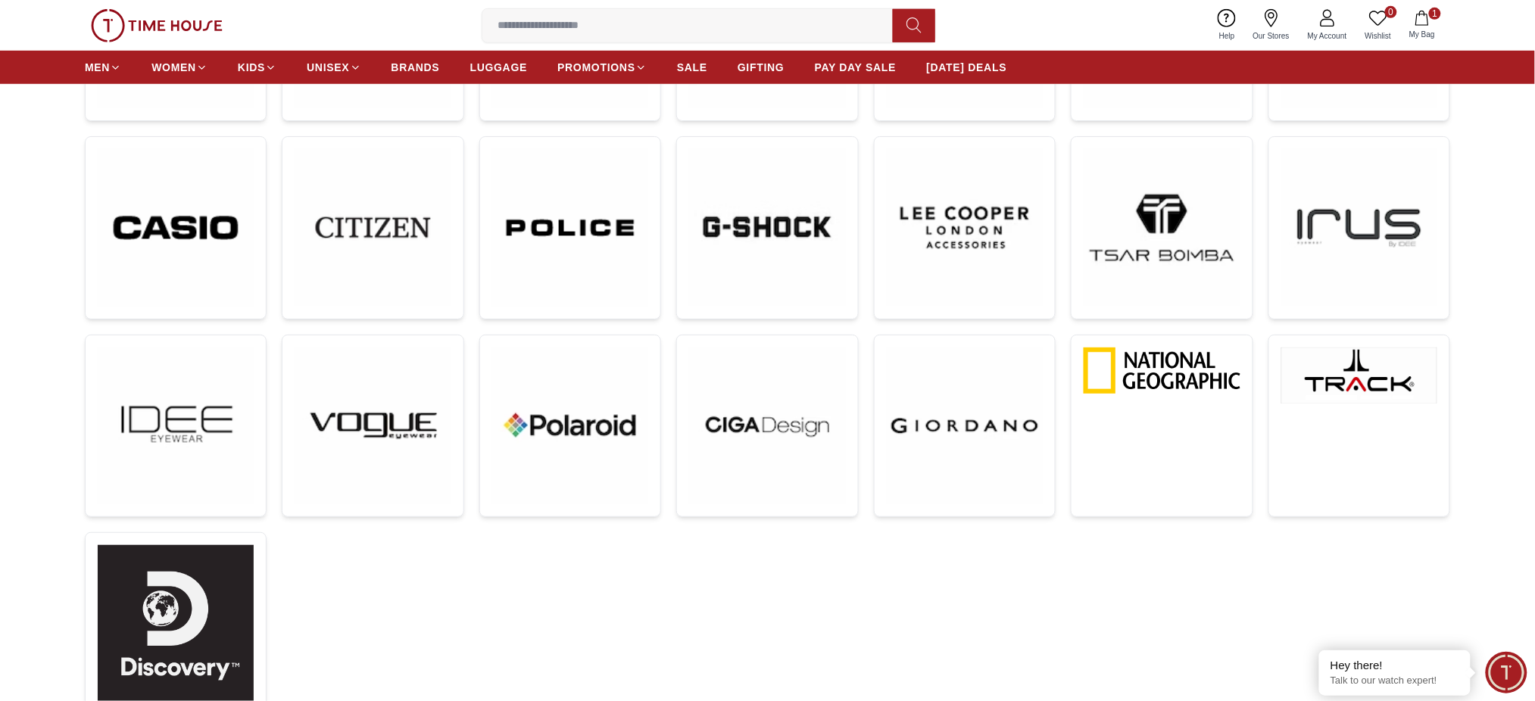
scroll to position [303, 0]
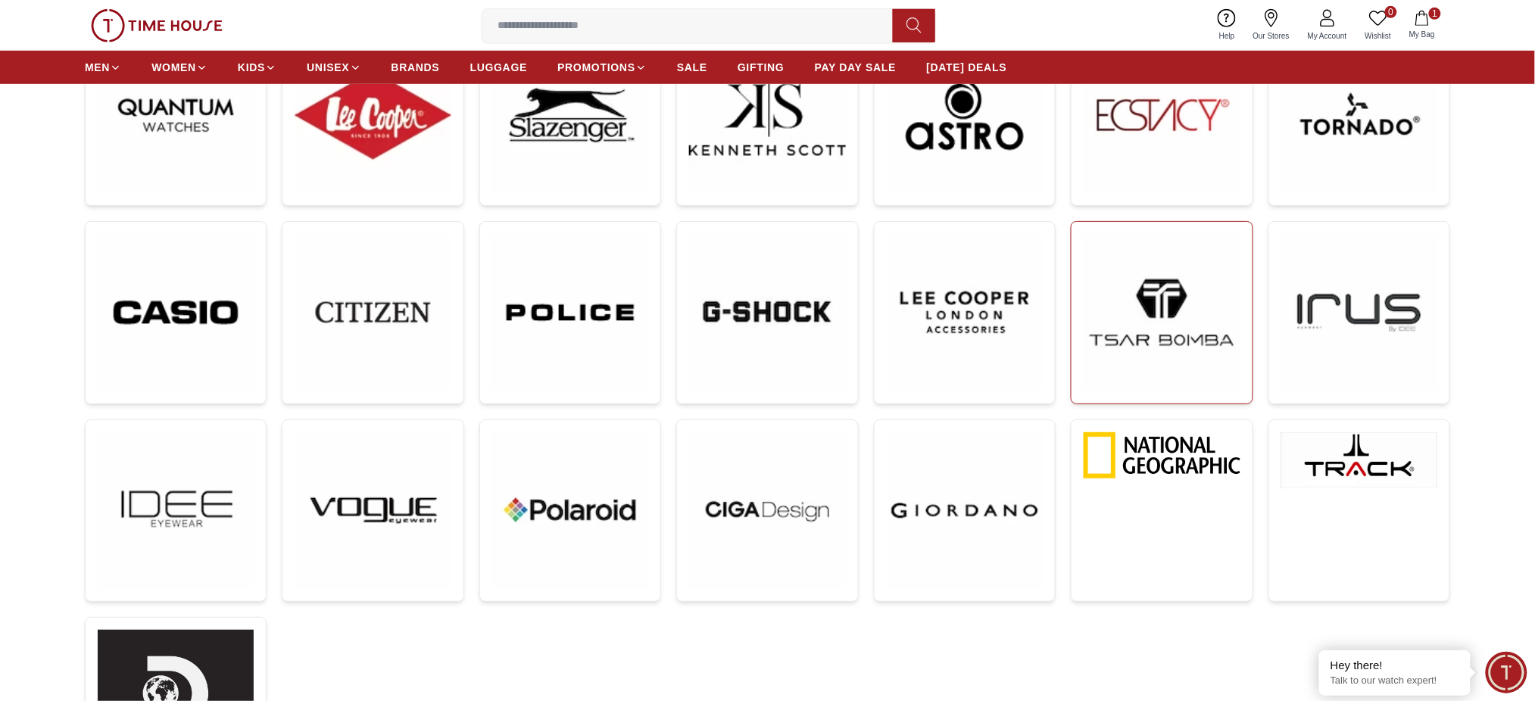
click at [1149, 285] on img at bounding box center [1162, 312] width 156 height 156
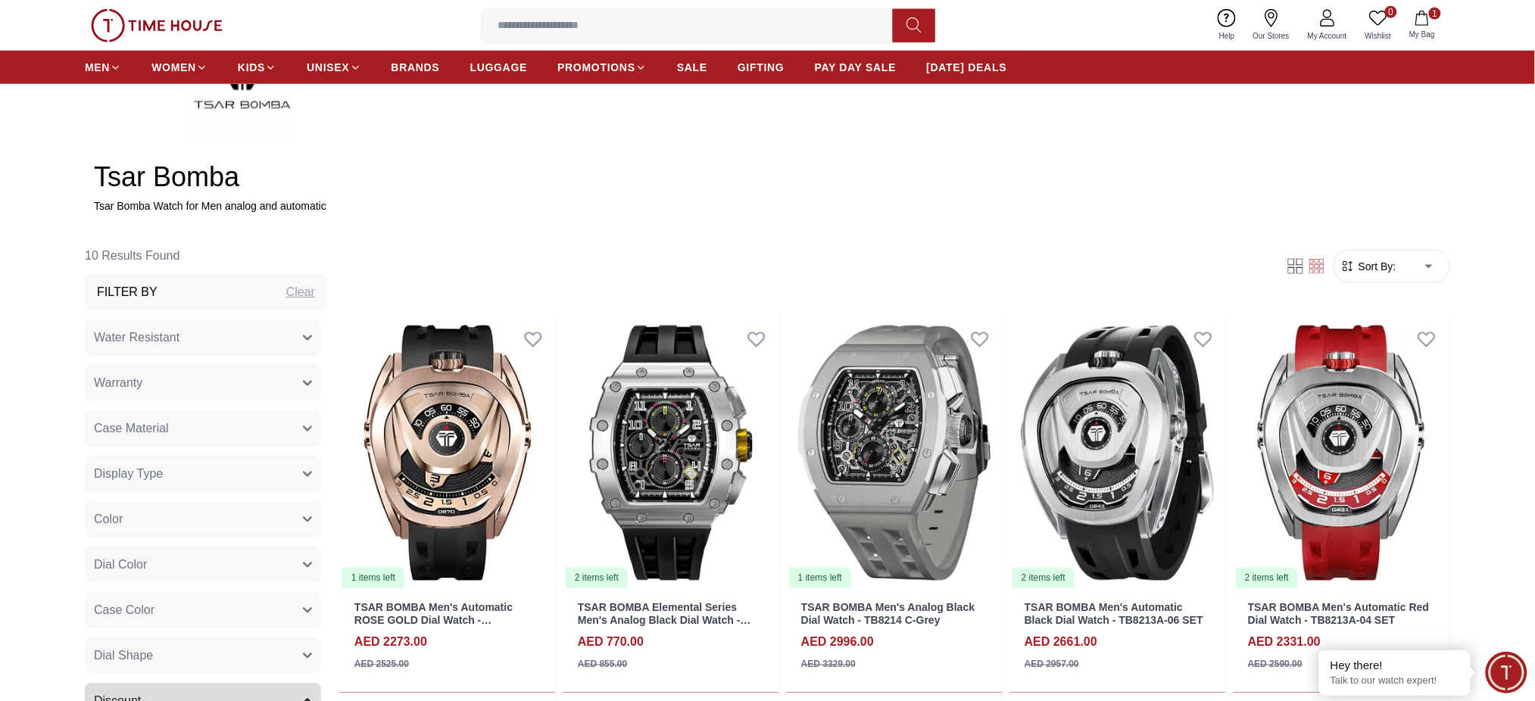
scroll to position [519, 0]
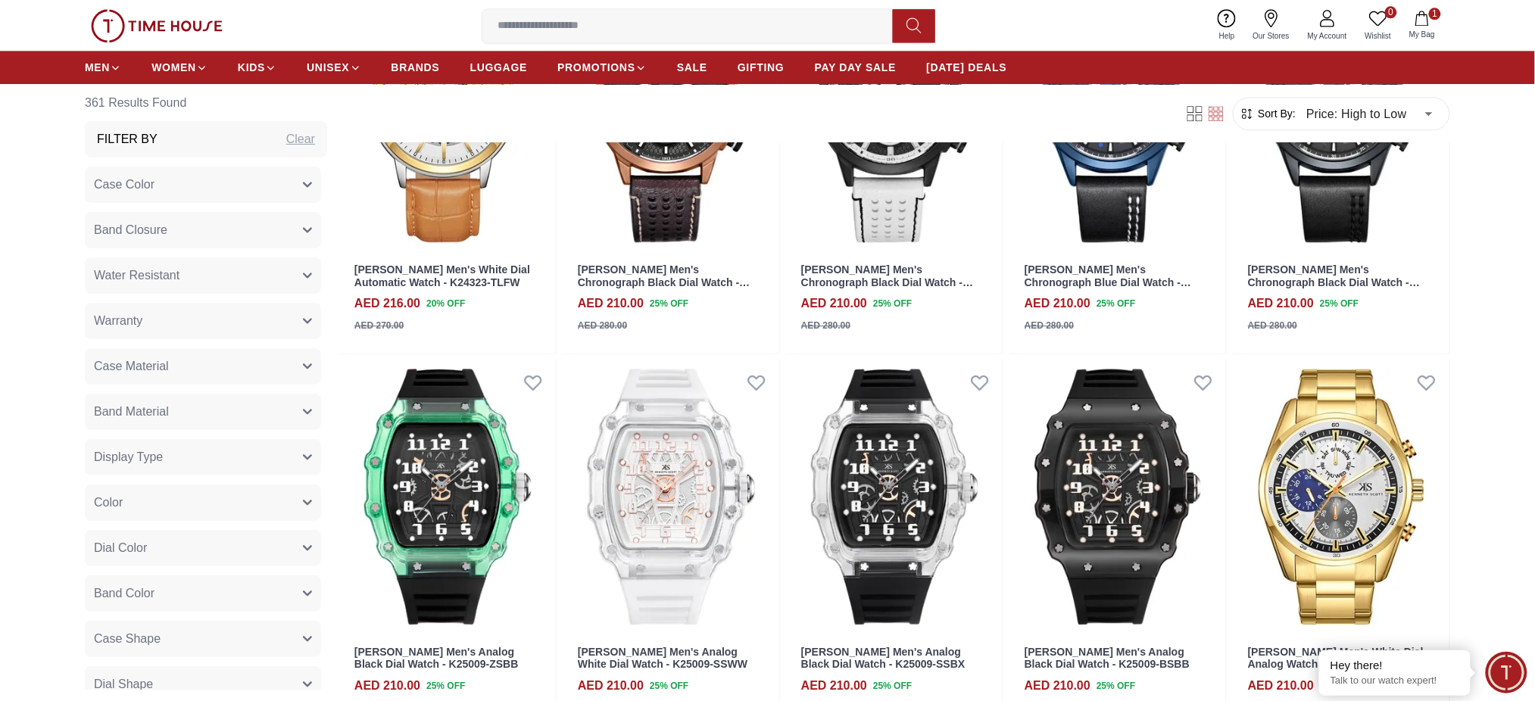
scroll to position [1514, 0]
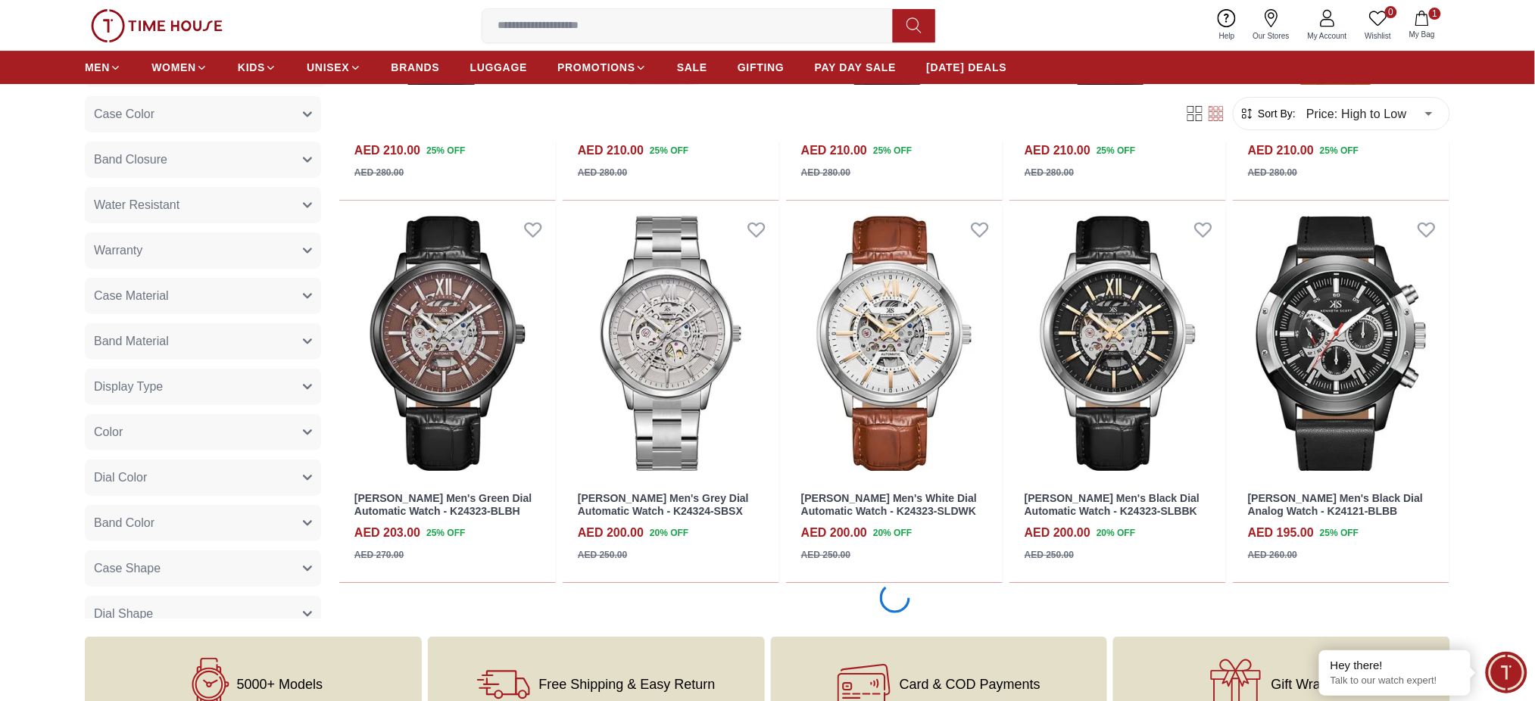
scroll to position [1817, 0]
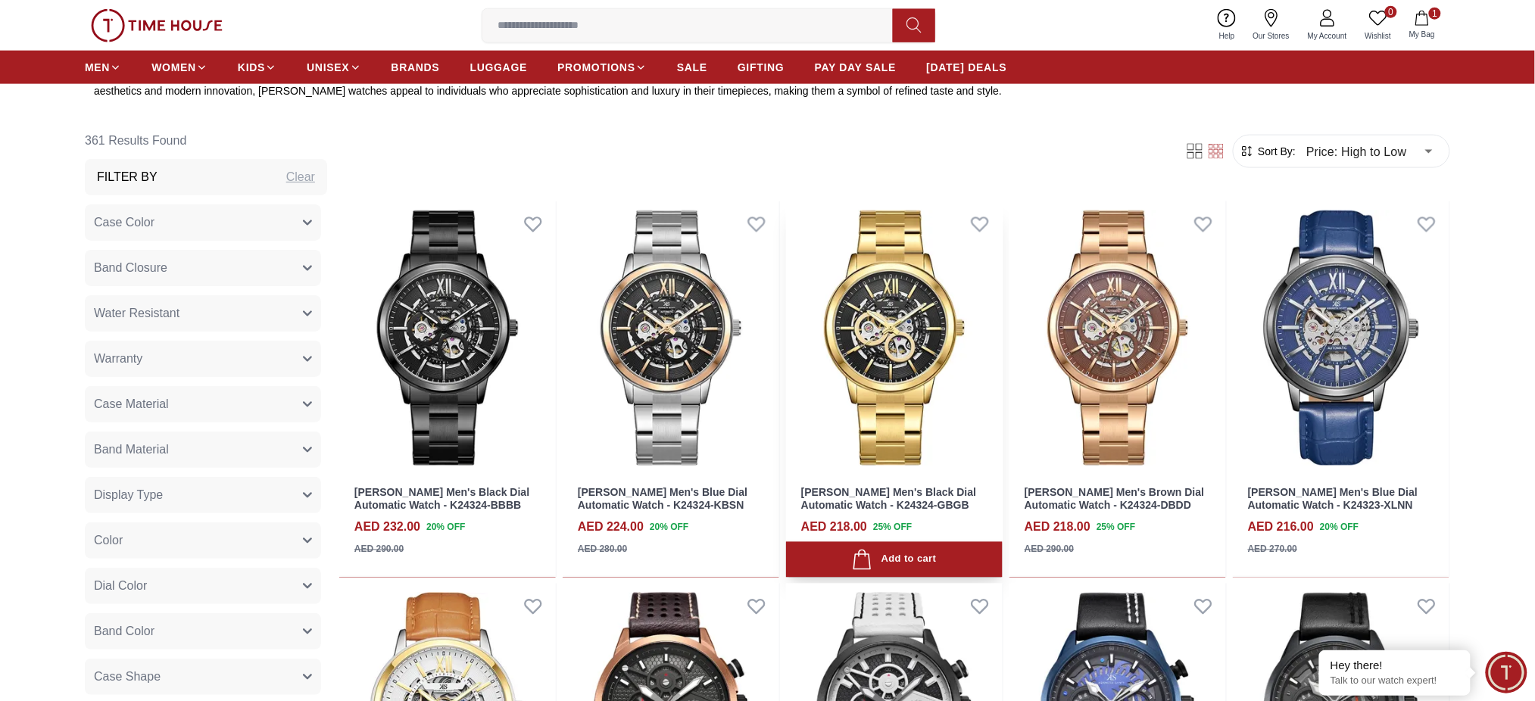
scroll to position [404, 0]
